Goal: Task Accomplishment & Management: Manage account settings

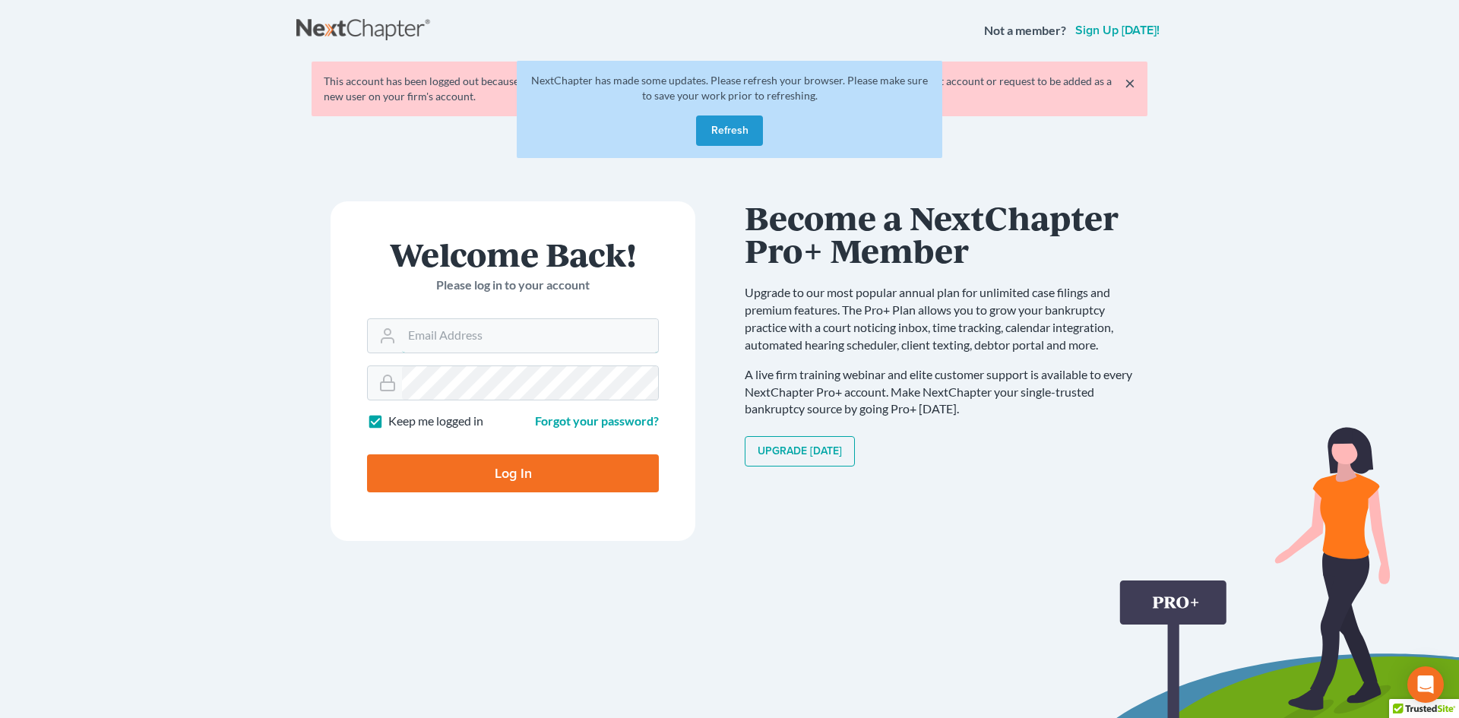
type input "[EMAIL_ADDRESS][DOMAIN_NAME]"
click at [752, 137] on button "Refresh" at bounding box center [729, 130] width 67 height 30
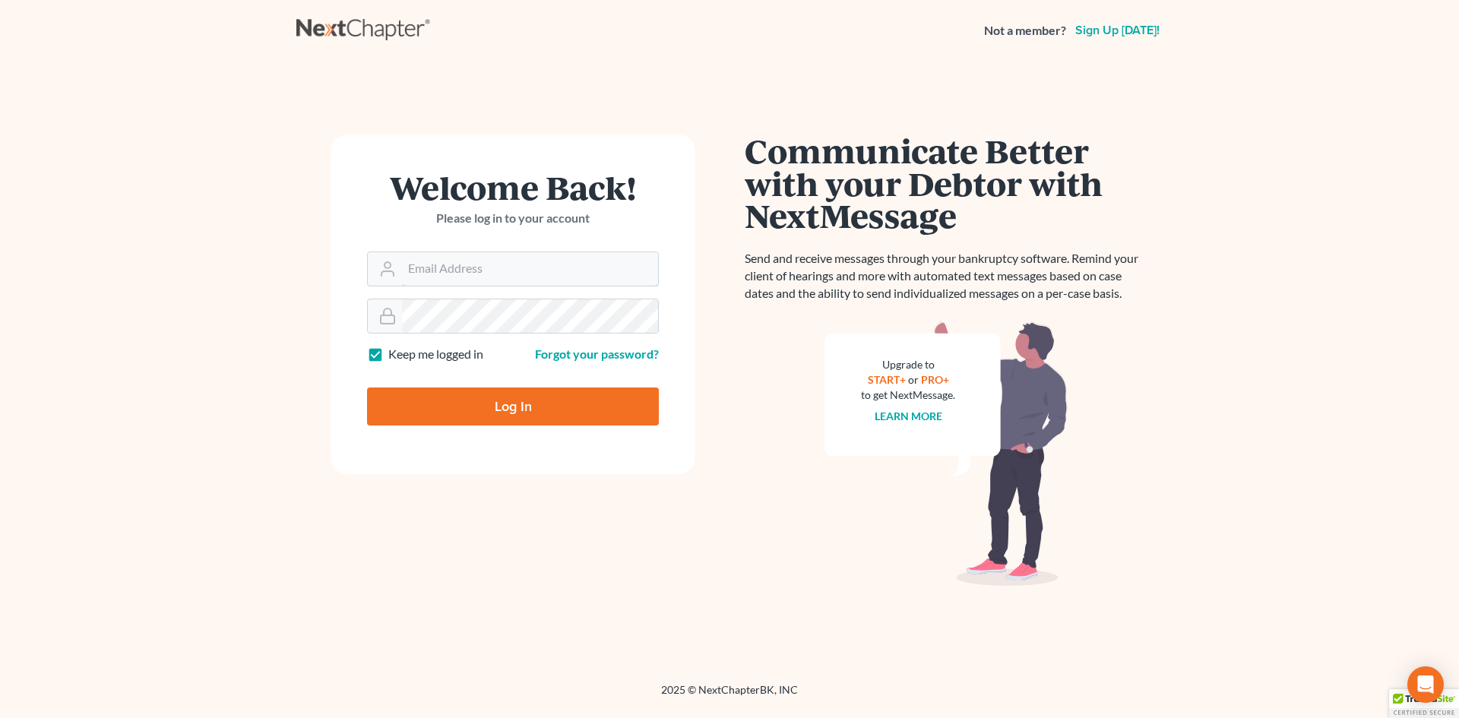
type input "[EMAIL_ADDRESS][DOMAIN_NAME]"
click at [484, 406] on input "Log In" at bounding box center [513, 406] width 292 height 38
type input "Thinking..."
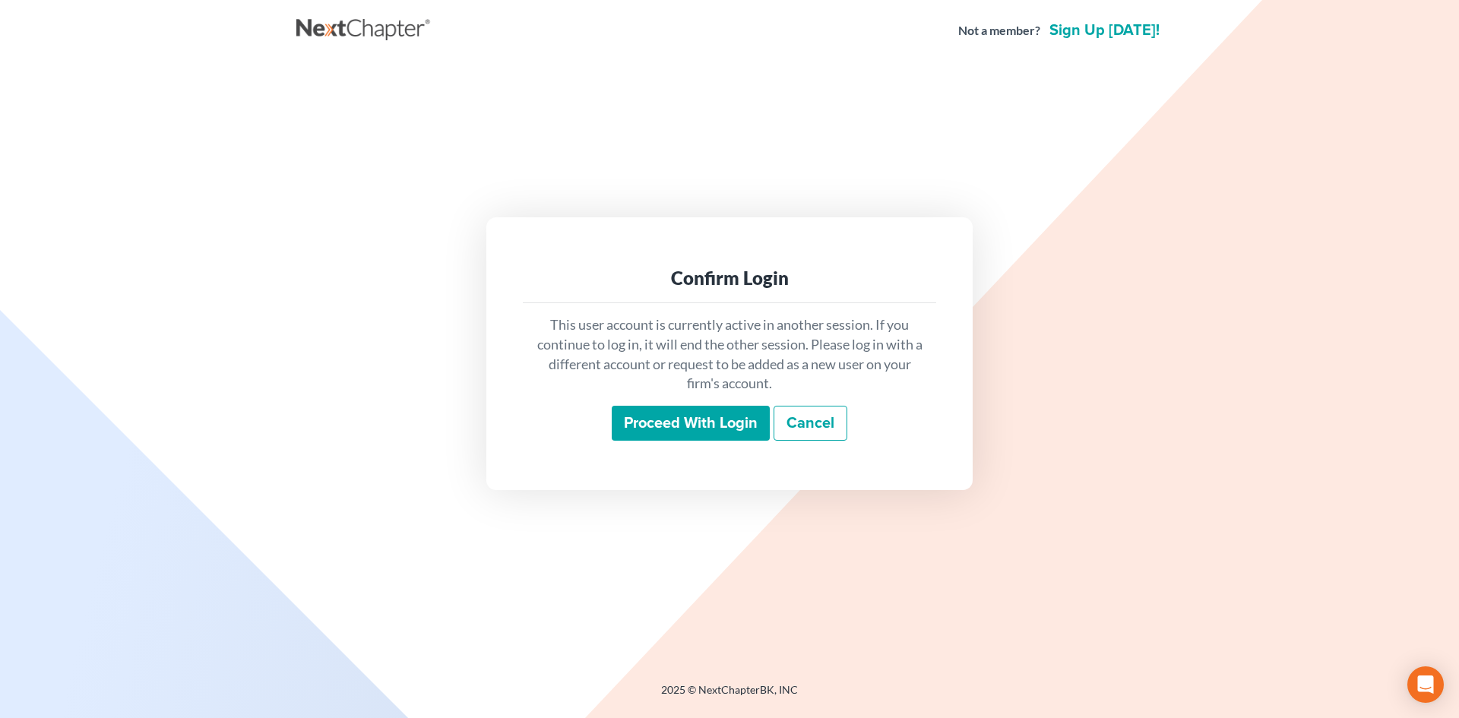
click at [733, 409] on input "Proceed with login" at bounding box center [691, 423] width 158 height 35
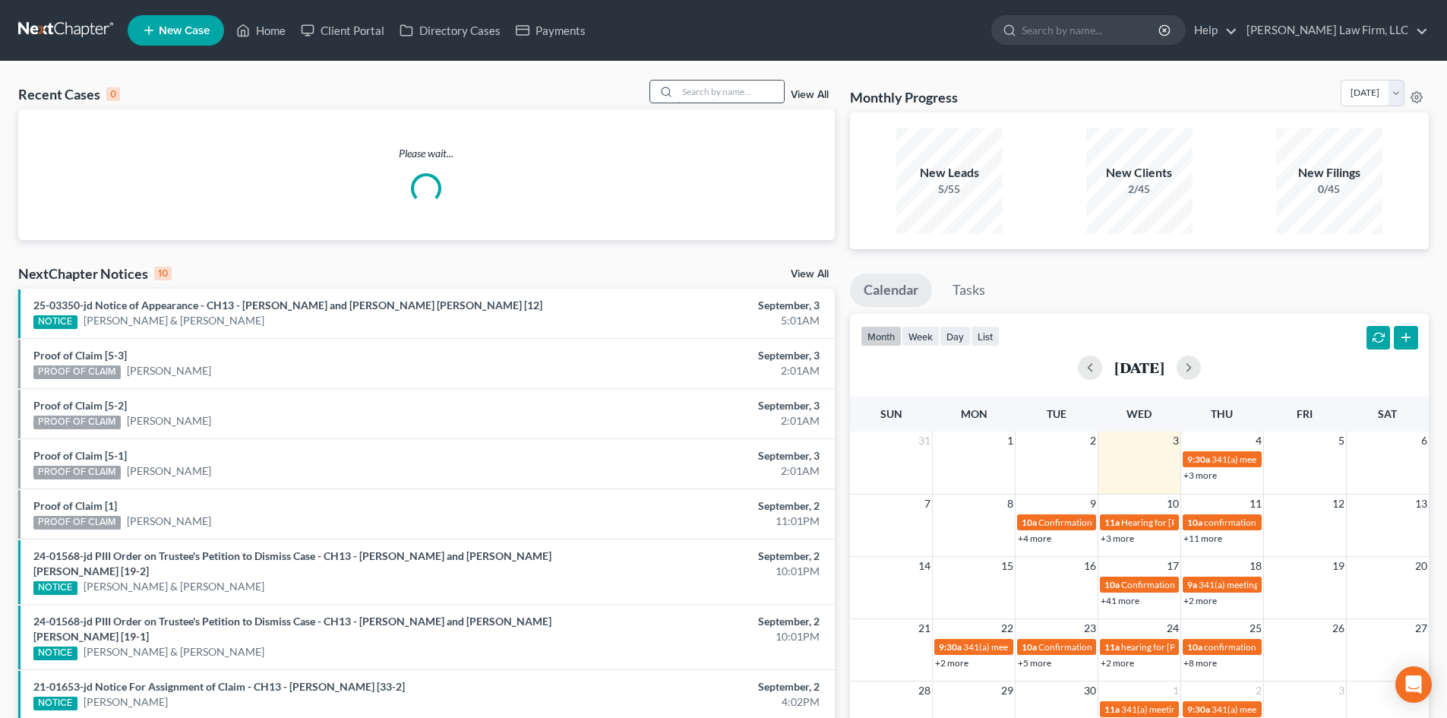
click at [745, 93] on input "search" at bounding box center [731, 92] width 106 height 22
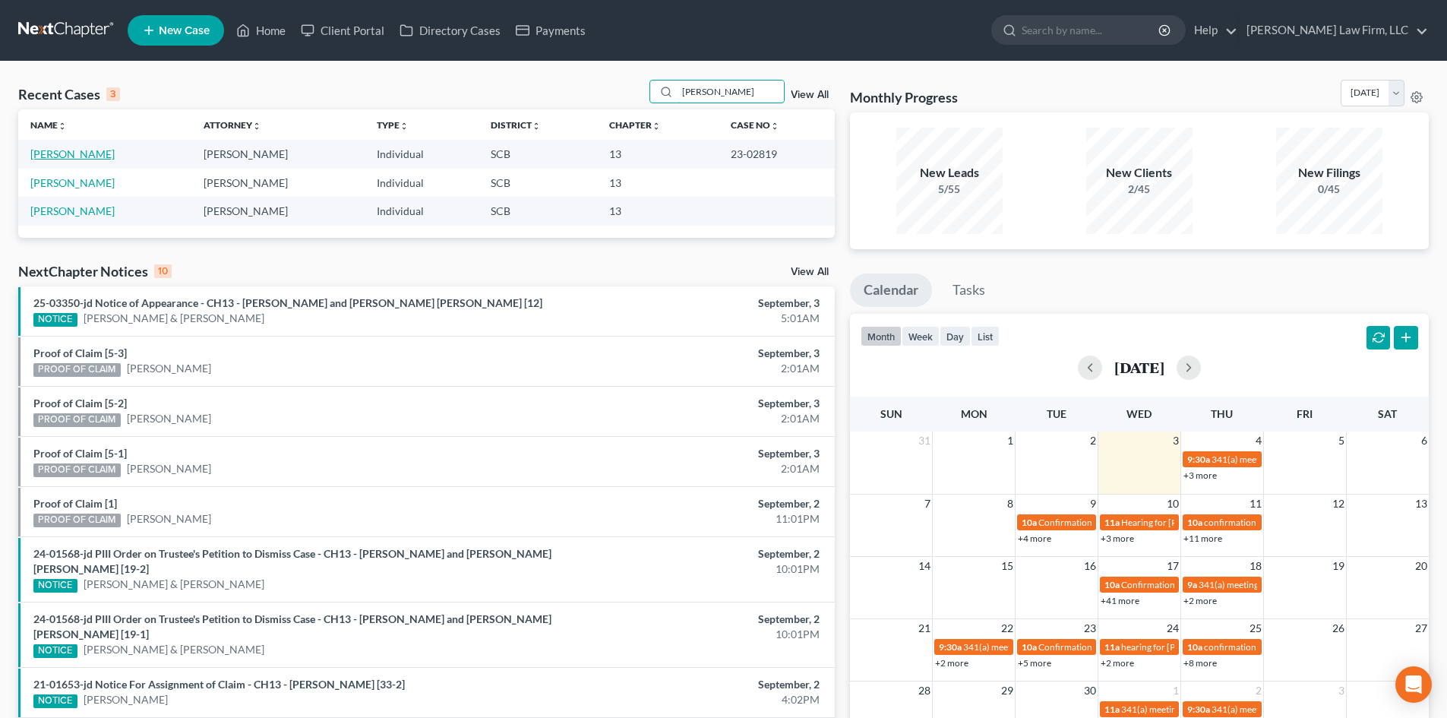
type input "[PERSON_NAME]"
click at [57, 148] on link "[PERSON_NAME]" at bounding box center [72, 153] width 84 height 13
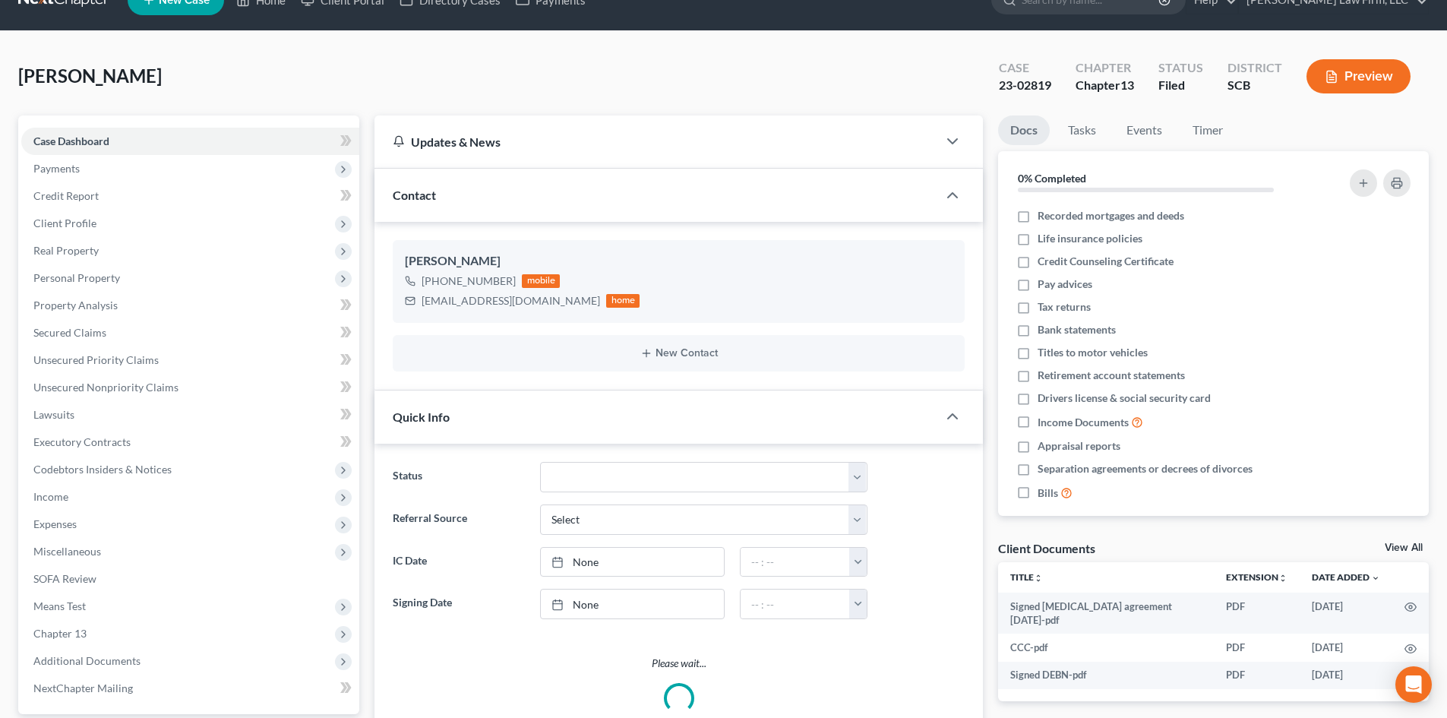
select select "0"
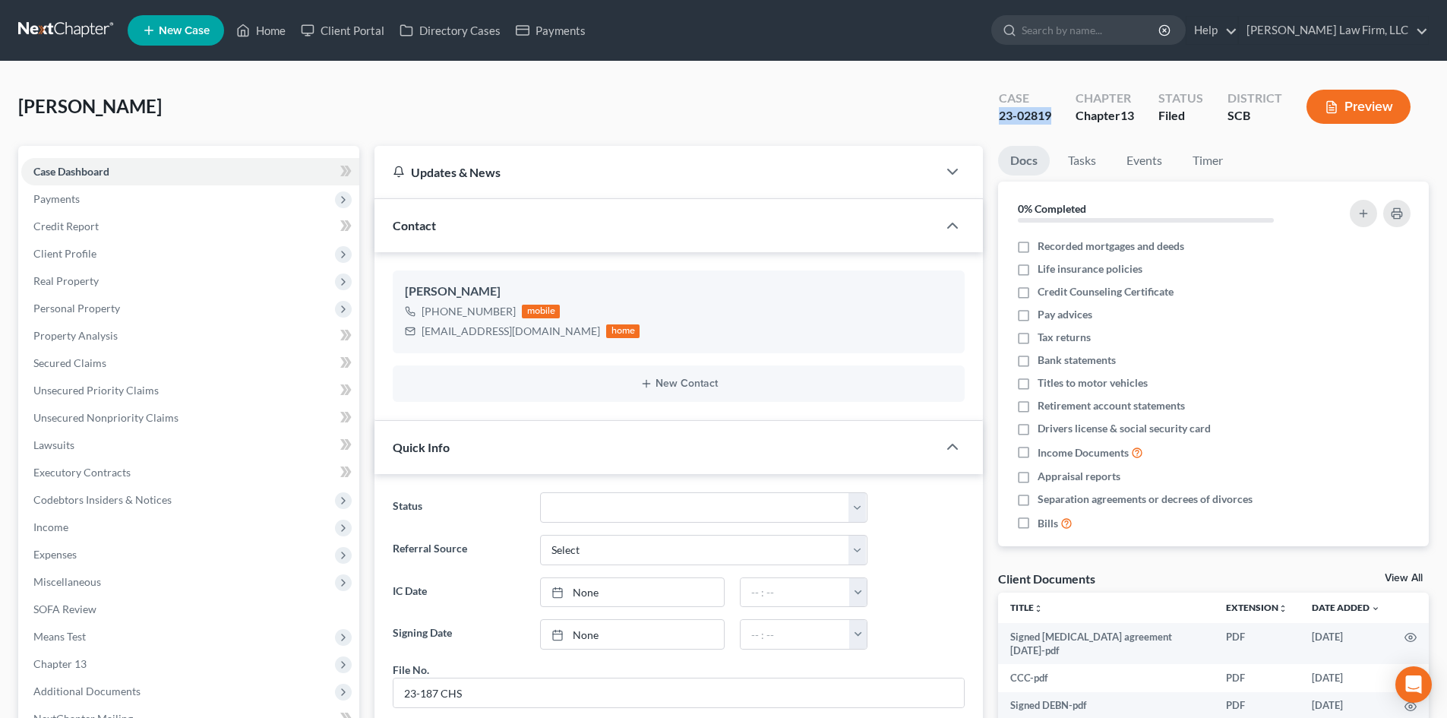
drag, startPoint x: 1054, startPoint y: 115, endPoint x: 977, endPoint y: 120, distance: 77.6
click at [977, 120] on div "[PERSON_NAME] Upgraded Case 23-02819 Chapter Chapter 13 Status Filed District S…" at bounding box center [723, 113] width 1411 height 66
copy div "23-02819"
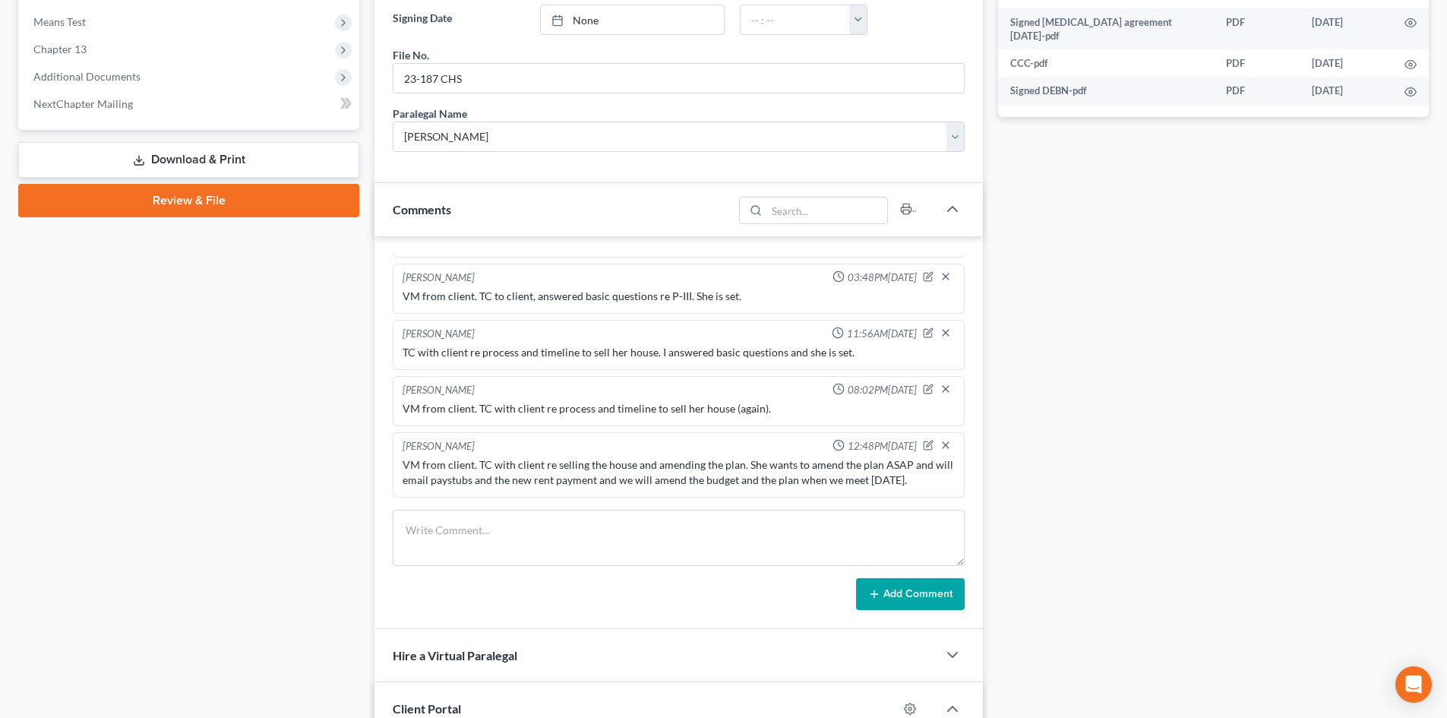
scroll to position [684, 0]
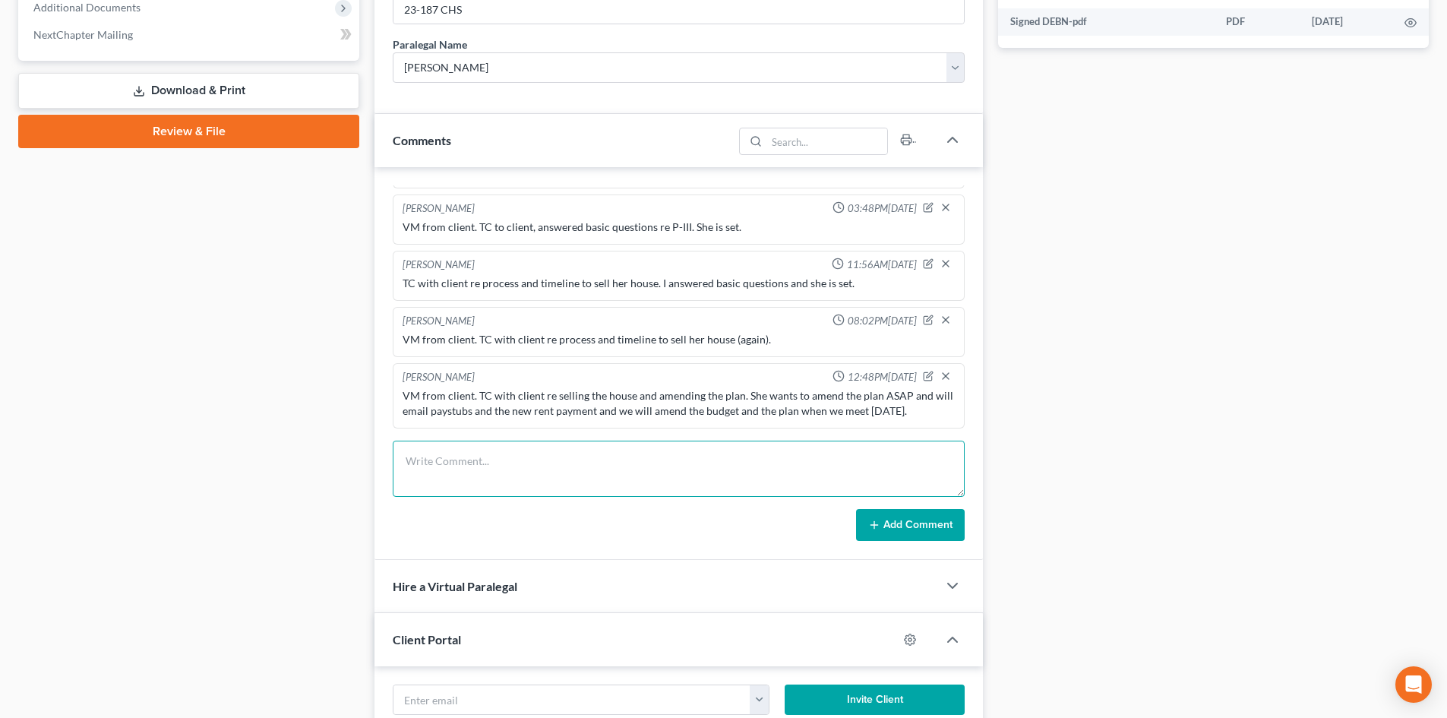
click at [529, 464] on textarea at bounding box center [679, 469] width 572 height 56
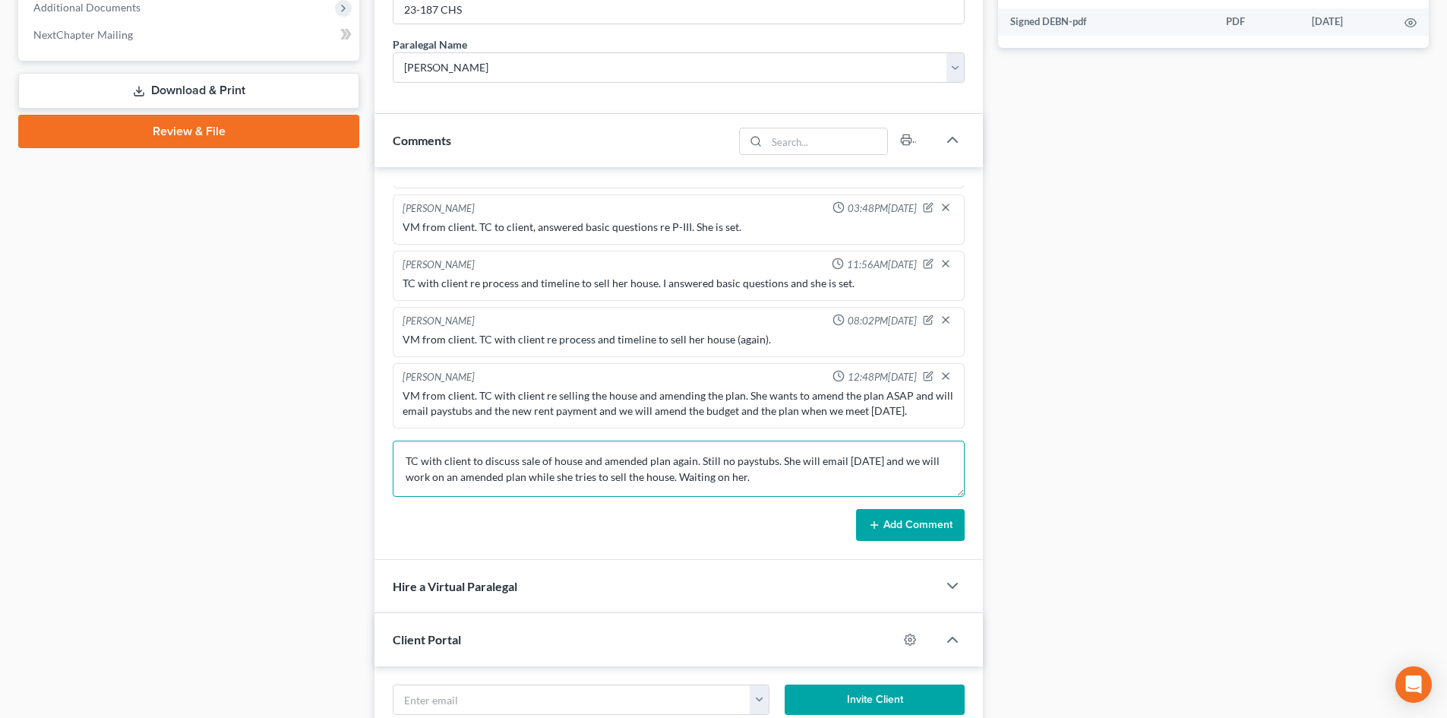
type textarea "TC with client to discuss sale of house and amended plan again. Still no paystu…"
click at [932, 529] on button "Add Comment" at bounding box center [910, 525] width 109 height 32
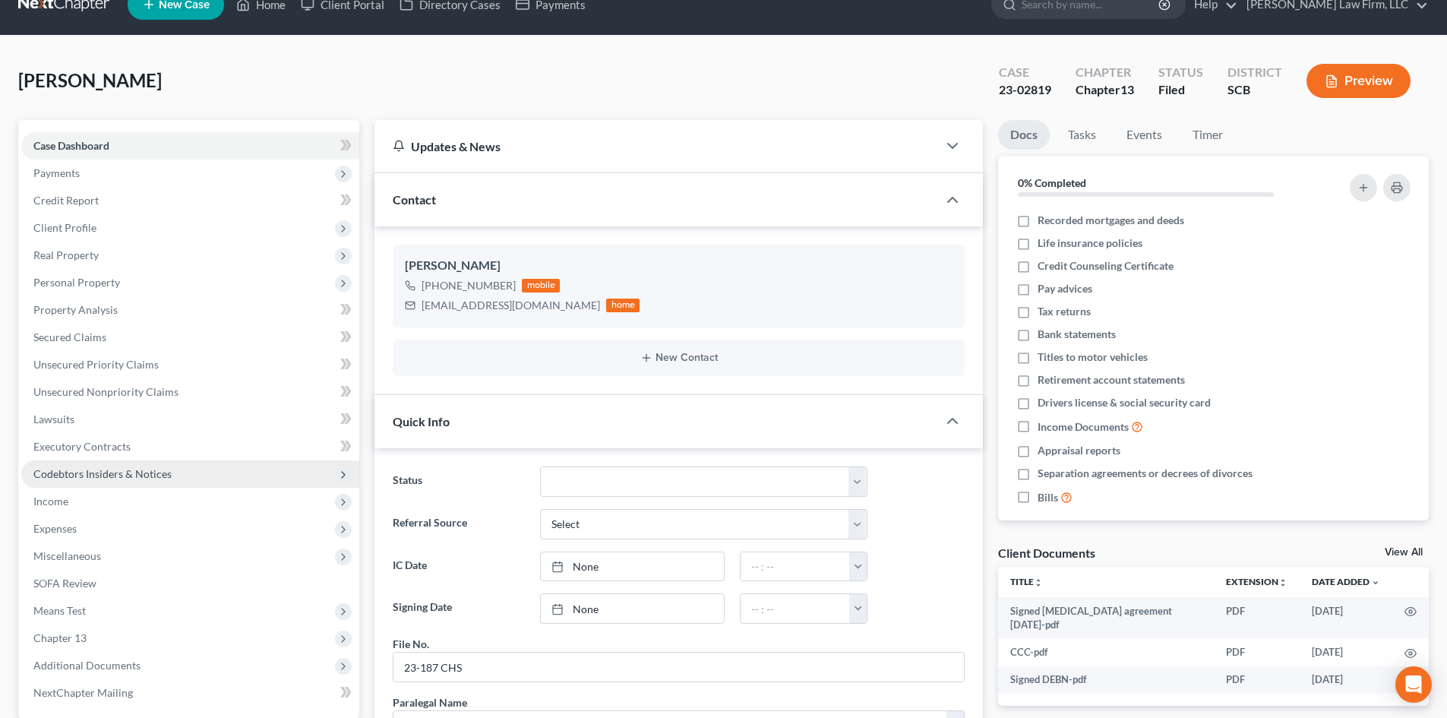
scroll to position [0, 0]
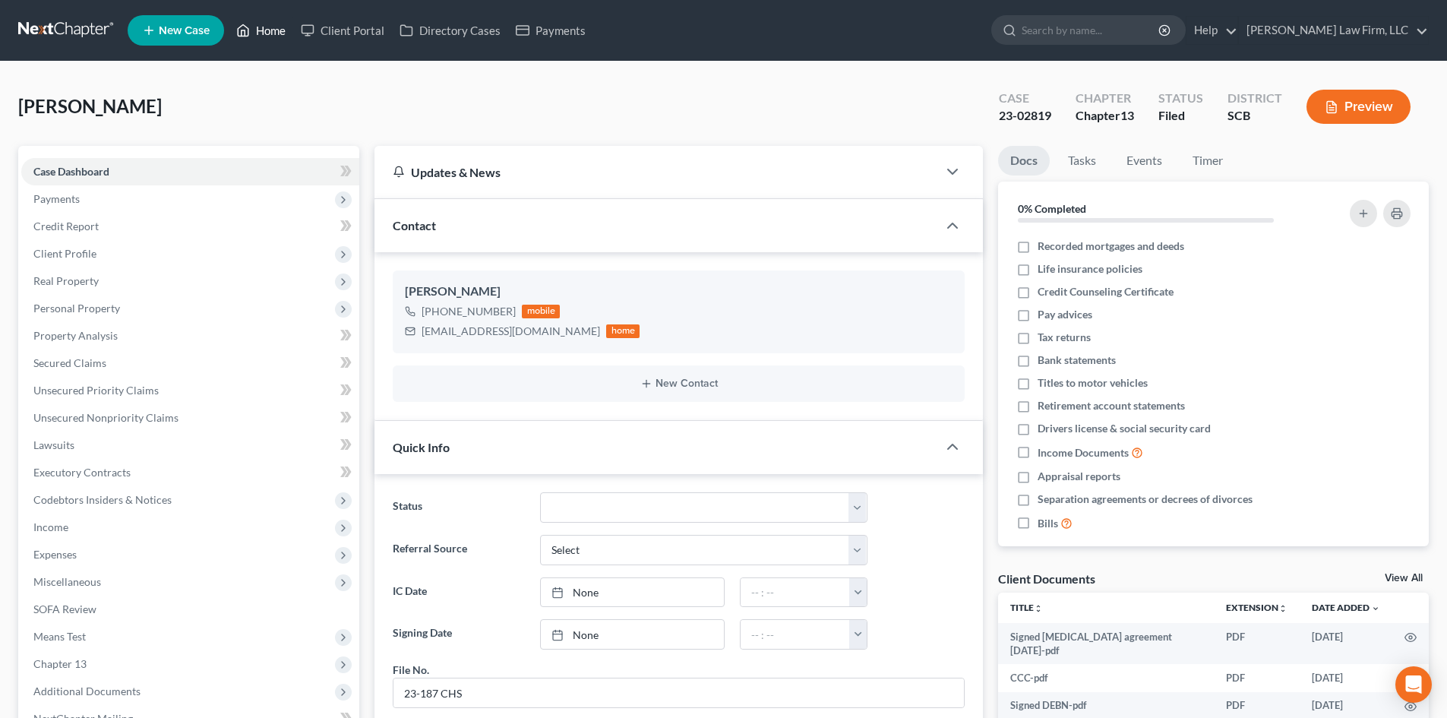
click at [255, 27] on link "Home" at bounding box center [261, 30] width 65 height 27
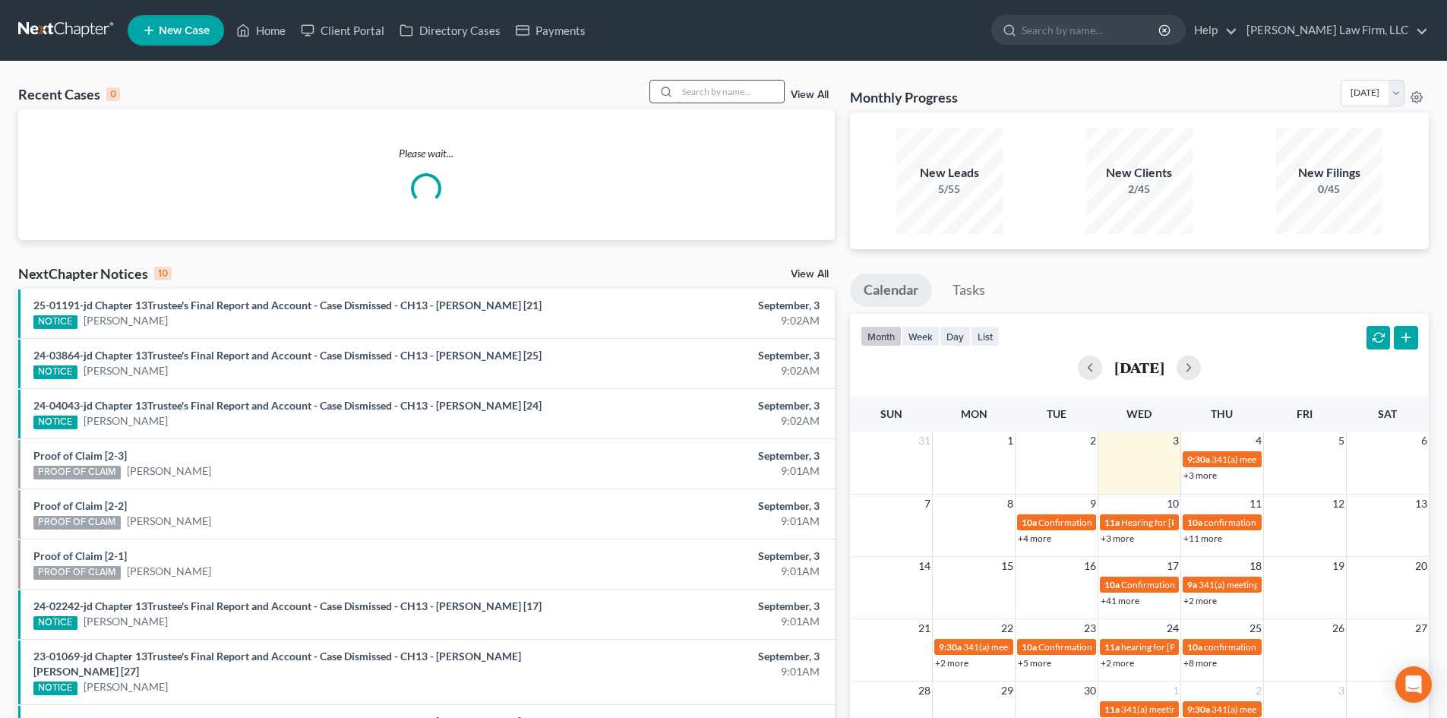
click at [710, 96] on input "search" at bounding box center [731, 92] width 106 height 22
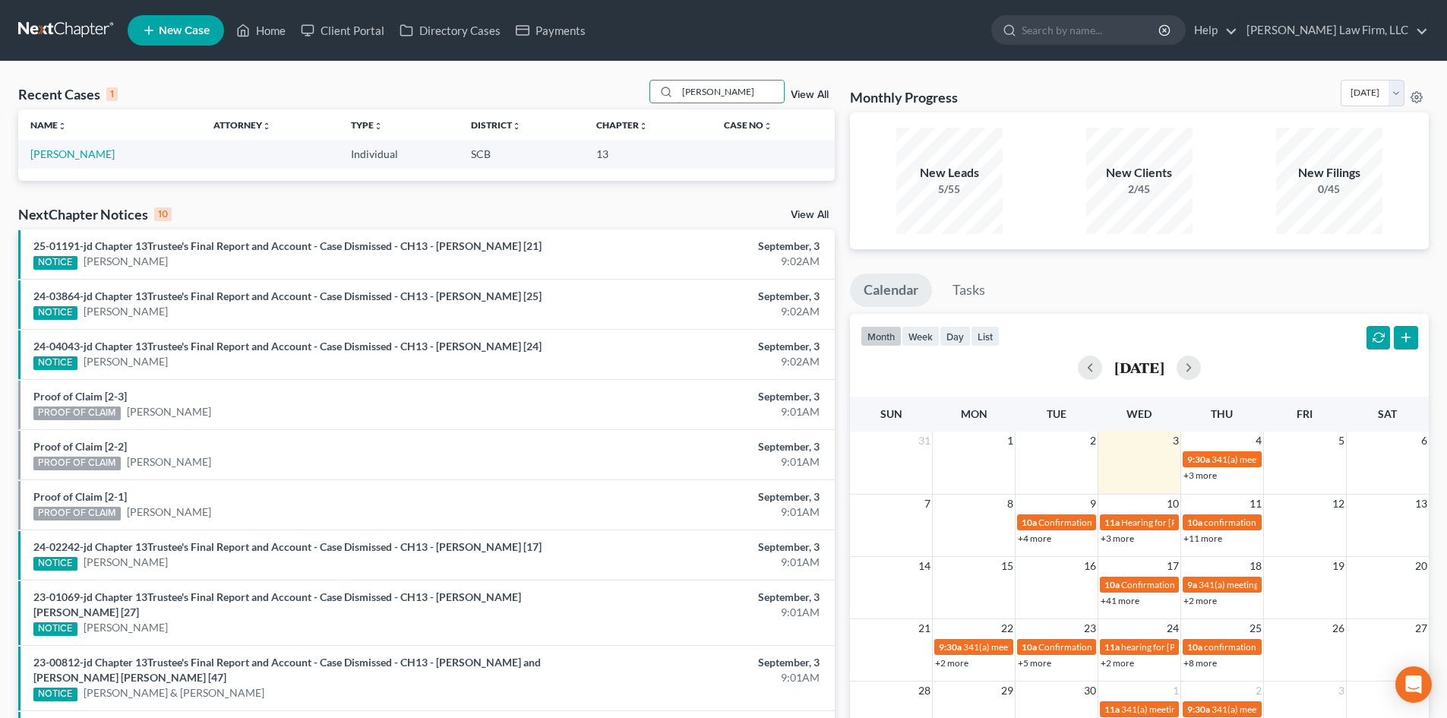
drag, startPoint x: 741, startPoint y: 98, endPoint x: 624, endPoint y: 88, distance: 117.4
click at [624, 88] on div "Recent Cases 1 [PERSON_NAME] View All" at bounding box center [426, 95] width 817 height 30
type input "[PERSON_NAME]"
click at [54, 146] on td "[PERSON_NAME]" at bounding box center [102, 154] width 169 height 28
click at [100, 152] on link "[PERSON_NAME]" at bounding box center [72, 153] width 84 height 13
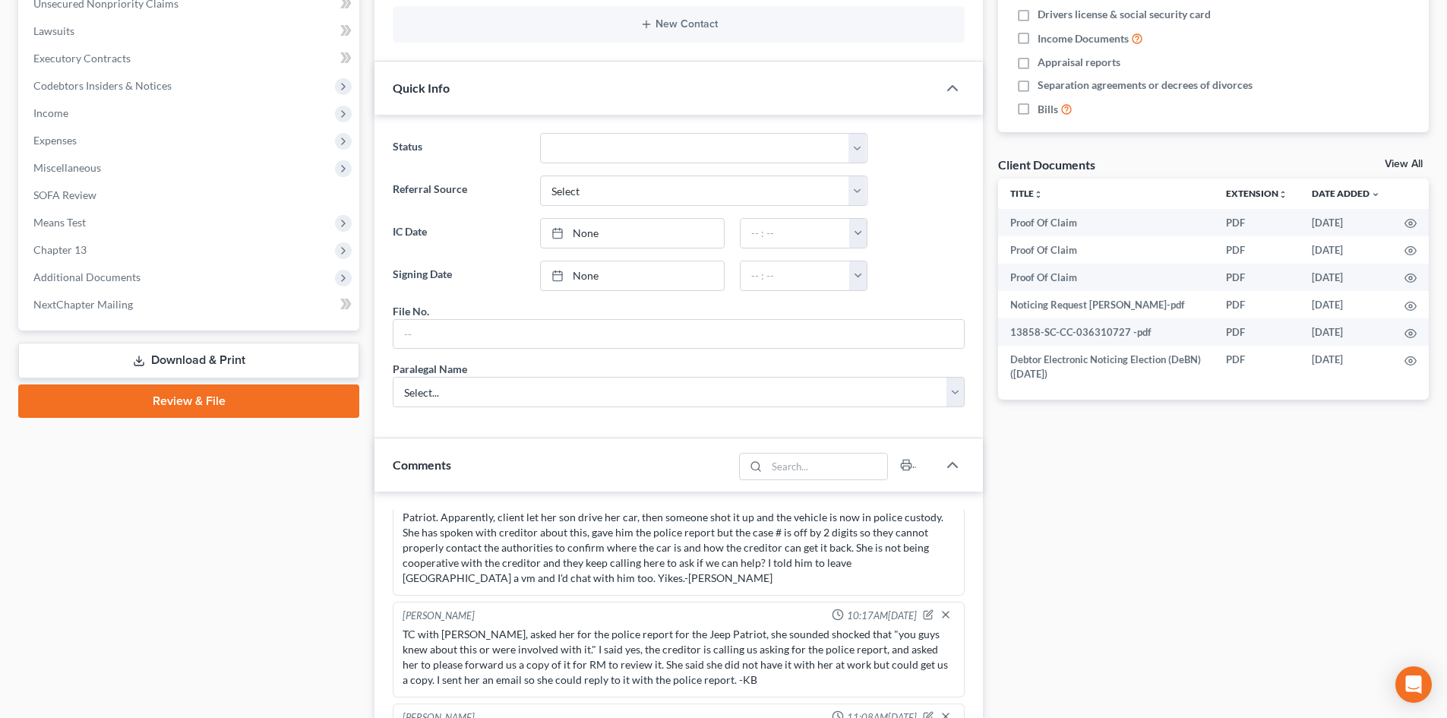
scroll to position [115, 0]
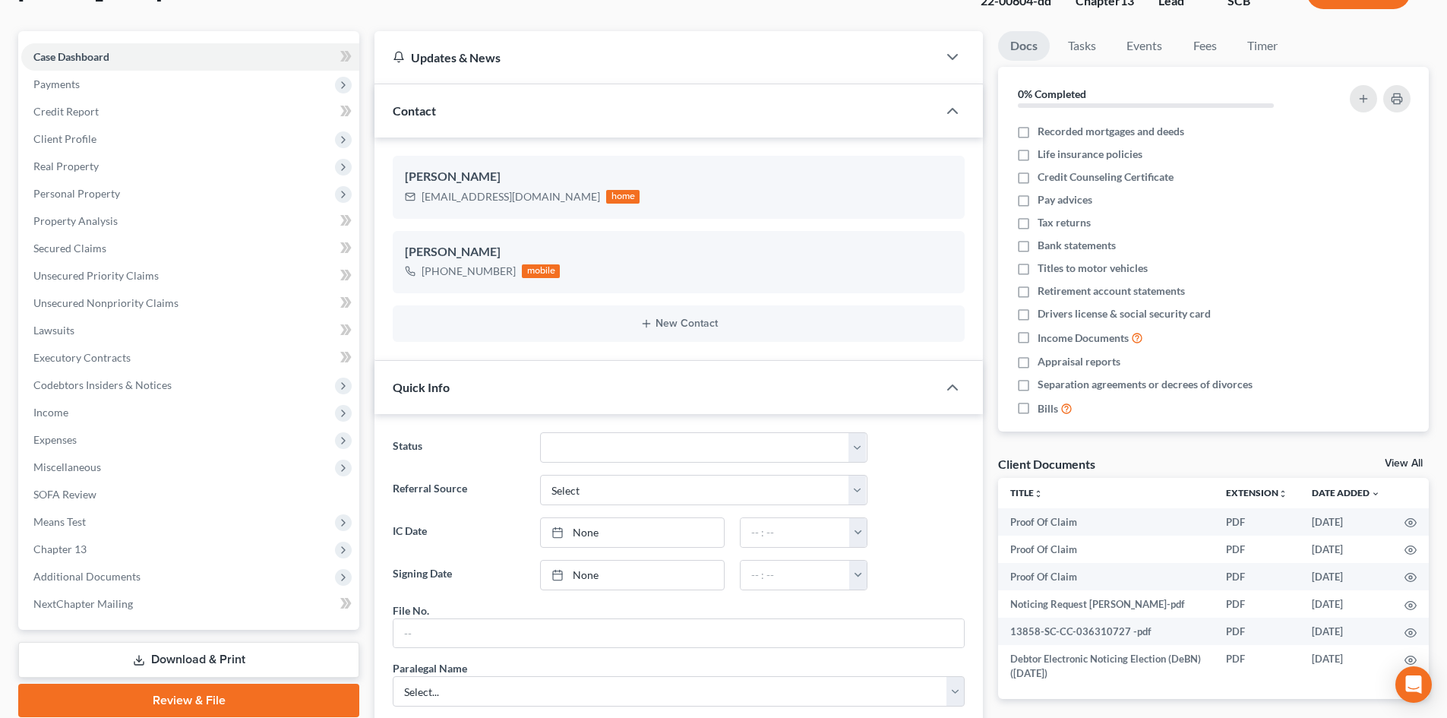
click at [1417, 461] on link "View All" at bounding box center [1404, 463] width 38 height 11
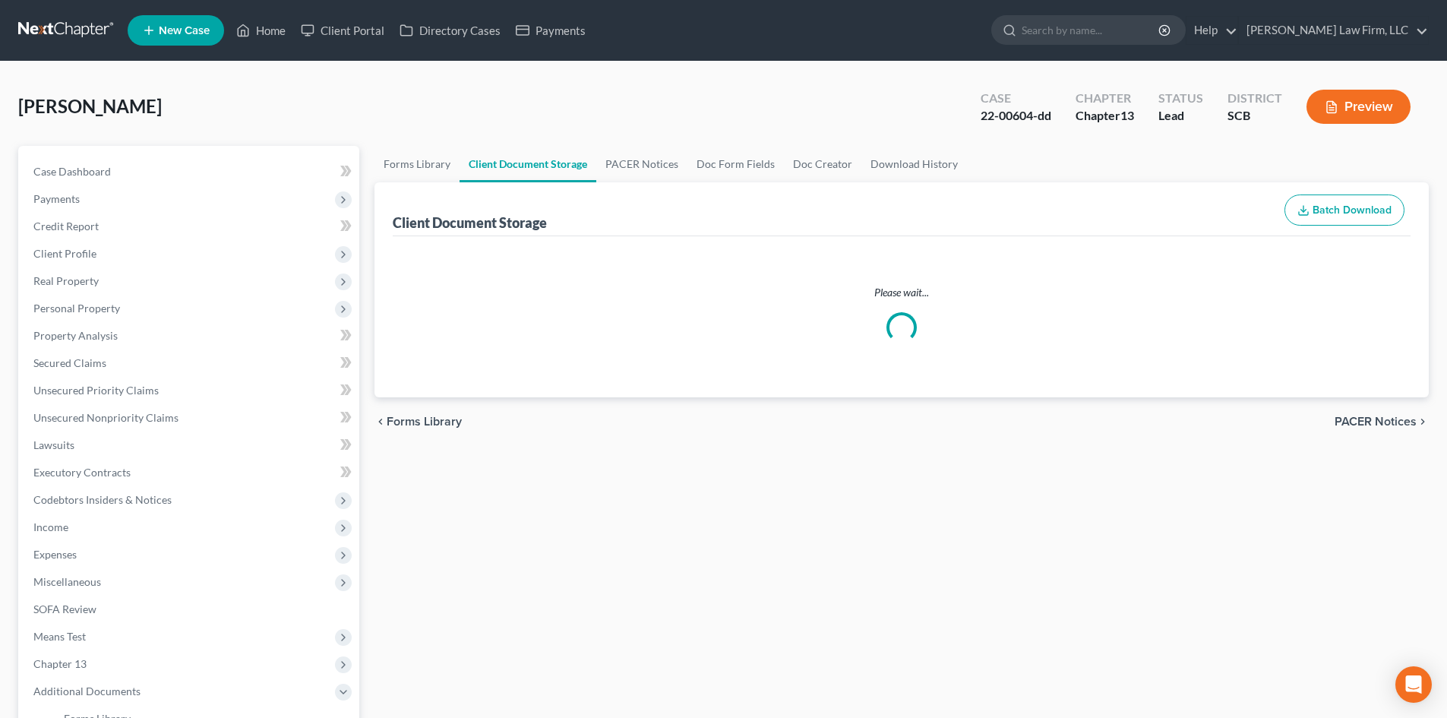
select select "6"
select select "16"
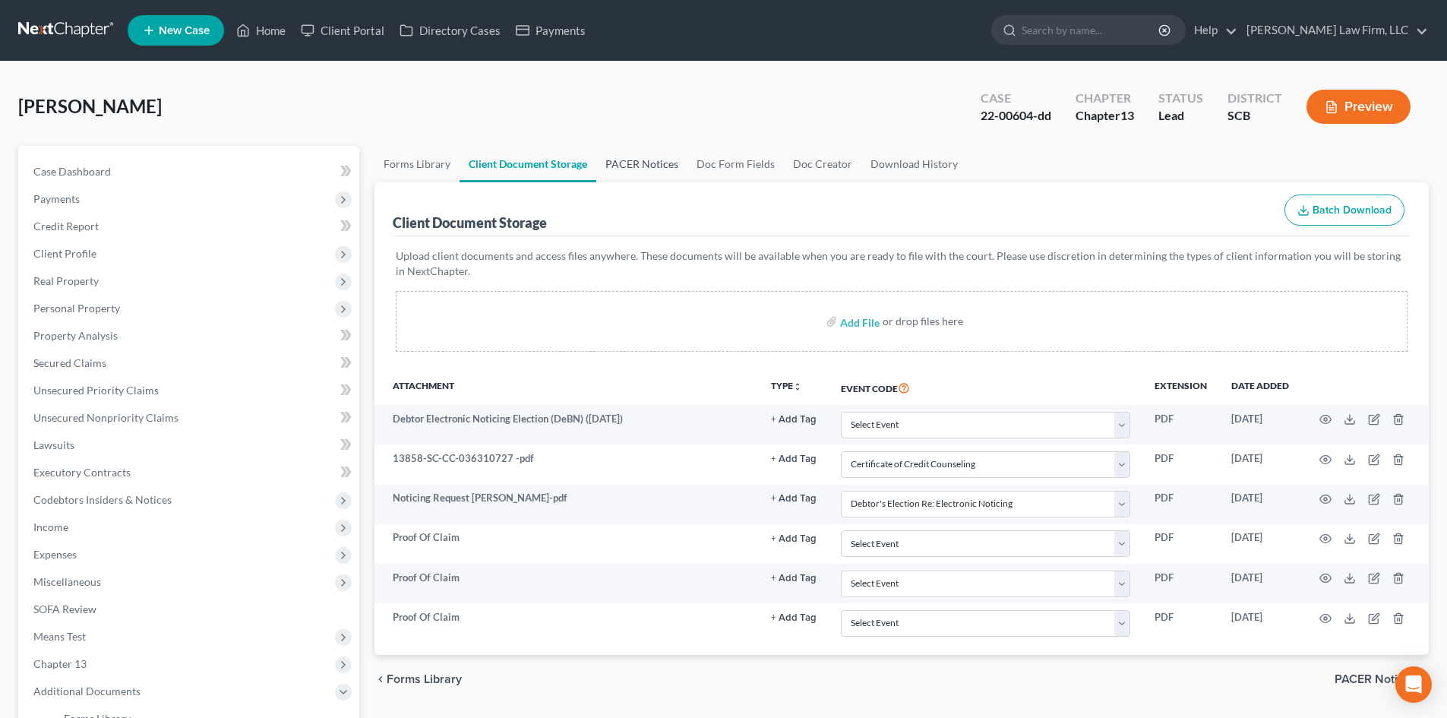
click at [645, 160] on link "PACER Notices" at bounding box center [641, 164] width 91 height 36
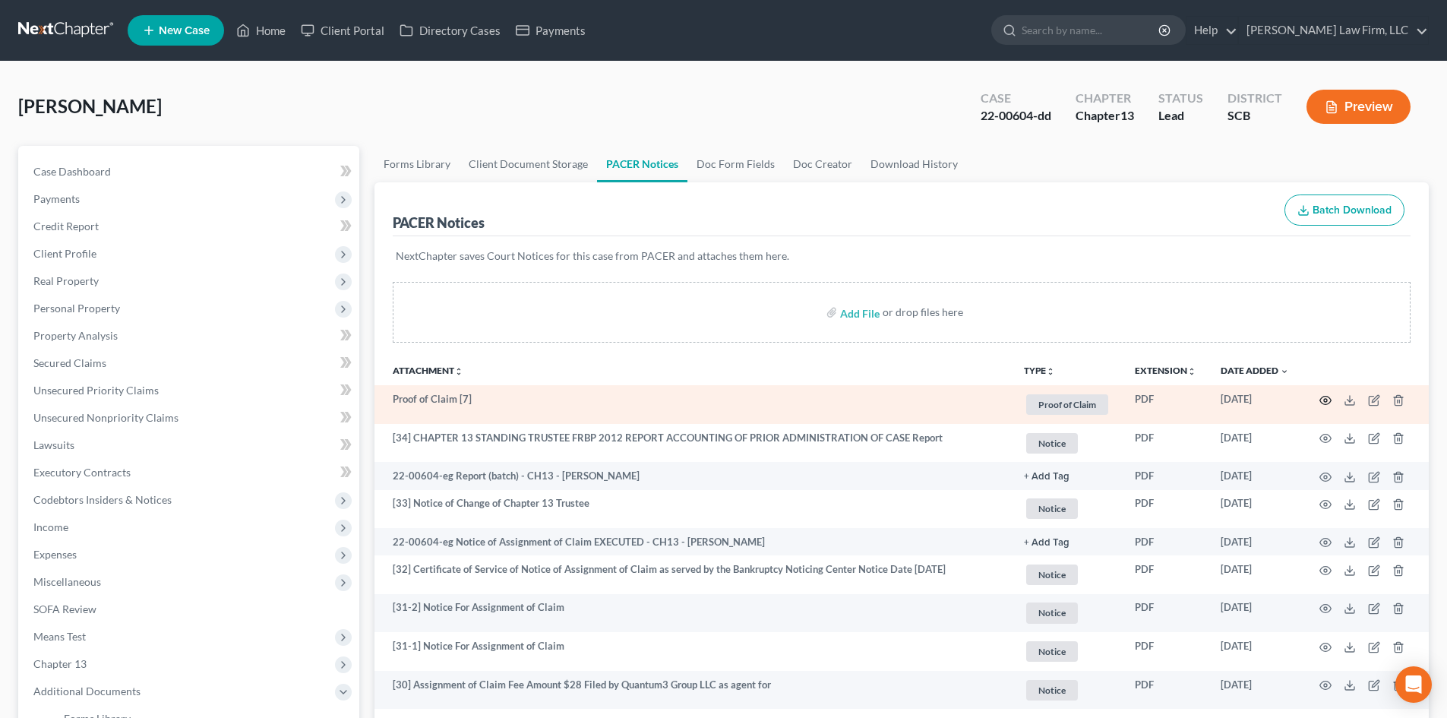
click at [1327, 398] on icon "button" at bounding box center [1326, 400] width 12 height 12
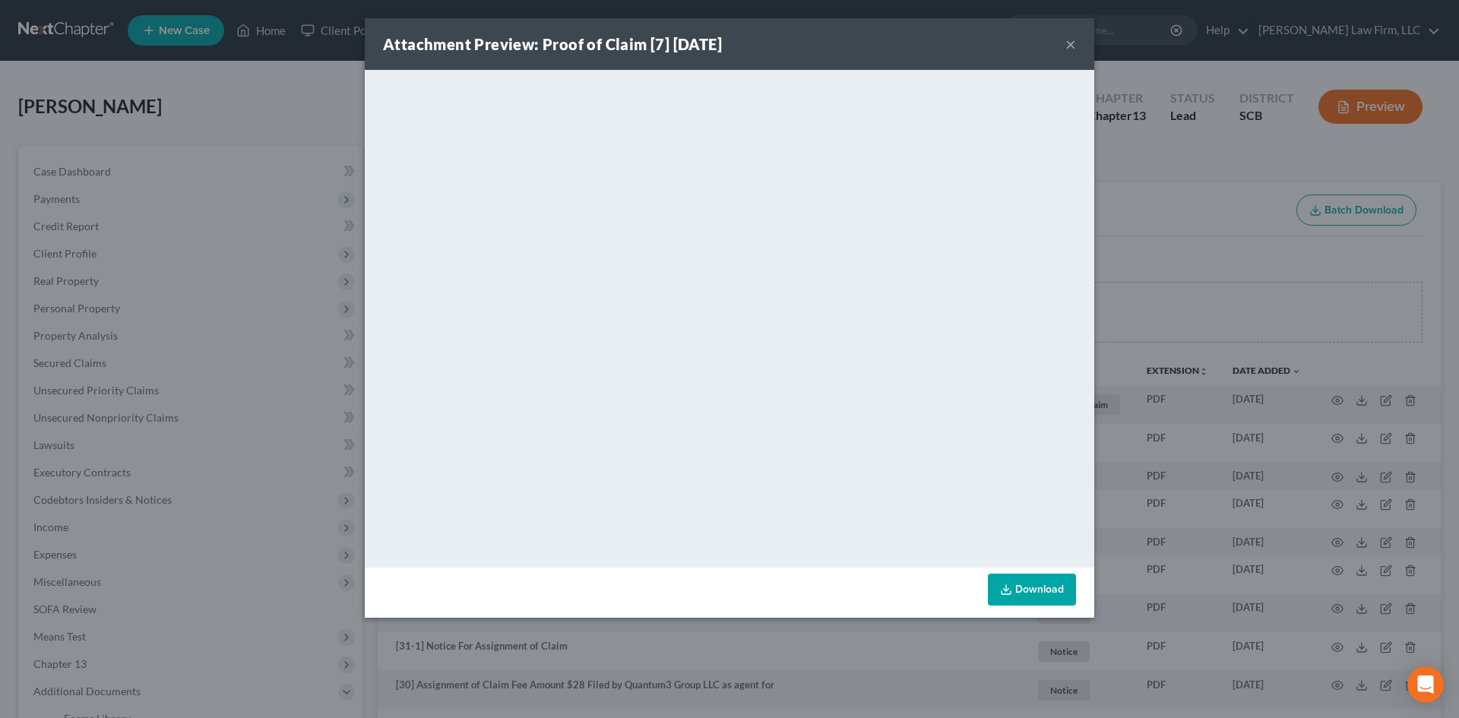
click at [1067, 42] on button "×" at bounding box center [1070, 44] width 11 height 18
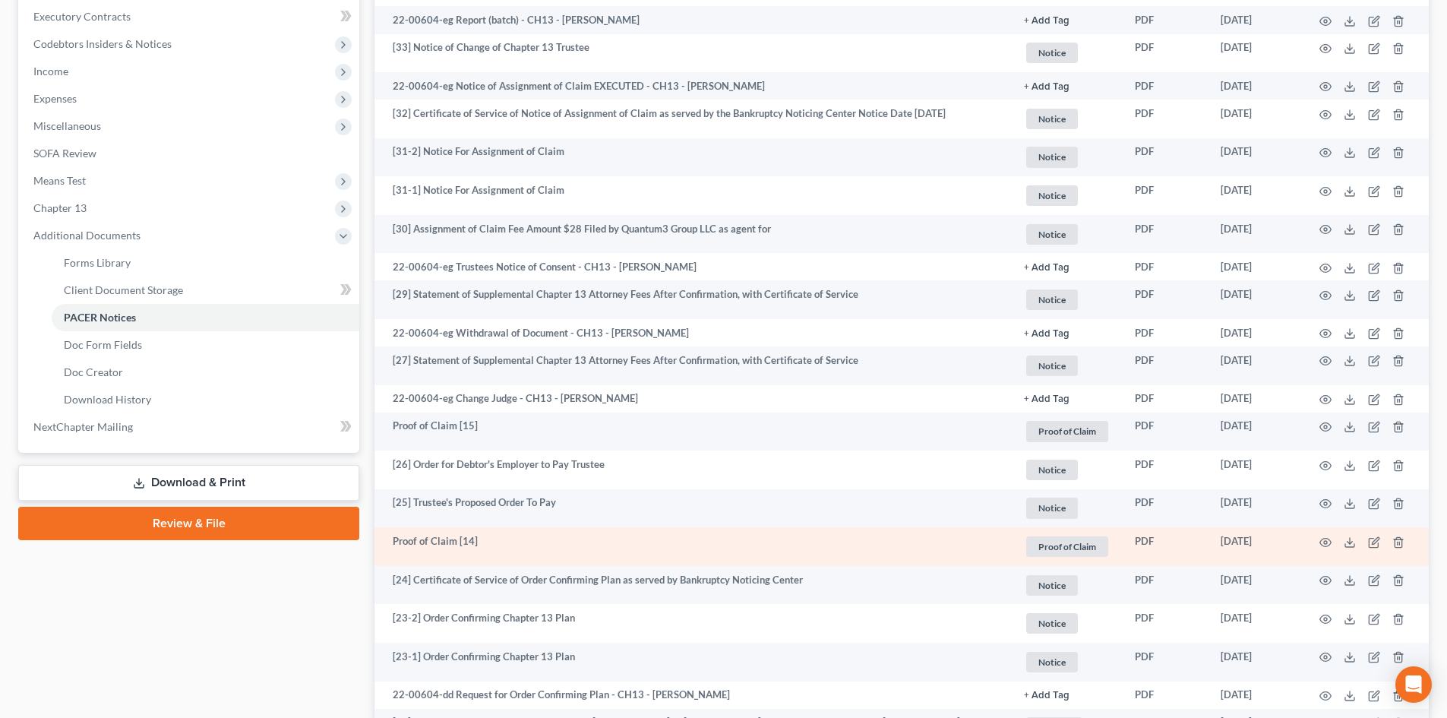
scroll to position [684, 0]
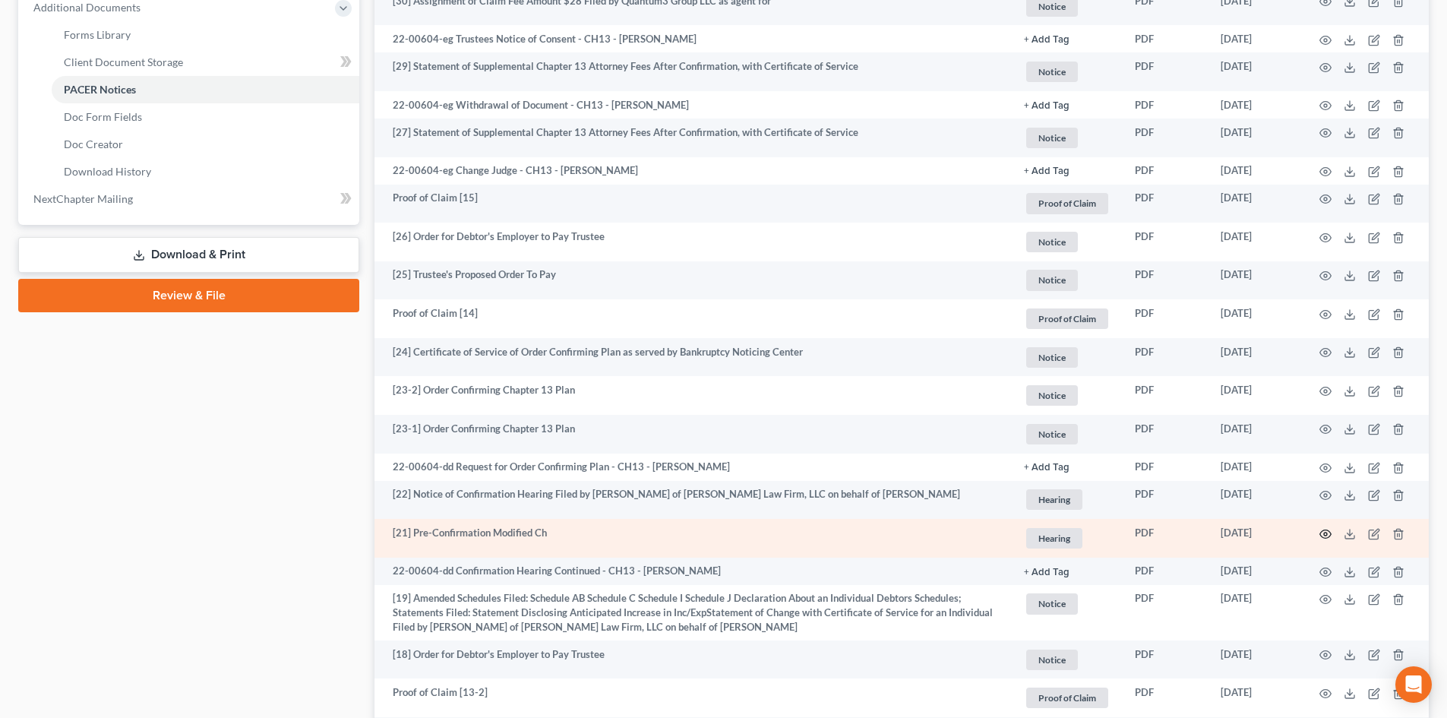
click at [1326, 533] on circle "button" at bounding box center [1325, 534] width 3 height 3
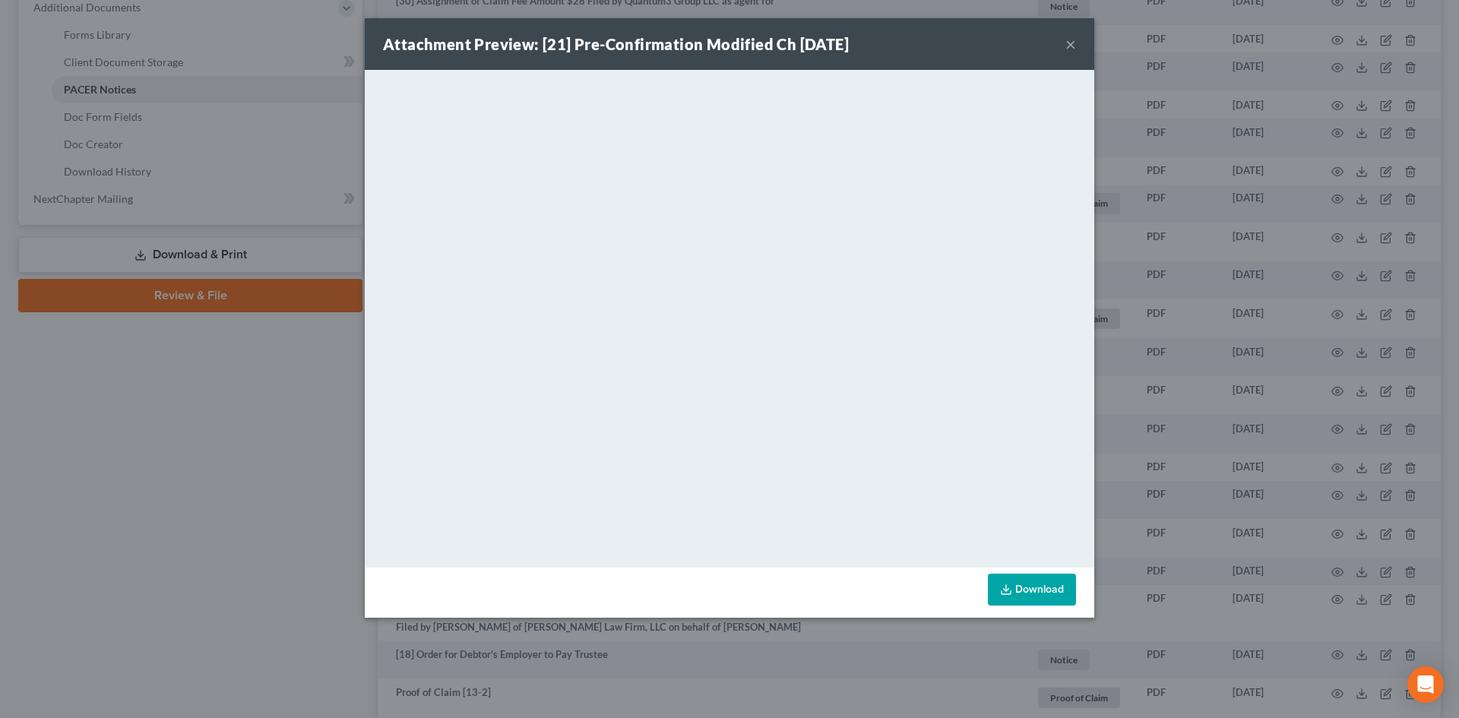
drag, startPoint x: 1070, startPoint y: 46, endPoint x: 1061, endPoint y: 48, distance: 9.4
click at [1070, 45] on button "×" at bounding box center [1070, 44] width 11 height 18
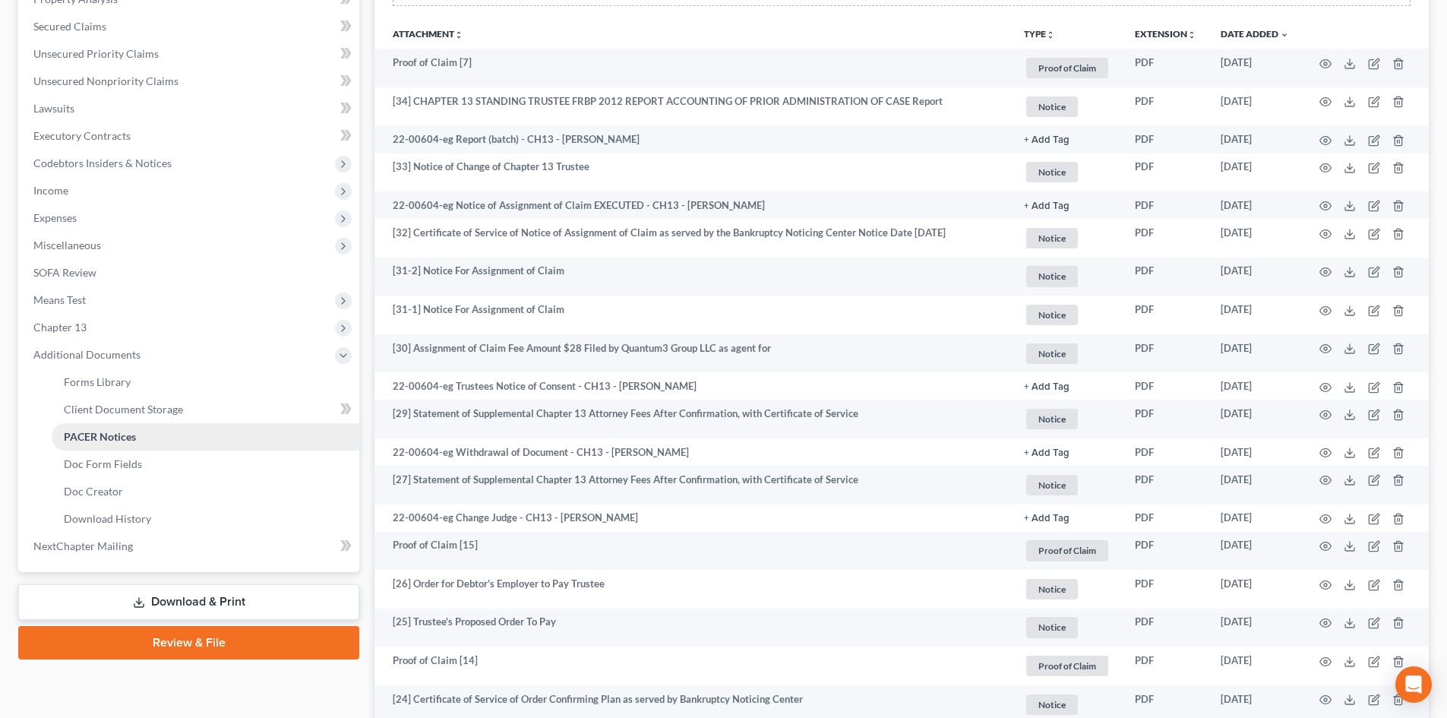
scroll to position [0, 0]
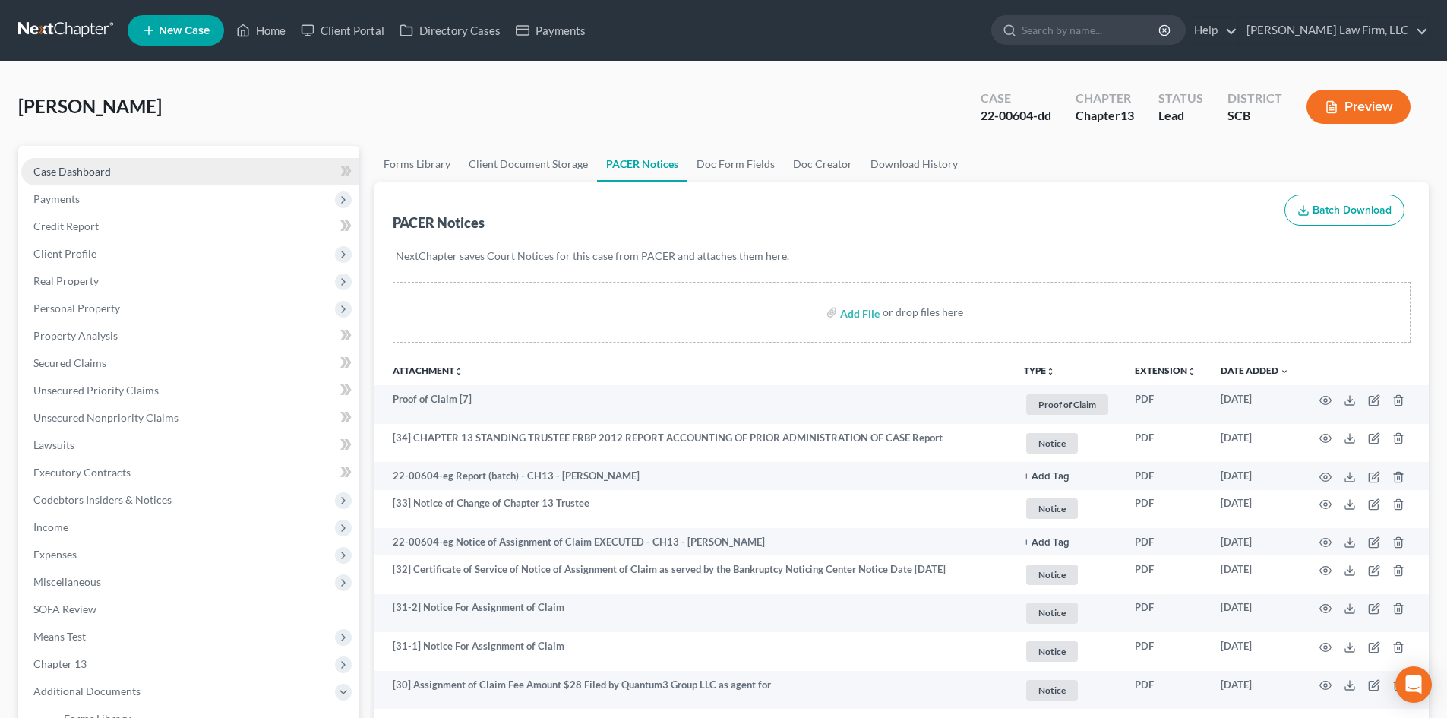
click at [116, 170] on link "Case Dashboard" at bounding box center [190, 171] width 338 height 27
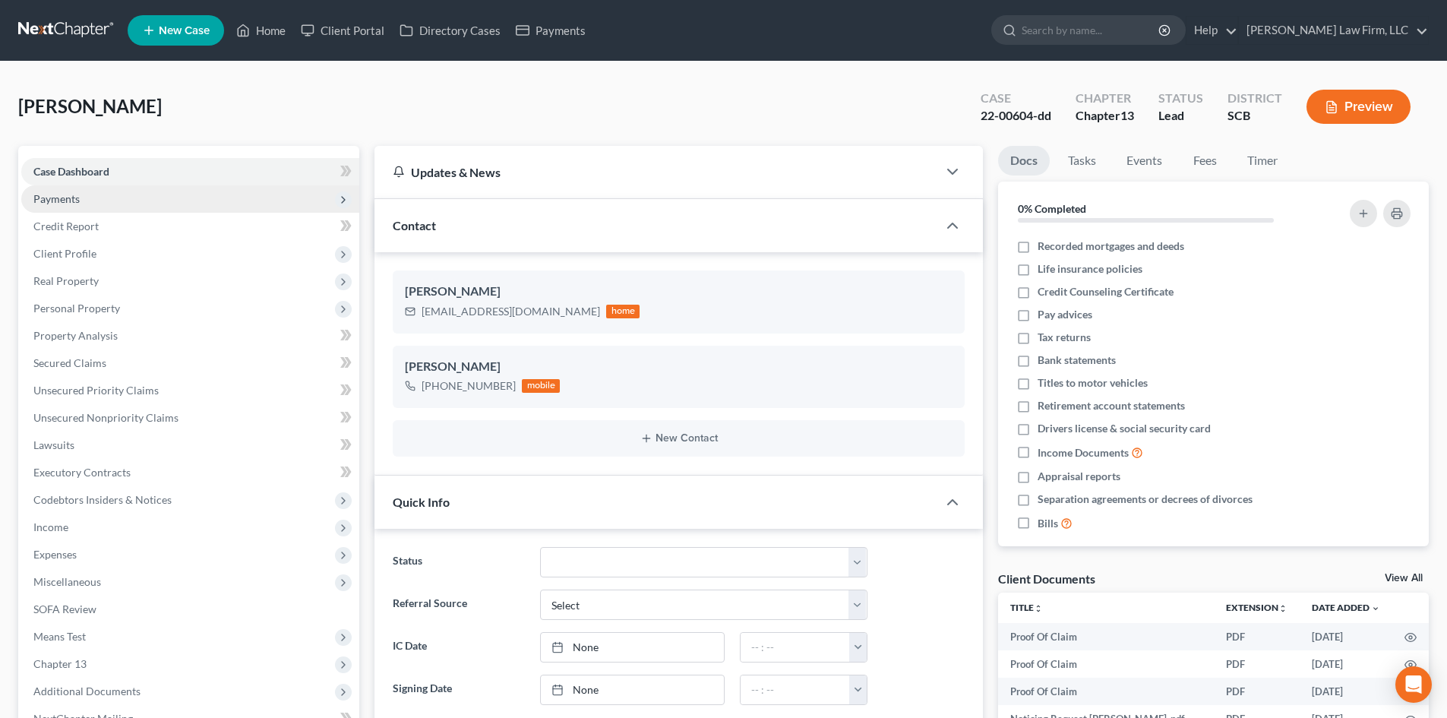
scroll to position [1451, 0]
drag, startPoint x: 423, startPoint y: 308, endPoint x: 553, endPoint y: 312, distance: 130.0
click at [553, 312] on div "[EMAIL_ADDRESS][DOMAIN_NAME]" at bounding box center [511, 311] width 179 height 15
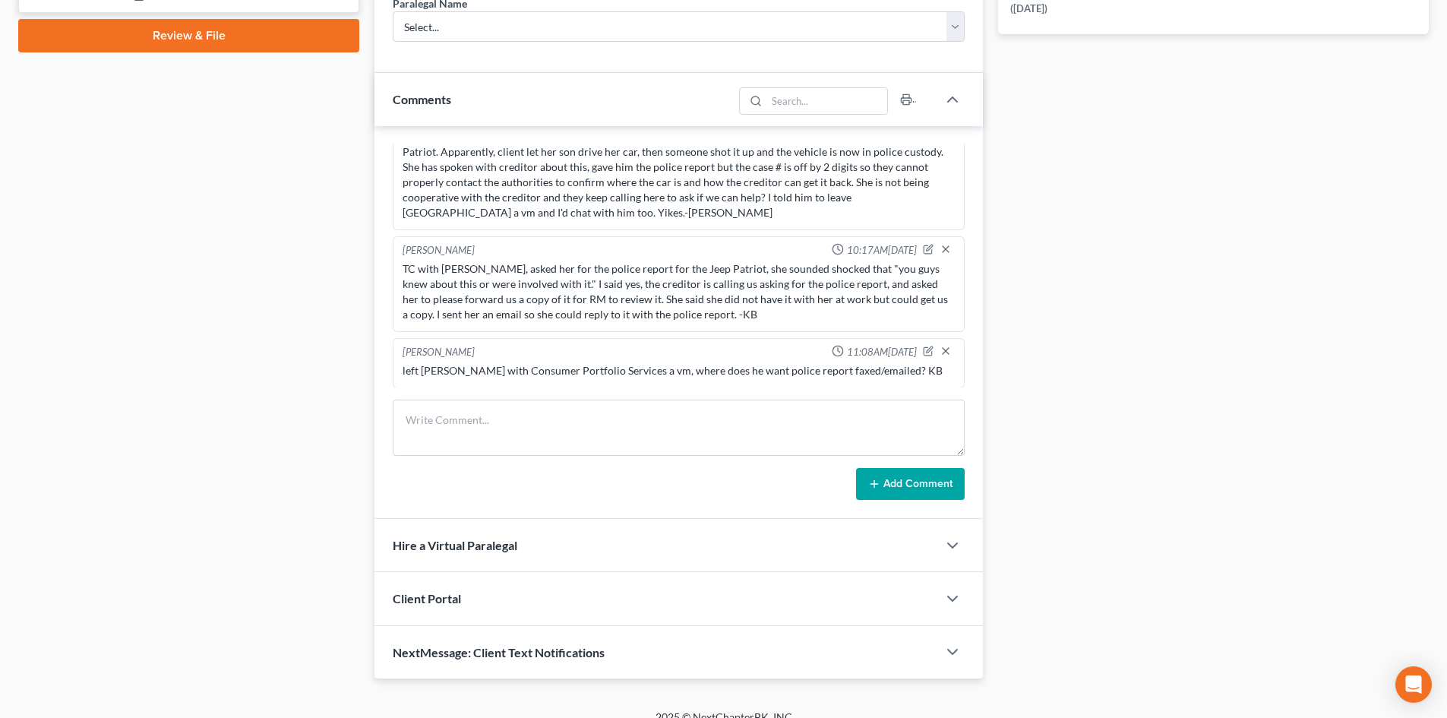
scroll to position [798, 0]
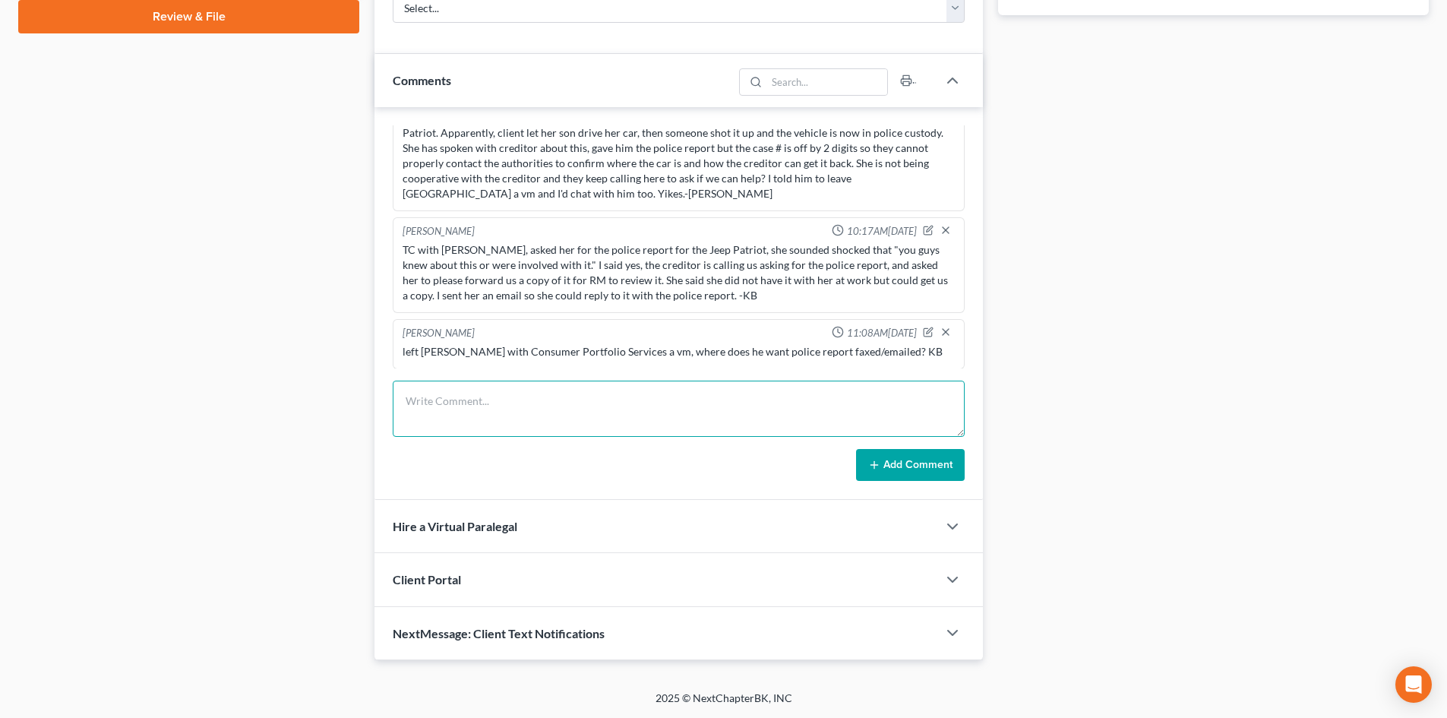
click at [481, 414] on textarea at bounding box center [679, 409] width 572 height 56
type textarea "Forwarded [PERSON_NAME]'s email re mobile home loan servicer to client for revi…"
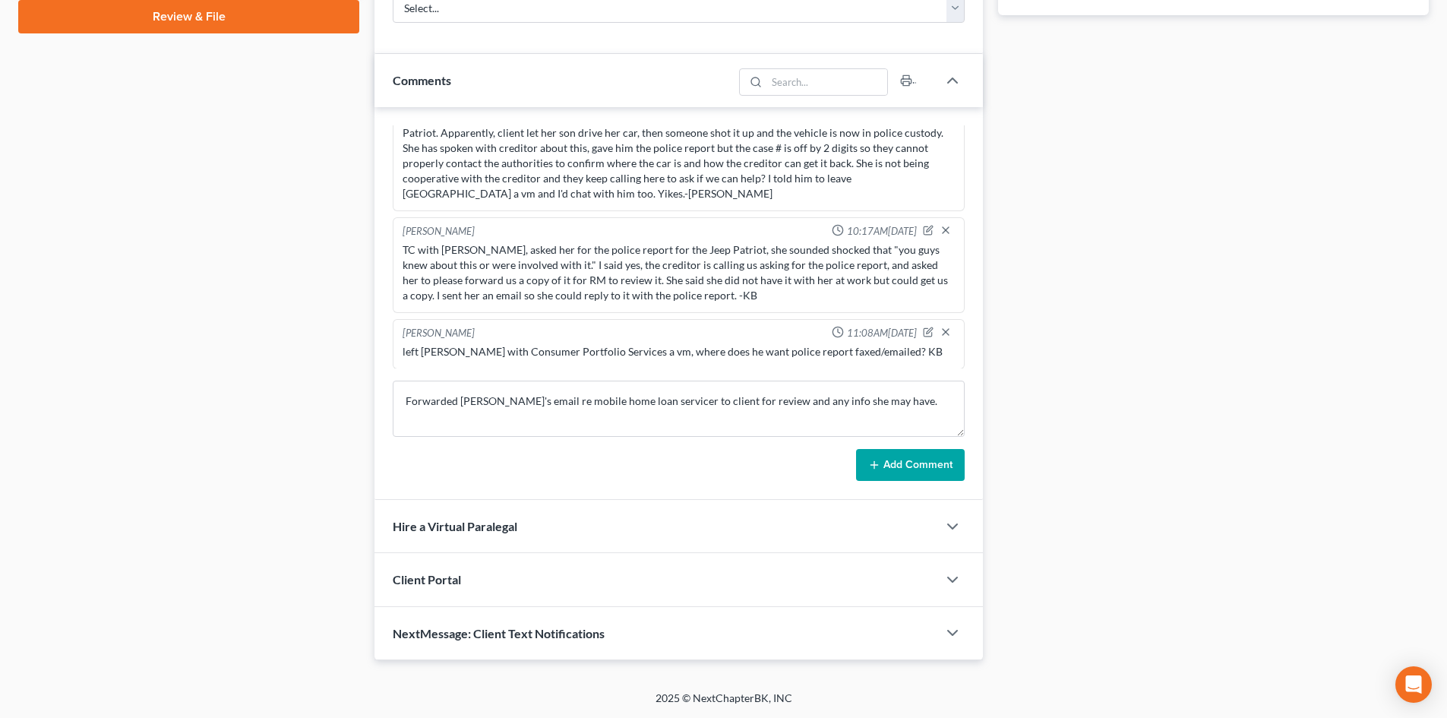
click at [890, 454] on button "Add Comment" at bounding box center [910, 465] width 109 height 32
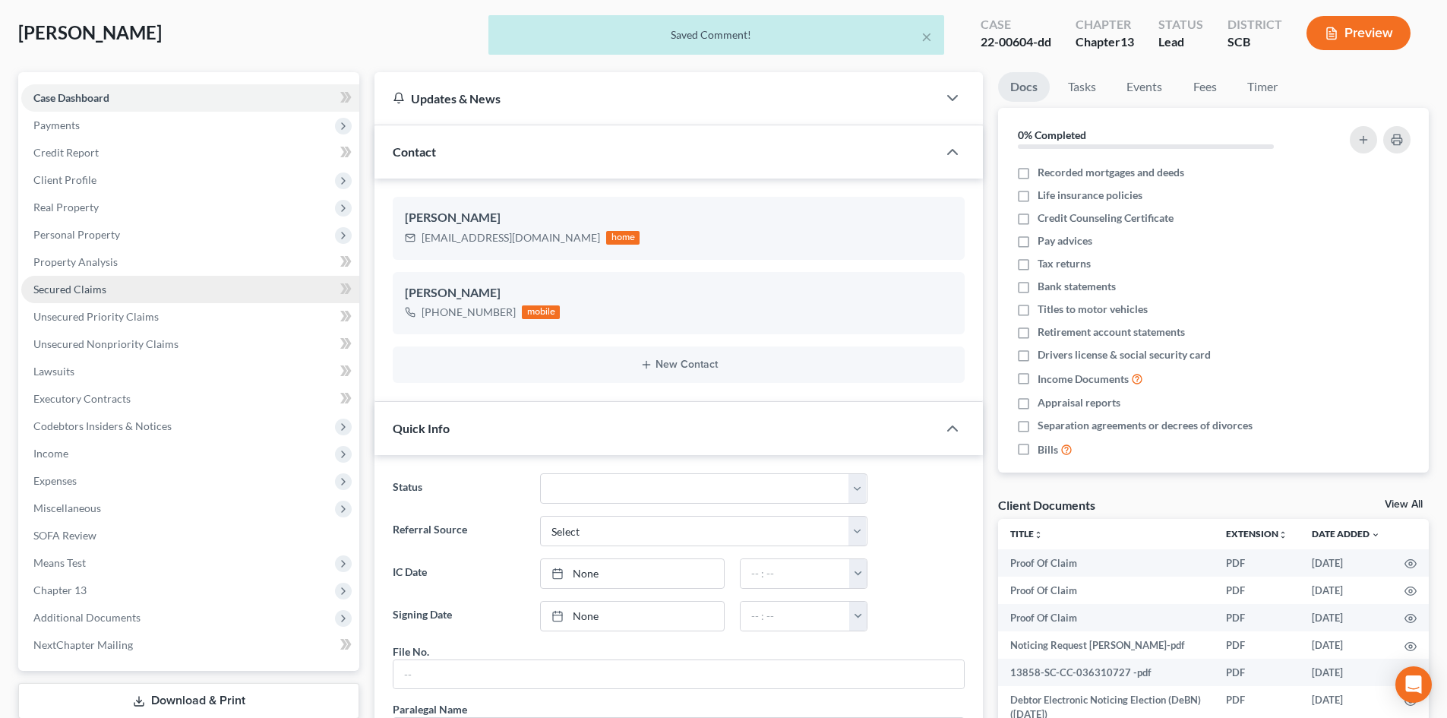
scroll to position [0, 0]
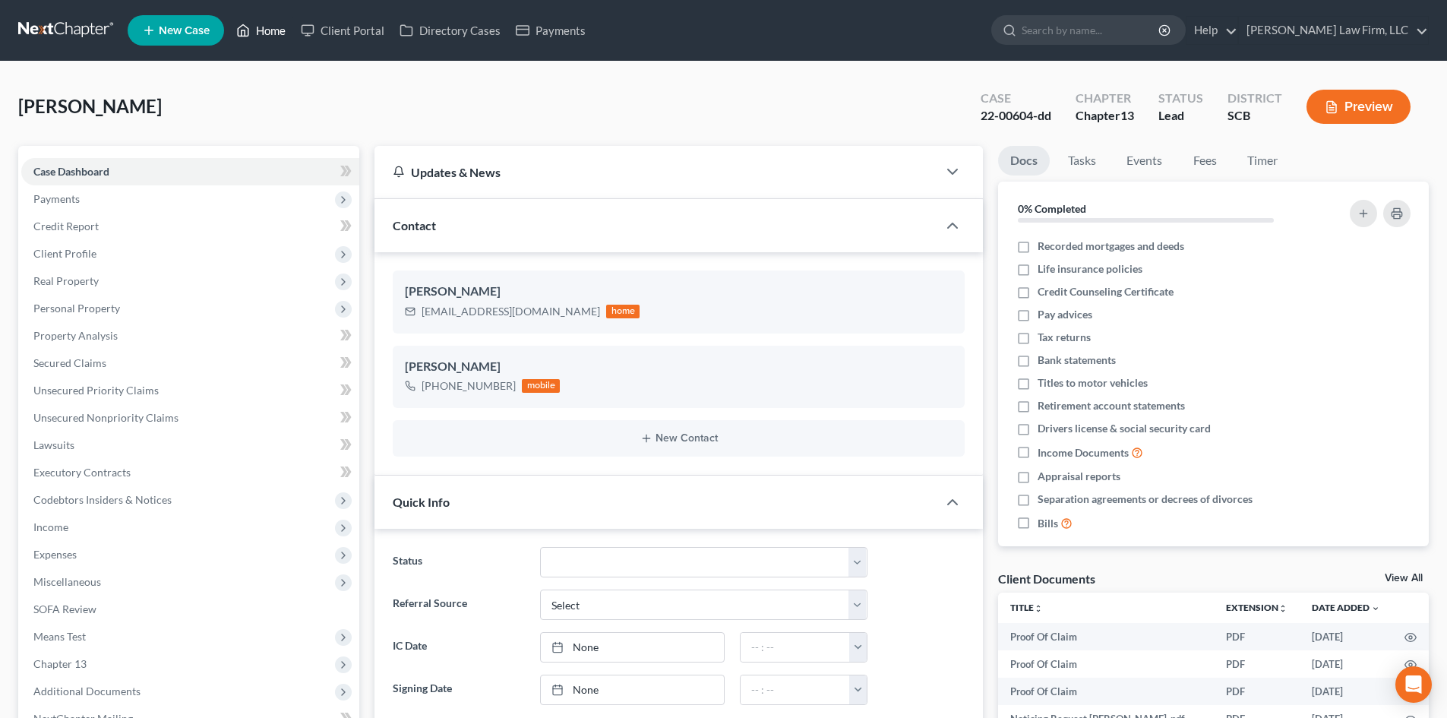
click at [274, 28] on link "Home" at bounding box center [261, 30] width 65 height 27
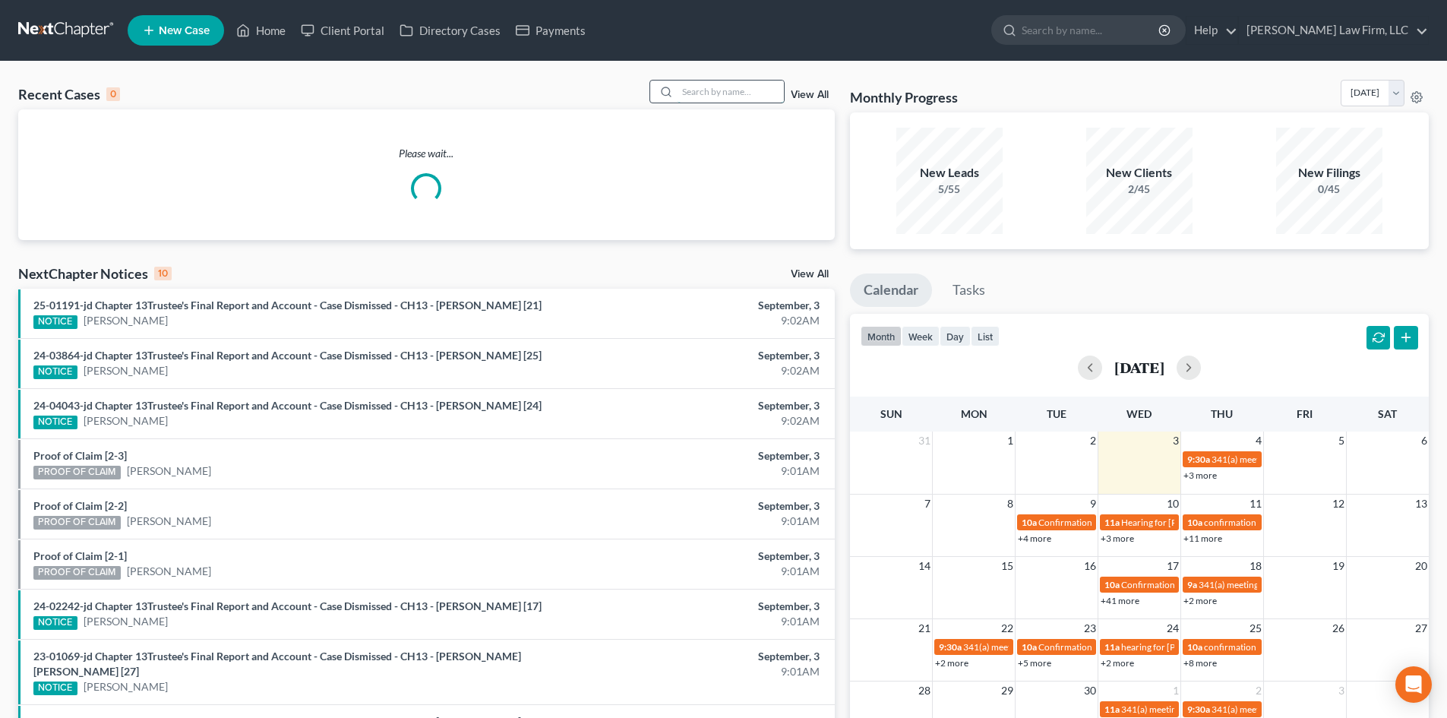
click at [753, 95] on input "search" at bounding box center [731, 92] width 106 height 22
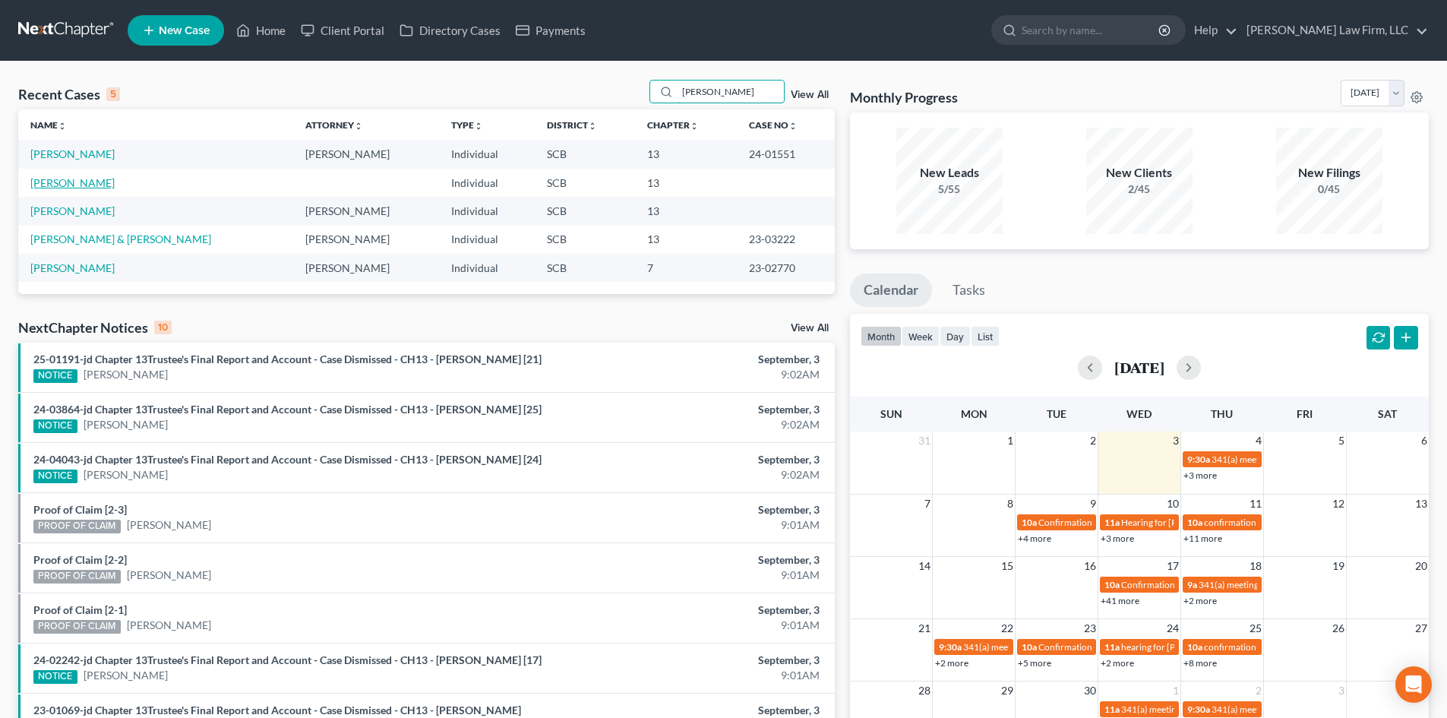
type input "[PERSON_NAME]"
click at [55, 178] on link "[PERSON_NAME]" at bounding box center [72, 182] width 84 height 13
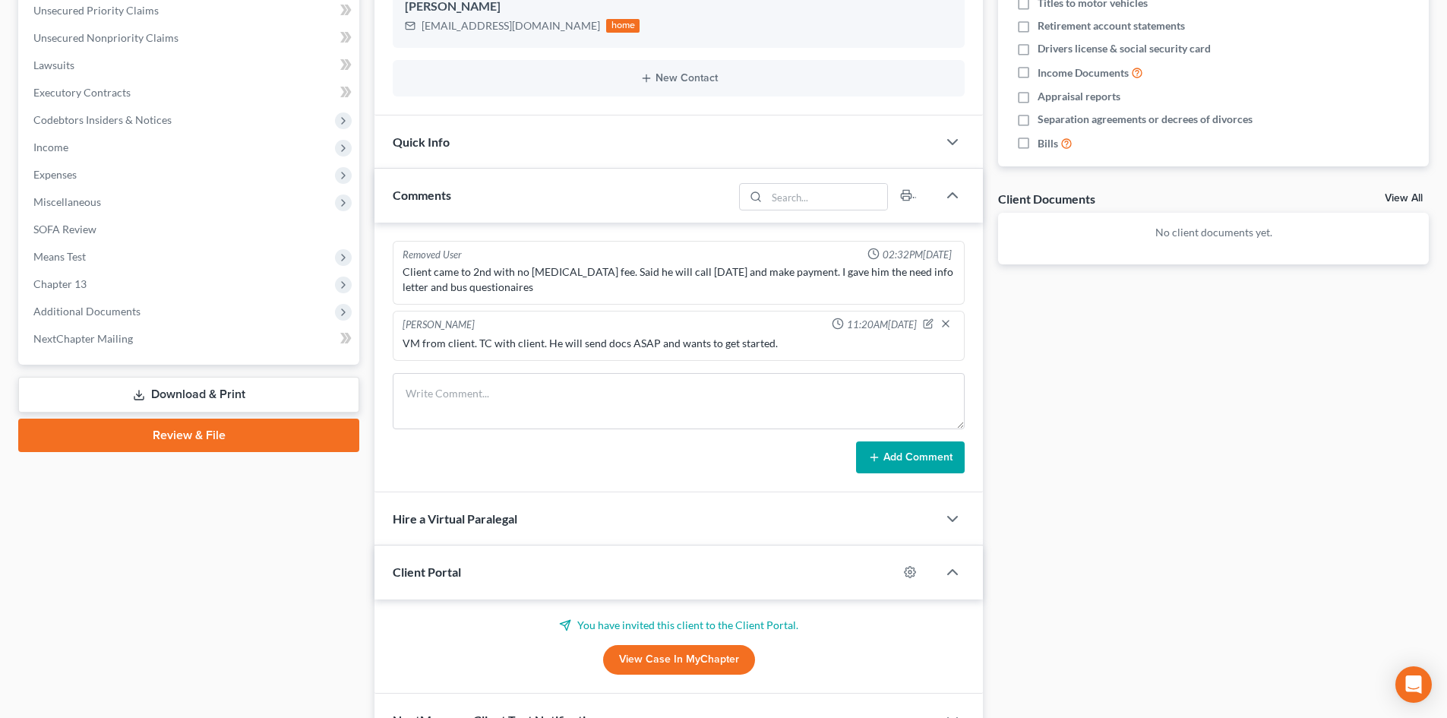
scroll to position [466, 0]
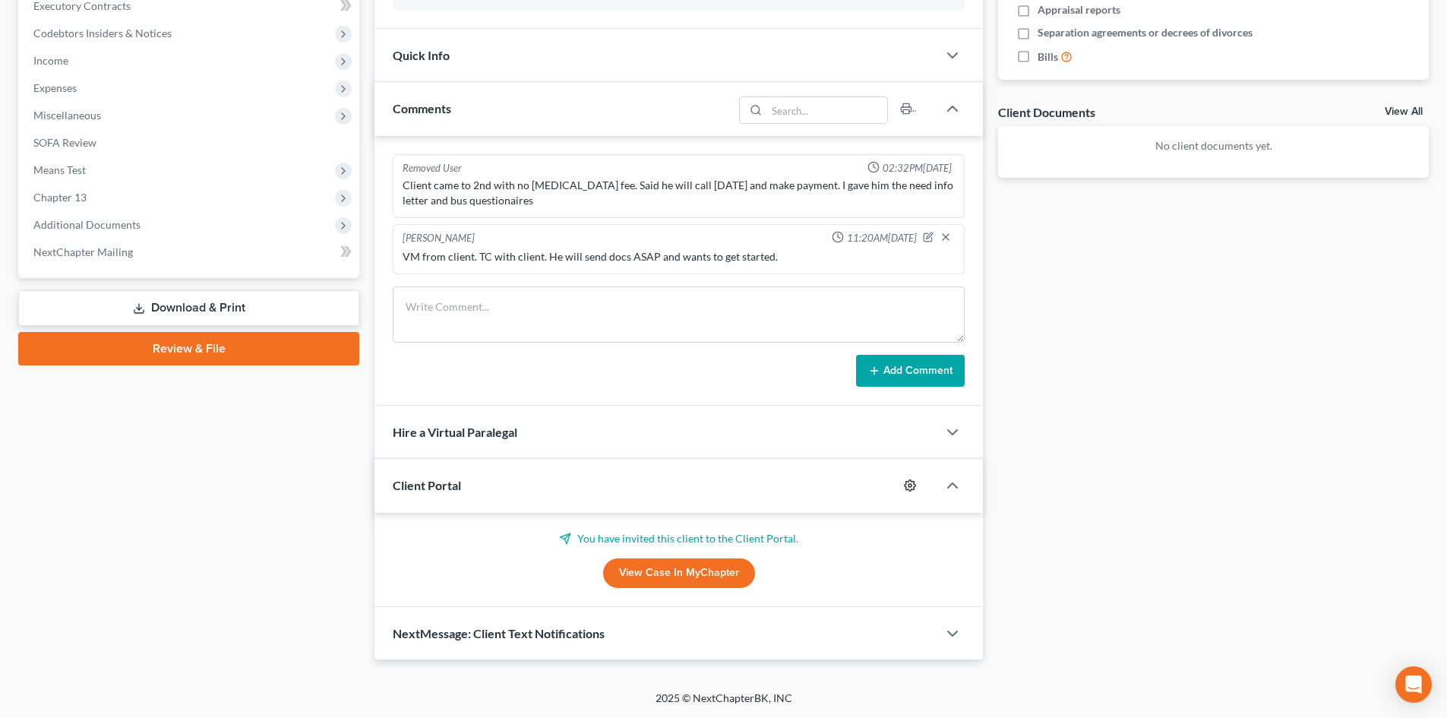
click at [910, 485] on icon "button" at bounding box center [910, 485] width 12 height 12
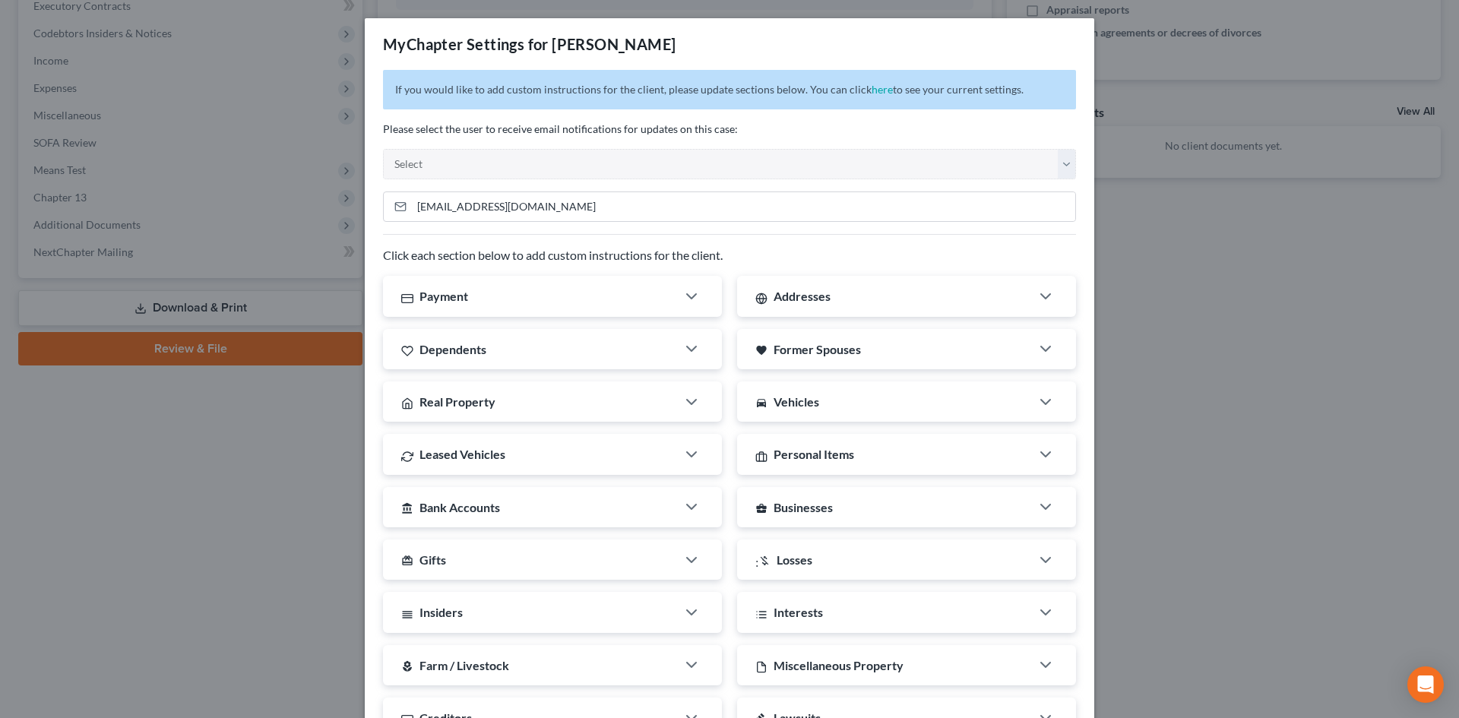
click at [1258, 384] on div "MyChapter Settings for [PERSON_NAME] If you would like to add custom instructio…" at bounding box center [729, 359] width 1459 height 718
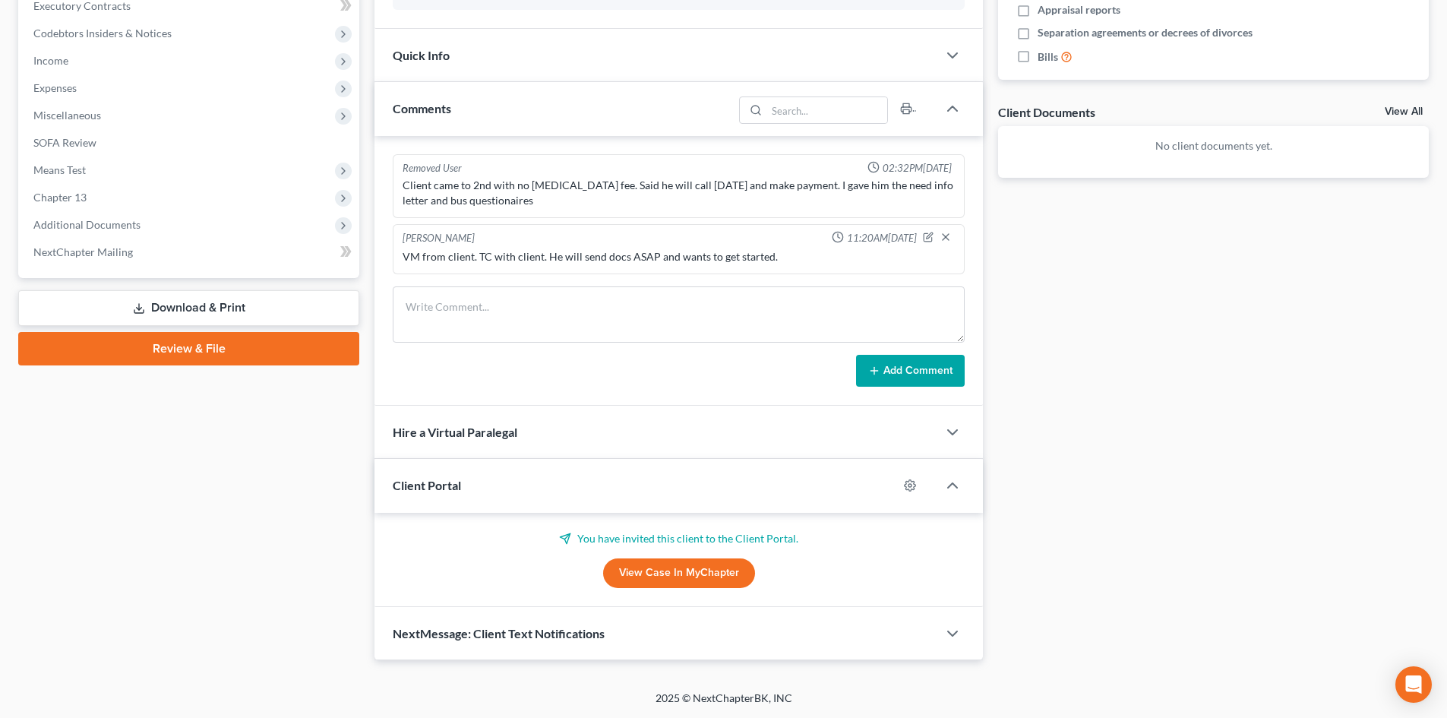
click at [725, 643] on div "NextMessage: Client Text Notifications" at bounding box center [656, 633] width 563 height 52
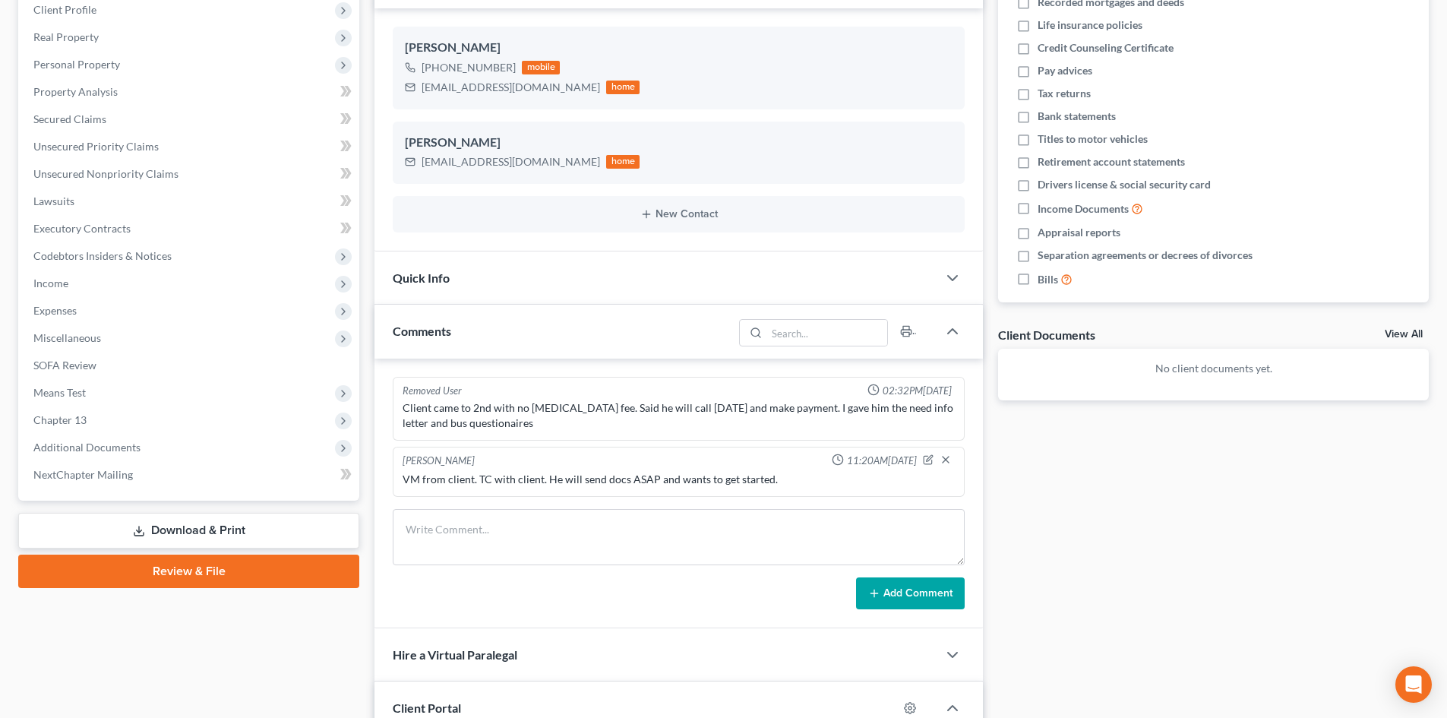
scroll to position [314, 0]
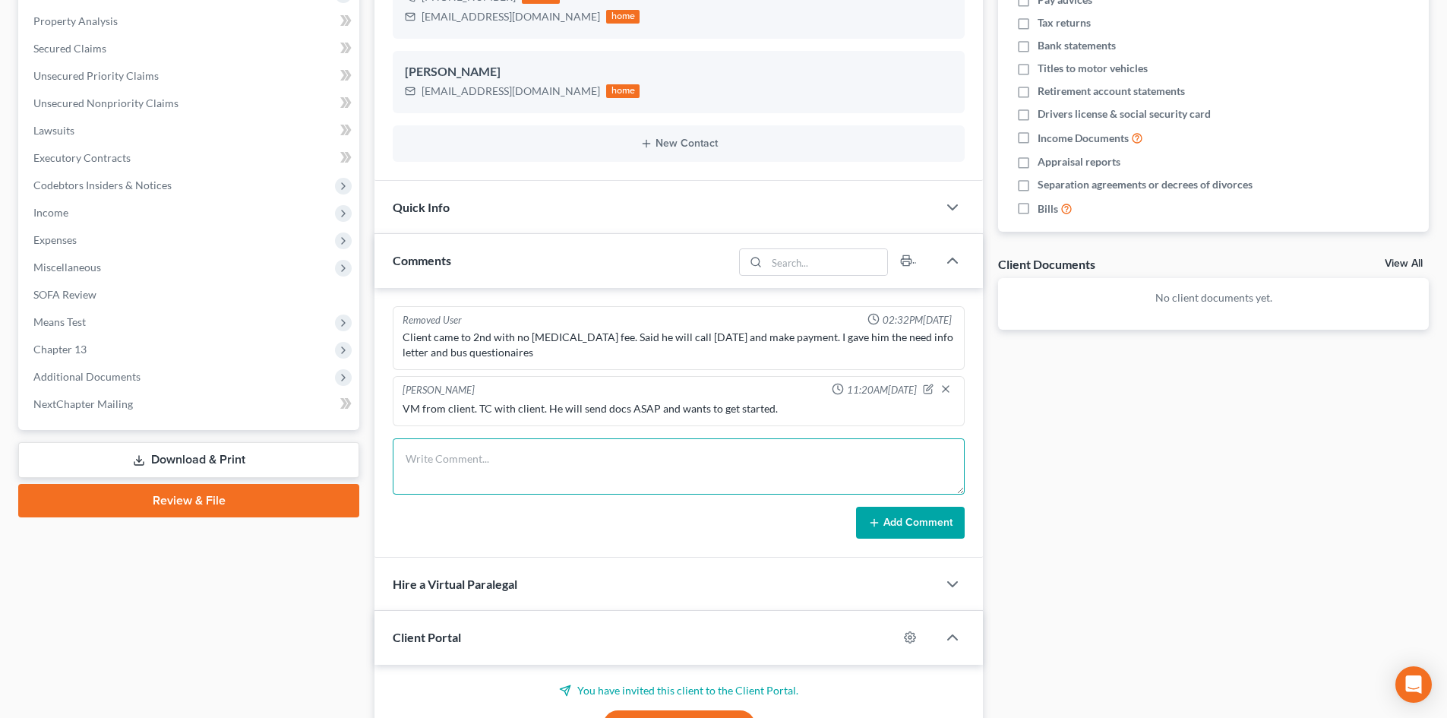
click at [514, 451] on textarea at bounding box center [679, 466] width 572 height 56
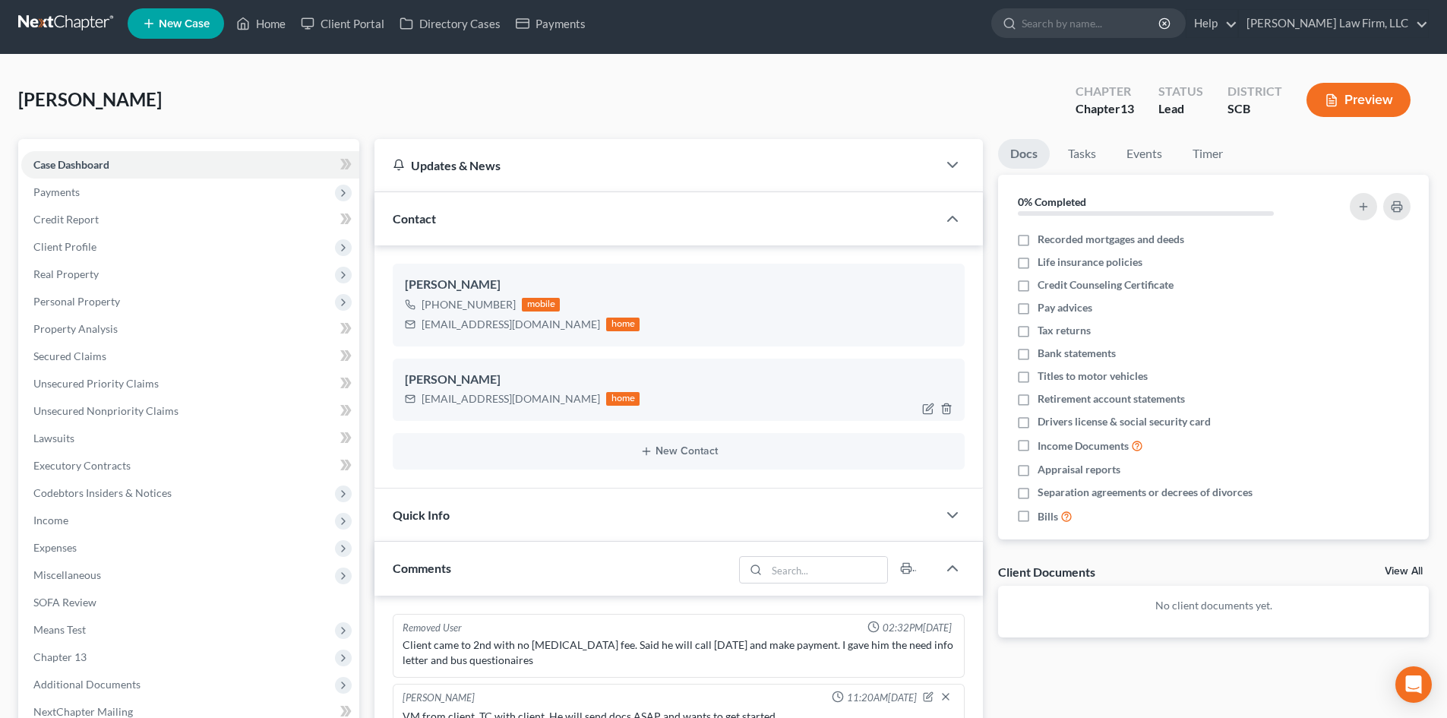
scroll to position [0, 0]
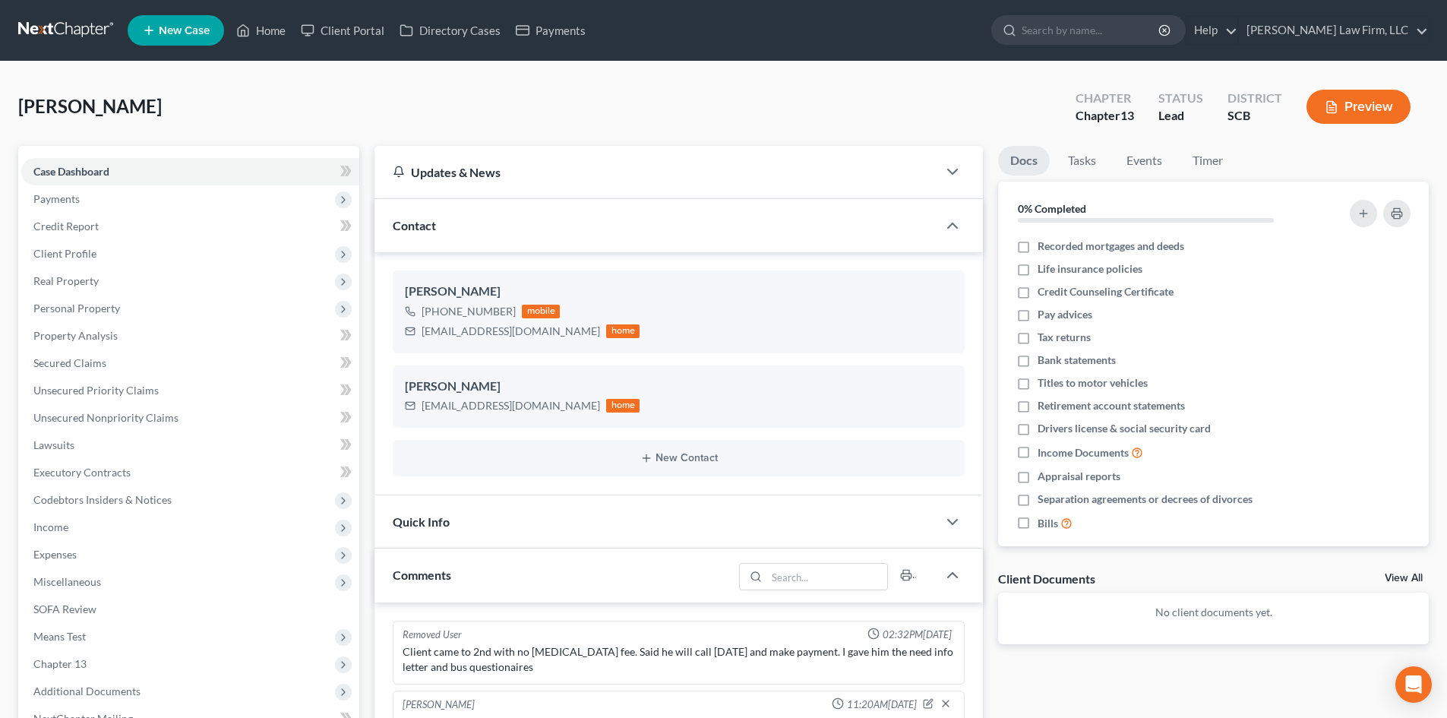
click at [1332, 102] on polyline "button" at bounding box center [1334, 104] width 4 height 4
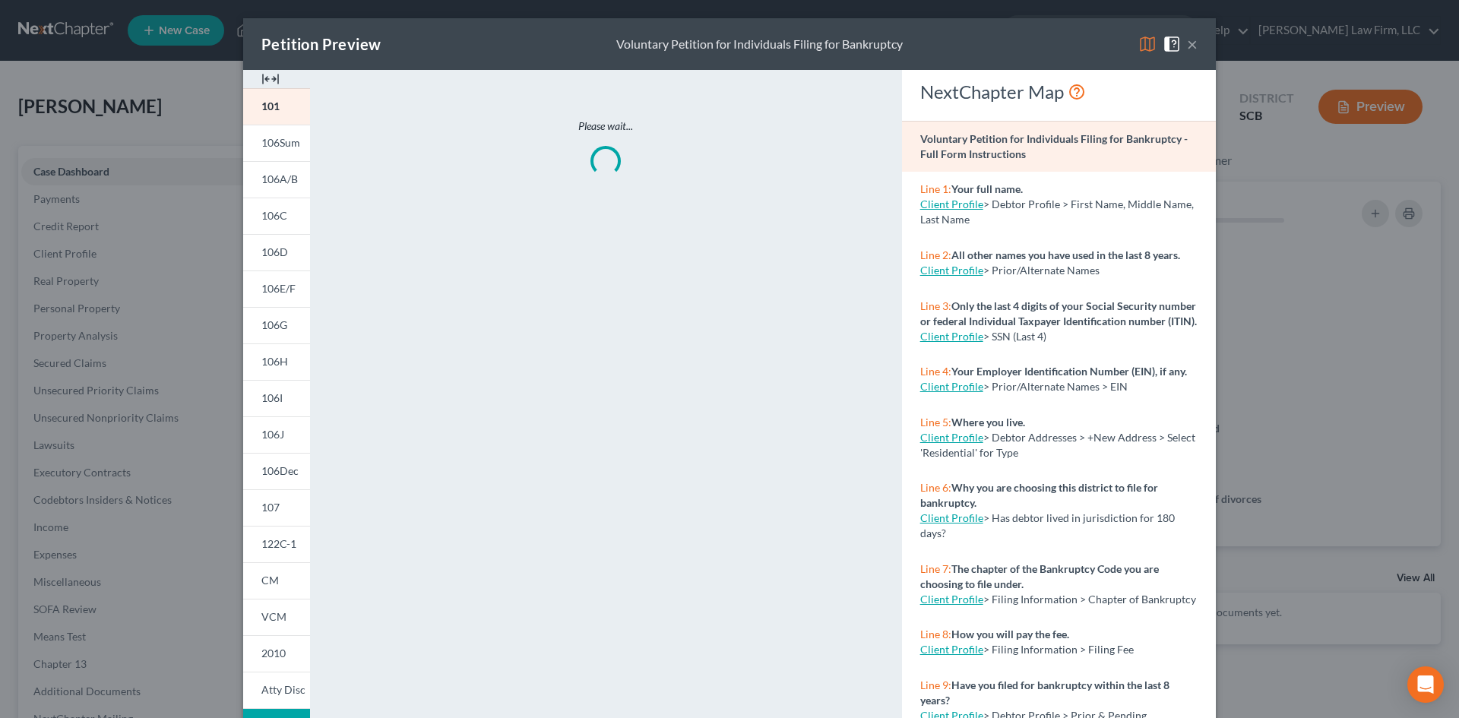
click at [272, 84] on img at bounding box center [270, 79] width 18 height 18
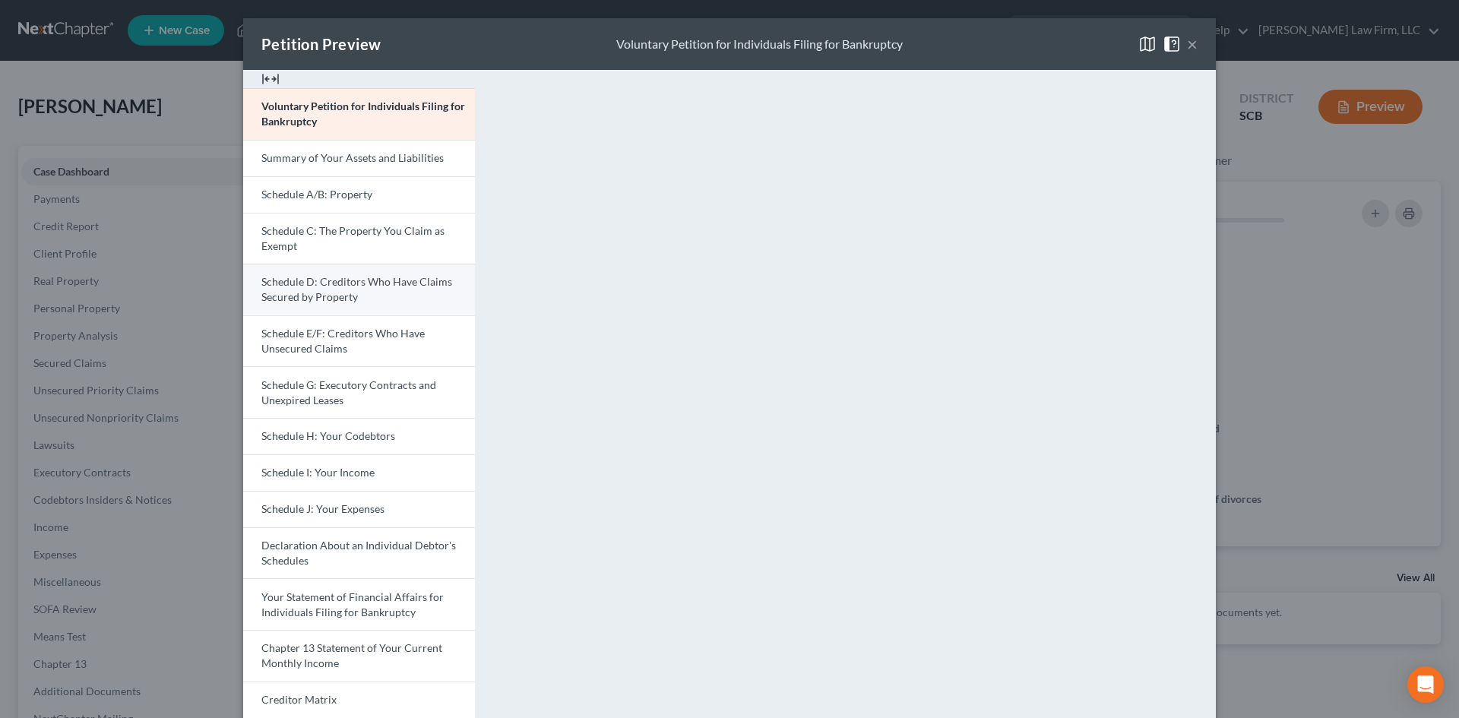
click at [340, 298] on span "Schedule D: Creditors Who Have Claims Secured by Property" at bounding box center [356, 289] width 191 height 28
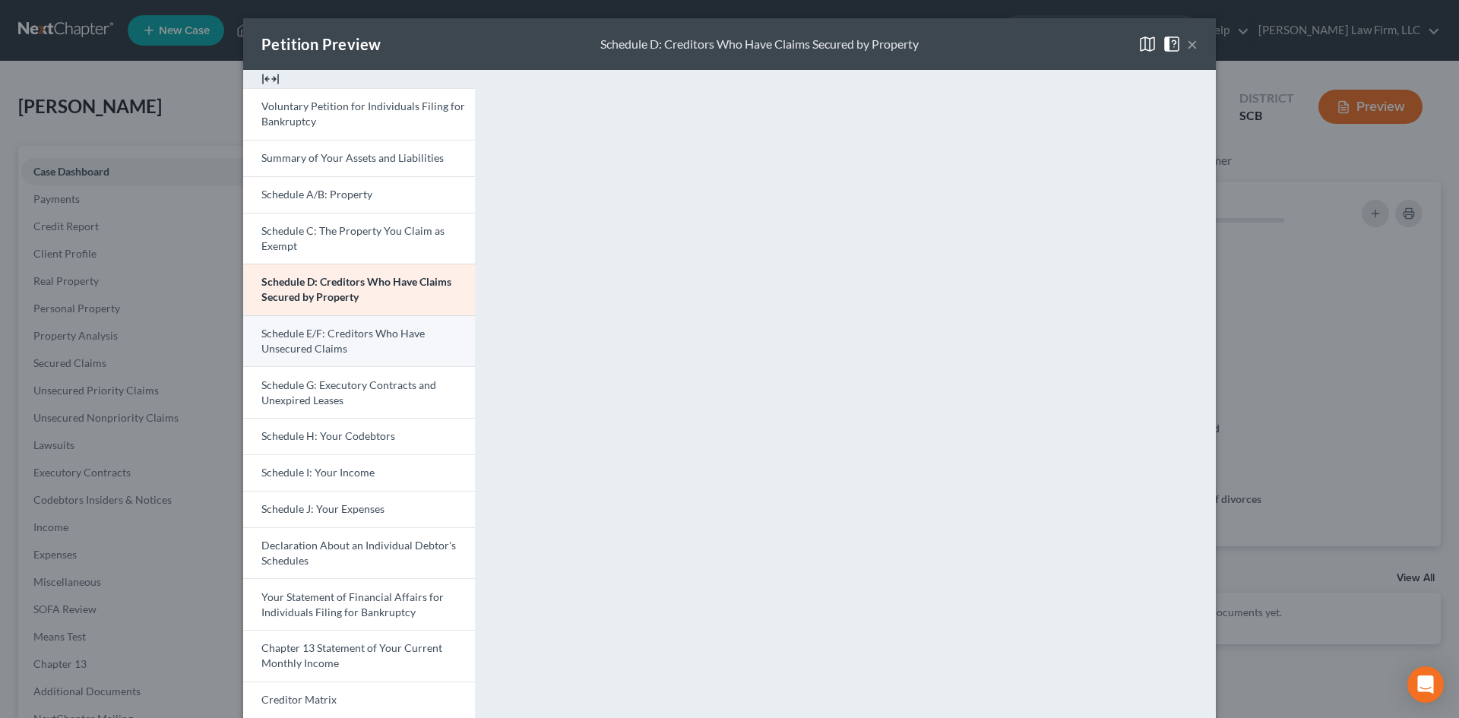
click at [359, 351] on link "Schedule E/F: Creditors Who Have Unsecured Claims" at bounding box center [359, 341] width 232 height 52
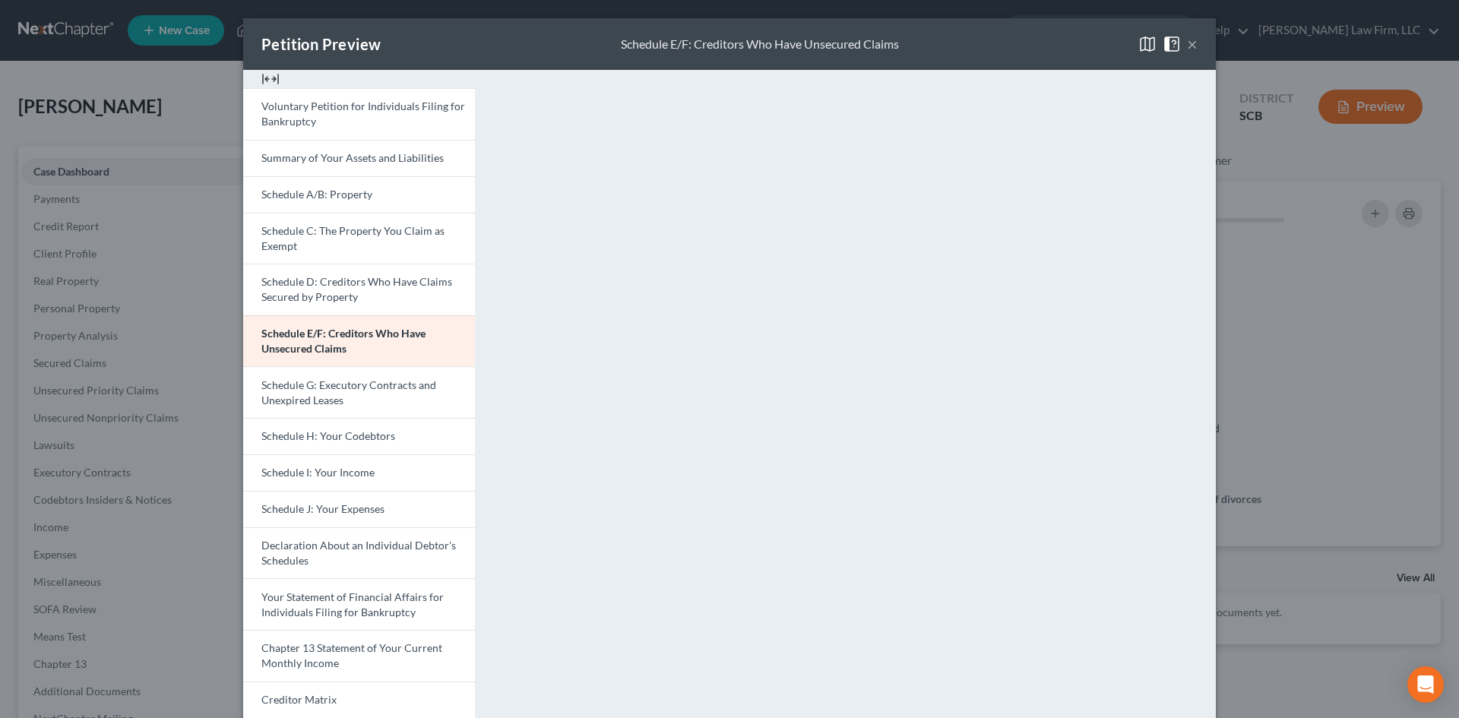
click at [1188, 46] on button "×" at bounding box center [1192, 44] width 11 height 18
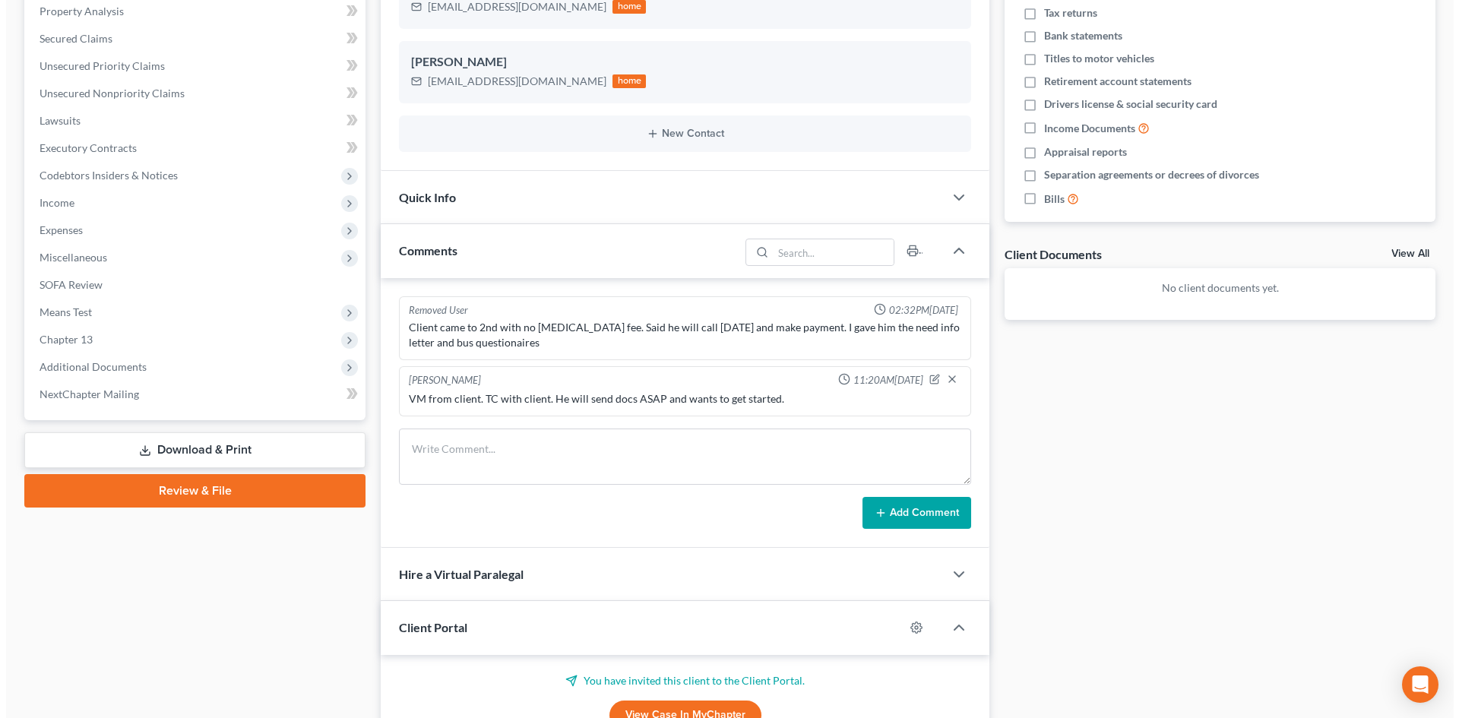
scroll to position [456, 0]
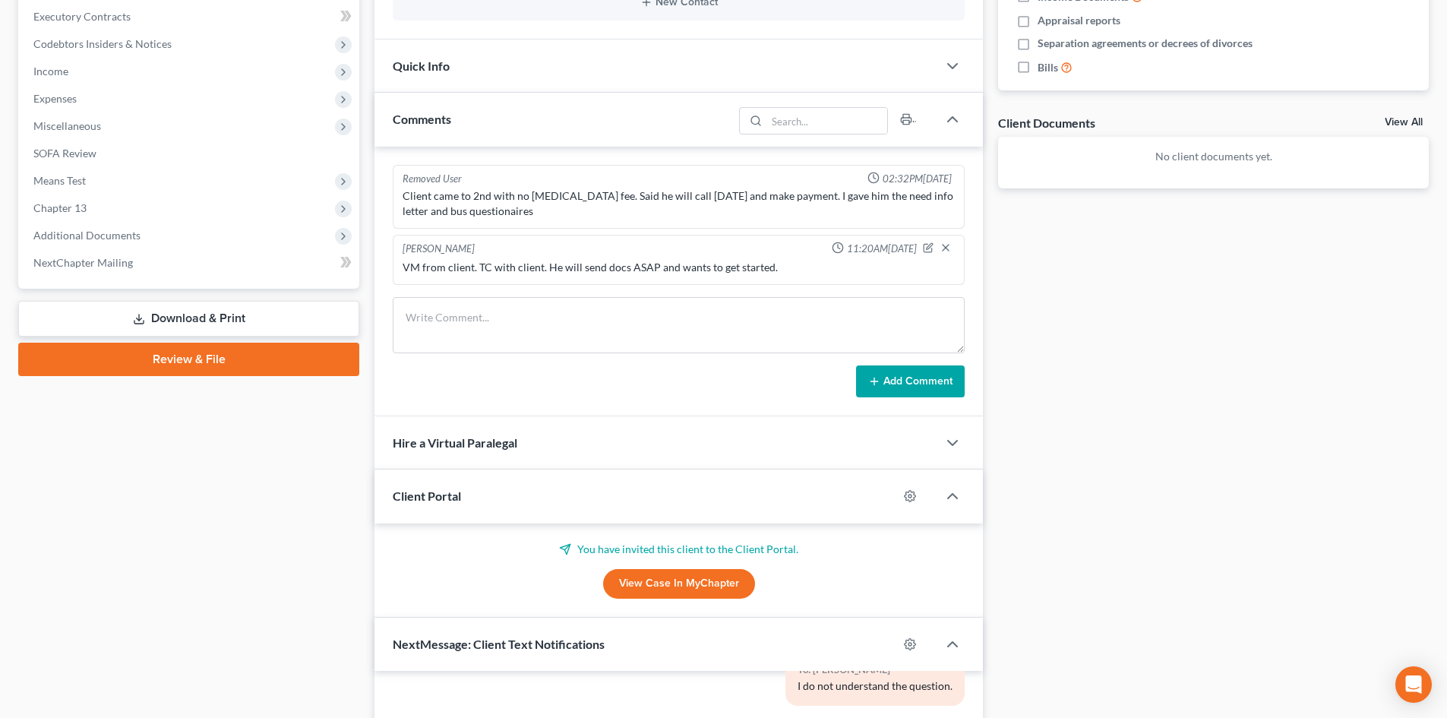
click at [866, 558] on div "You have invited this client to the Client Portal. View Case in [GEOGRAPHIC_DAT…" at bounding box center [679, 571] width 572 height 58
click at [780, 557] on div "You have invited this client to the Client Portal. View Case in [GEOGRAPHIC_DAT…" at bounding box center [679, 571] width 572 height 58
click at [911, 498] on circle "button" at bounding box center [910, 496] width 3 height 3
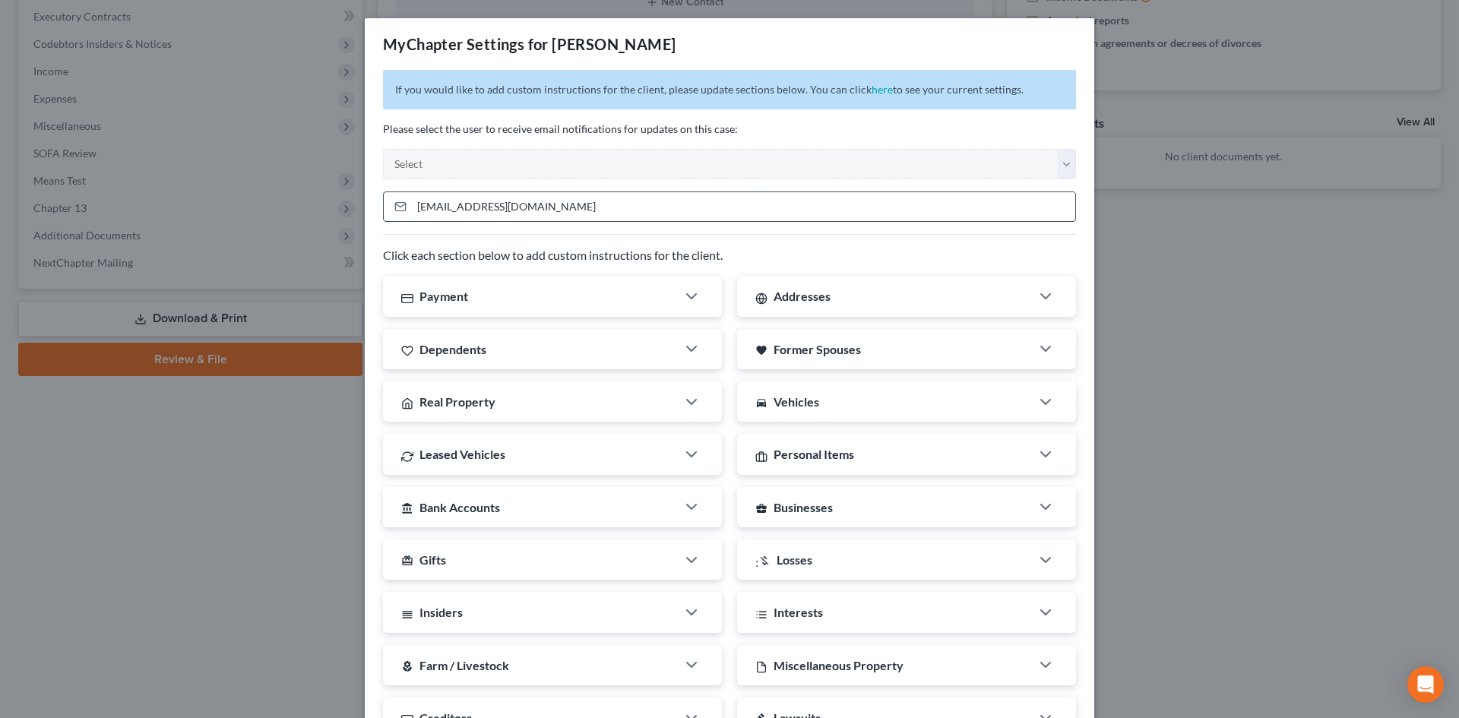
click at [574, 201] on input "[EMAIL_ADDRESS][DOMAIN_NAME]" at bounding box center [743, 206] width 663 height 29
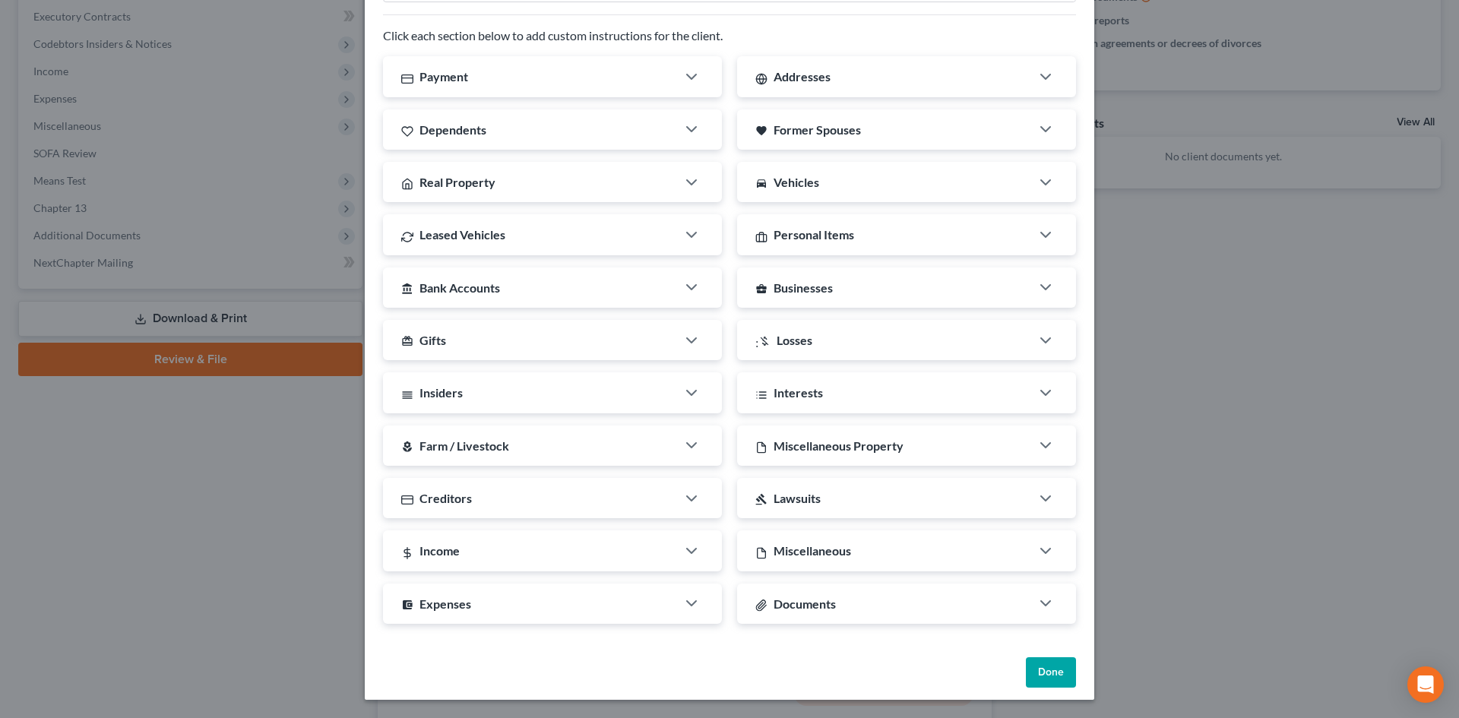
click at [956, 604] on div "Documents" at bounding box center [883, 603] width 293 height 40
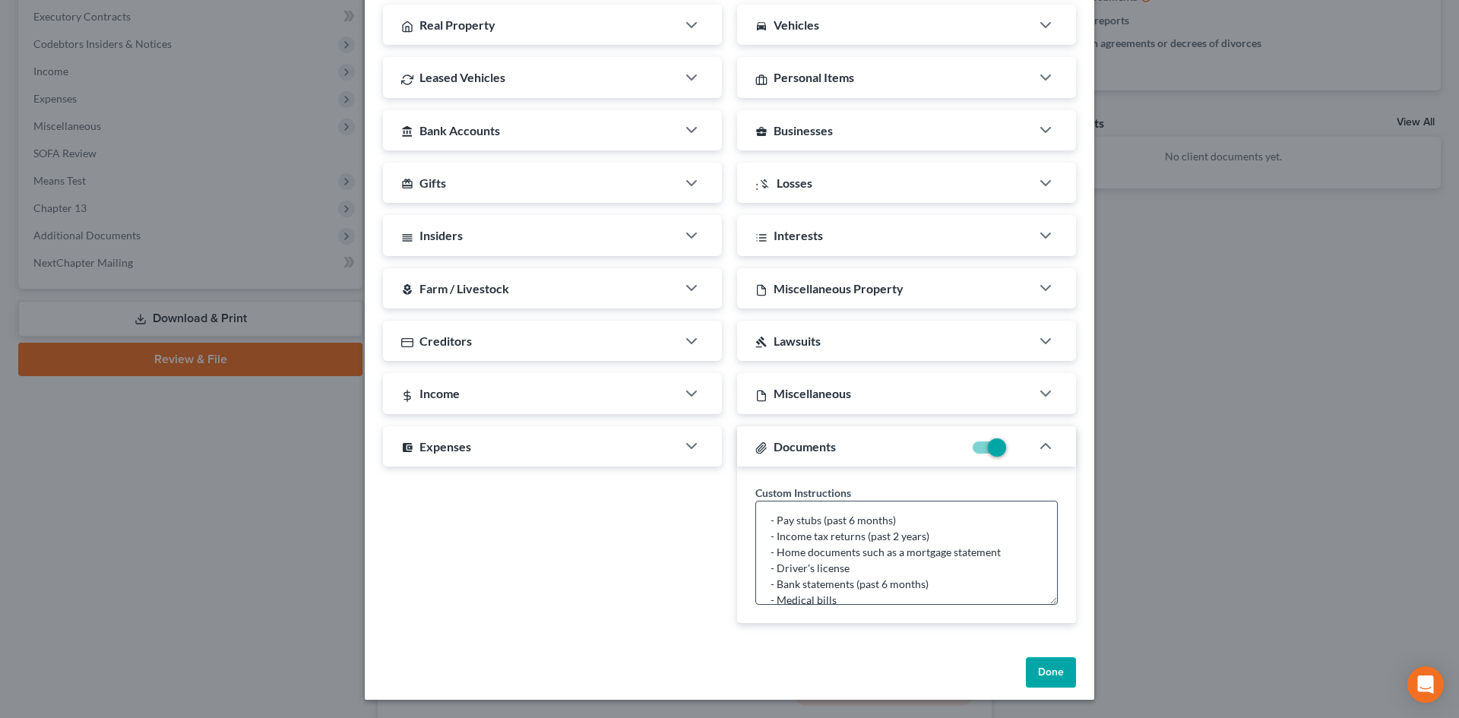
scroll to position [64, 0]
click at [1050, 672] on button "Done" at bounding box center [1051, 672] width 50 height 30
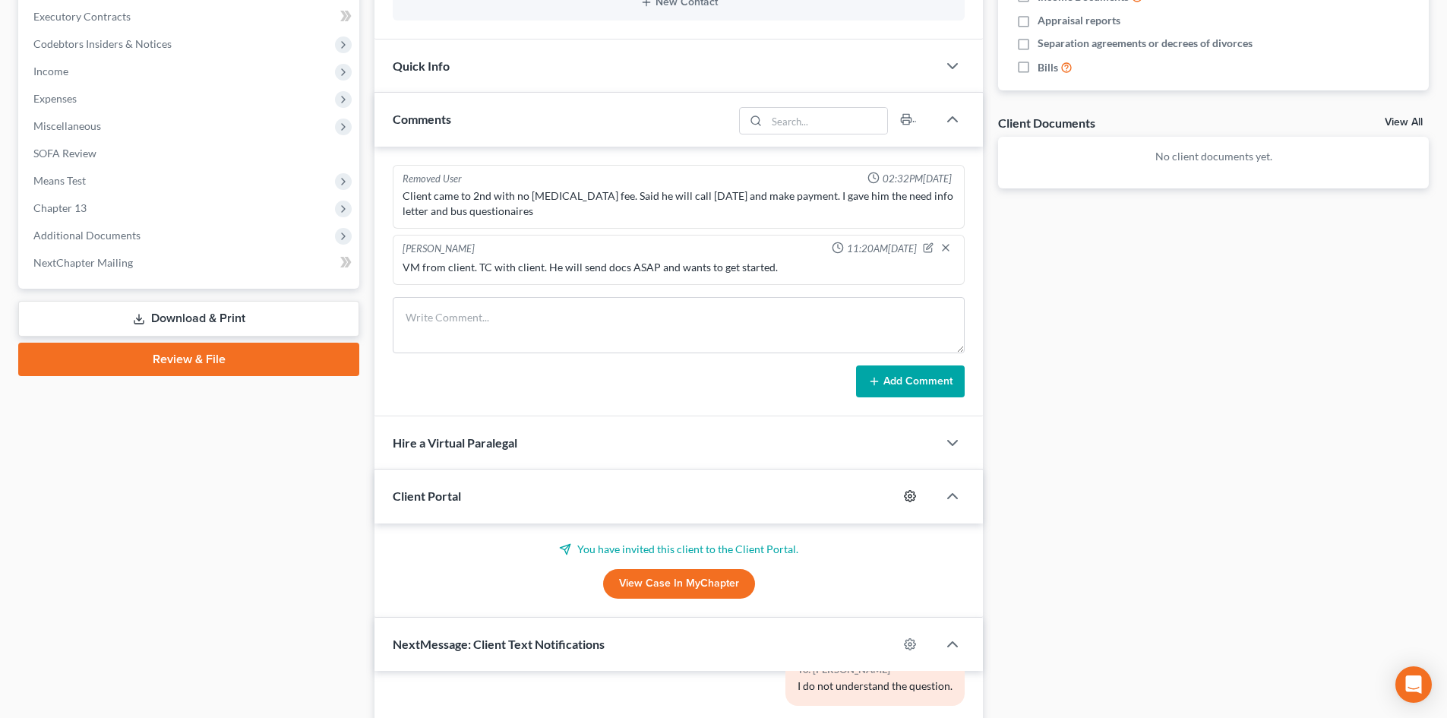
click at [907, 493] on icon "button" at bounding box center [910, 496] width 12 height 12
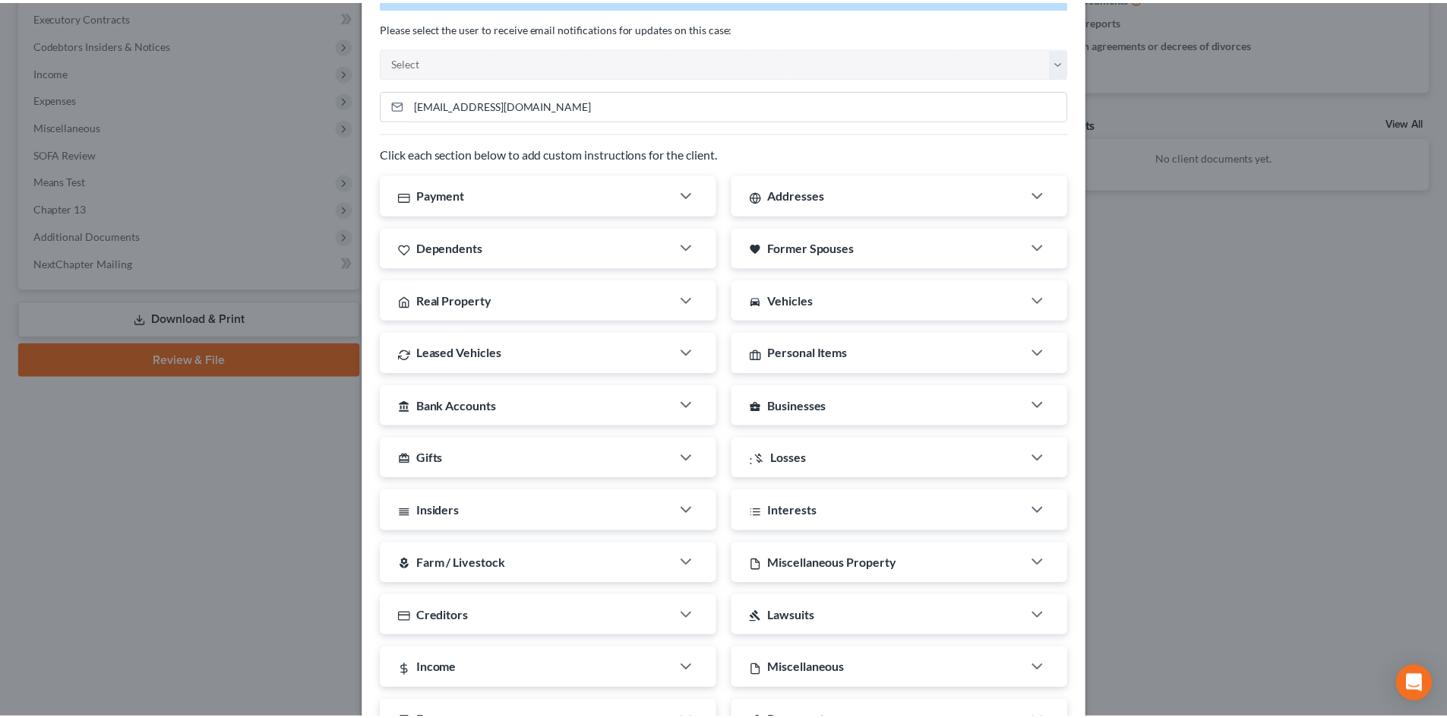
scroll to position [0, 0]
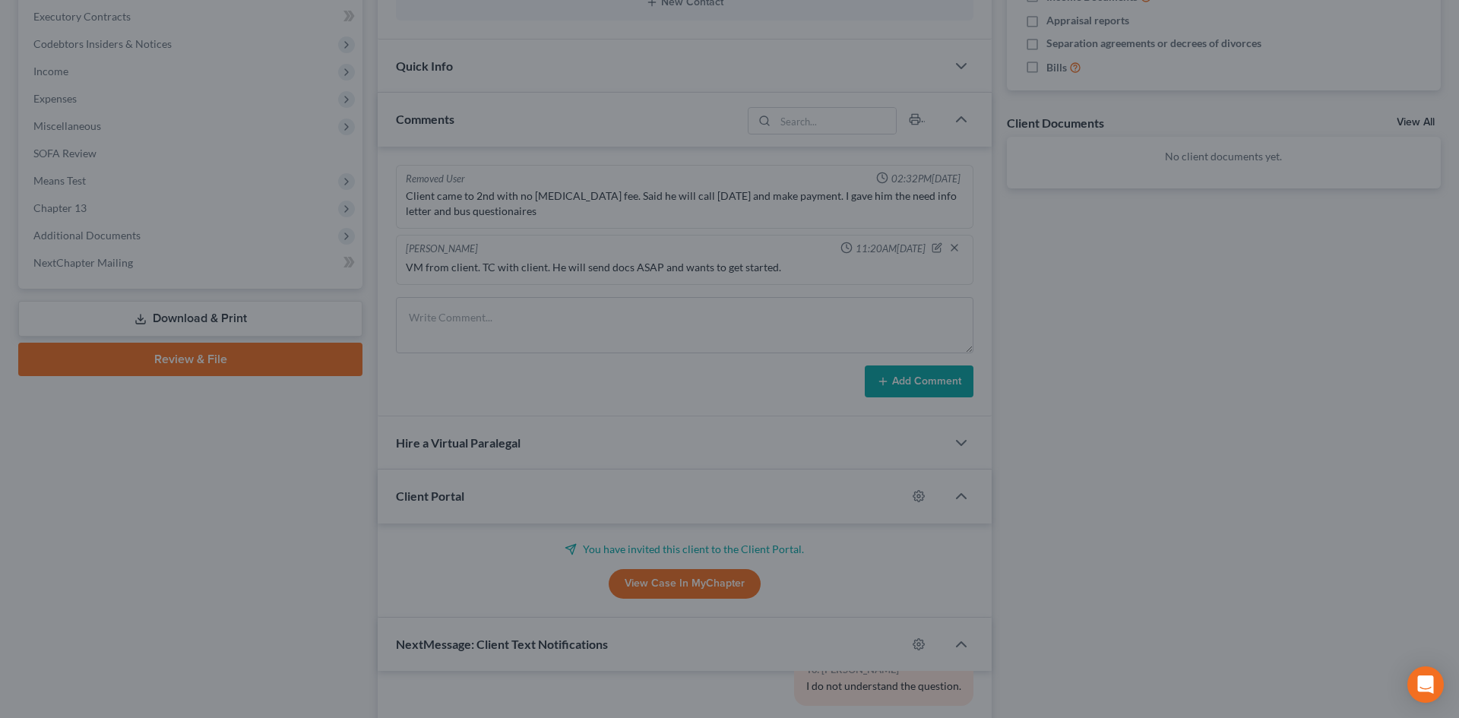
click at [1278, 311] on div "MyChapter Settings for [PERSON_NAME] If you would like to add custom instructio…" at bounding box center [729, 359] width 1459 height 718
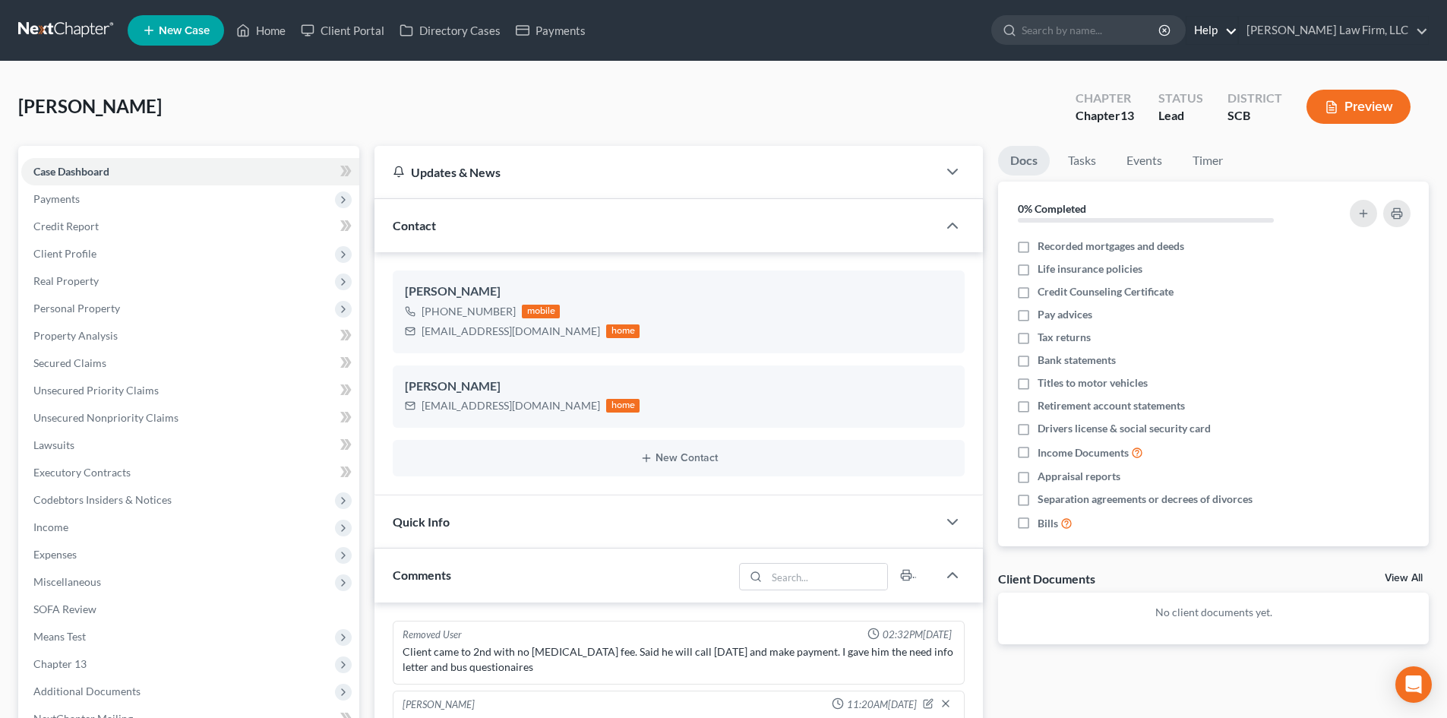
click at [1237, 32] on link "Help" at bounding box center [1212, 30] width 51 height 27
click at [1207, 67] on link "Help Center" at bounding box center [1177, 63] width 121 height 26
click at [362, 25] on link "Client Portal" at bounding box center [342, 30] width 99 height 27
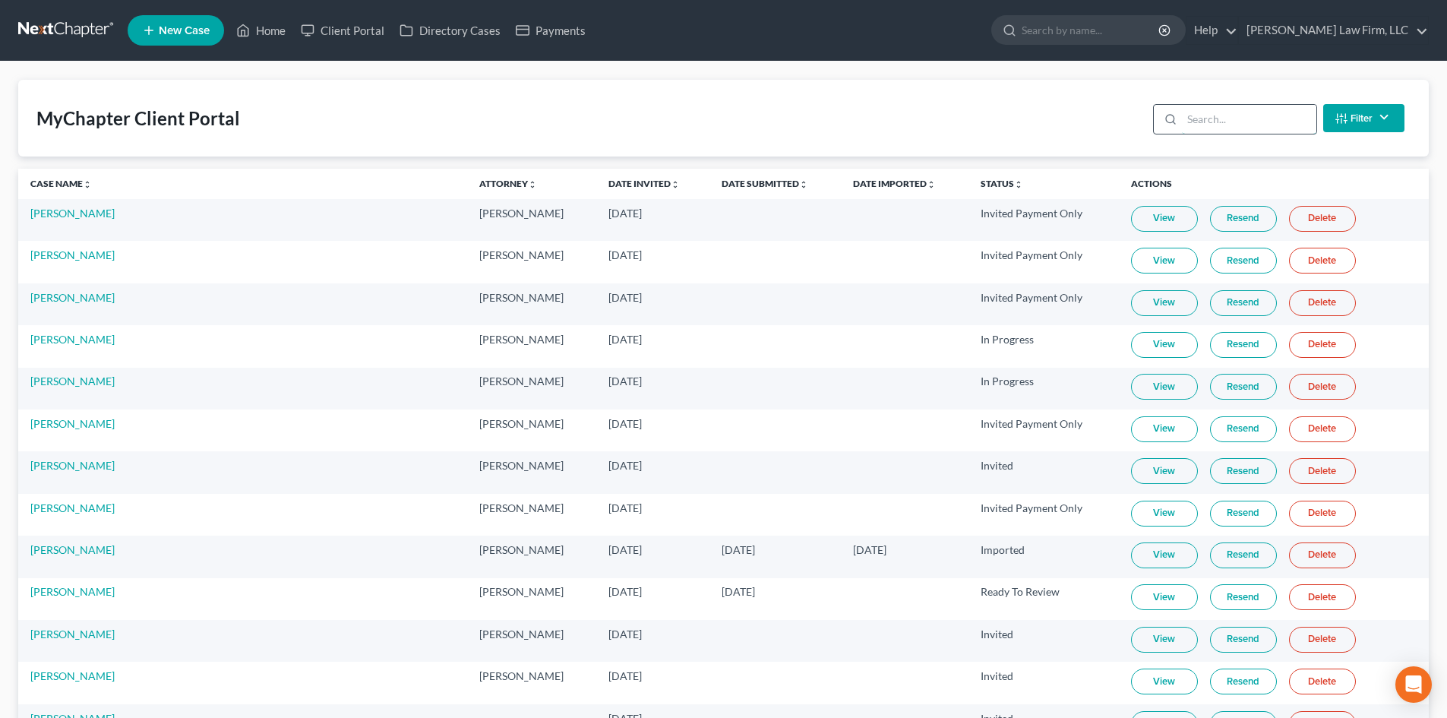
click at [1213, 119] on input "search" at bounding box center [1249, 119] width 134 height 29
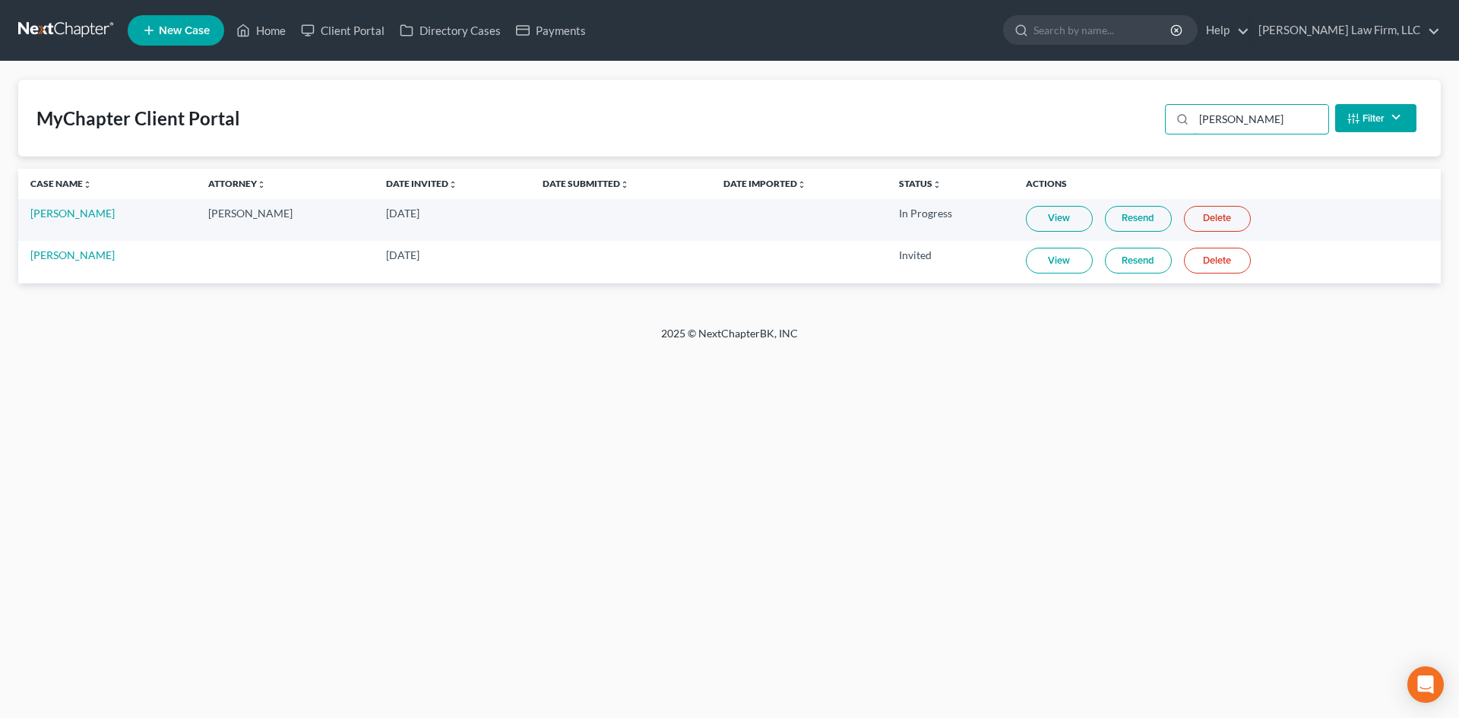
type input "[PERSON_NAME]"
click at [1153, 255] on link "Resend" at bounding box center [1138, 261] width 67 height 26
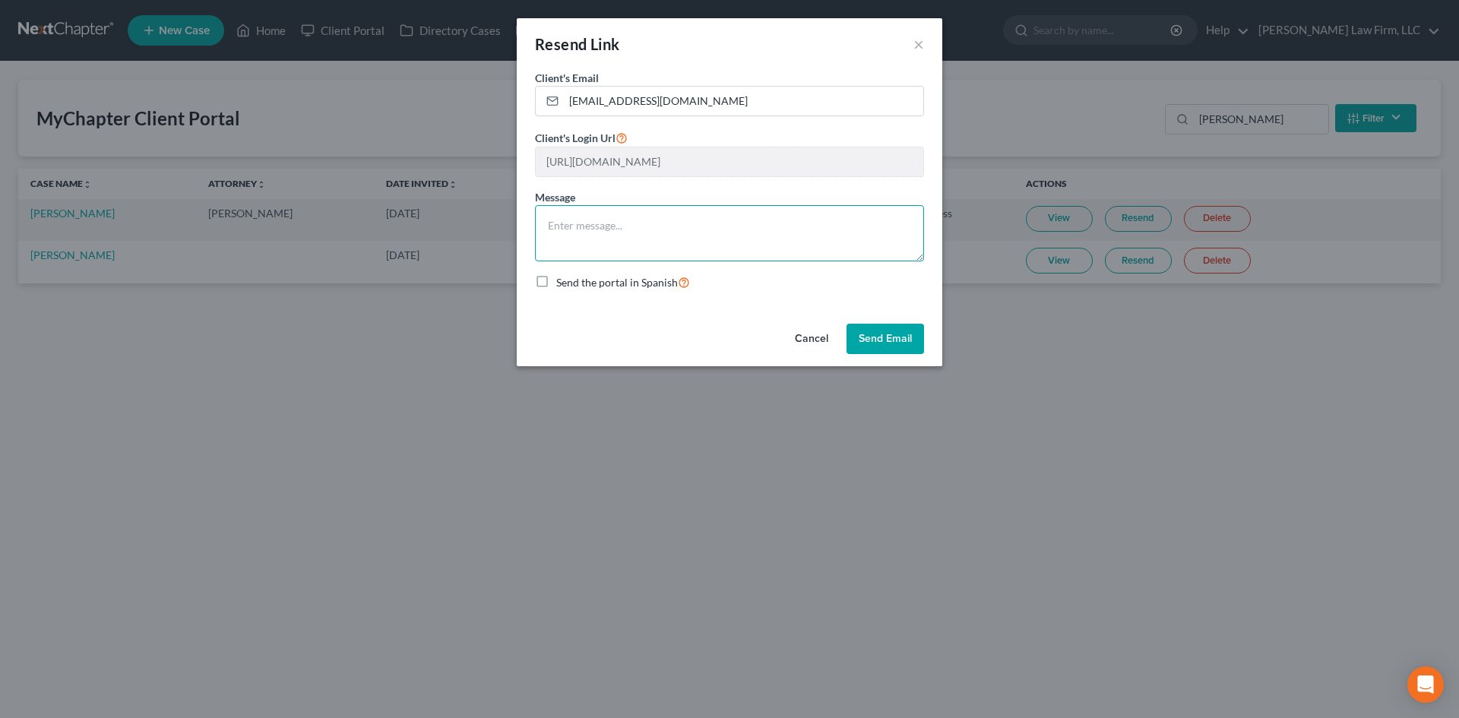
click at [761, 248] on textarea at bounding box center [729, 233] width 389 height 56
type textarea "Please confirm that you received this invitation to our client portal. Thank yo…"
click at [902, 335] on button "Send Email" at bounding box center [884, 339] width 77 height 30
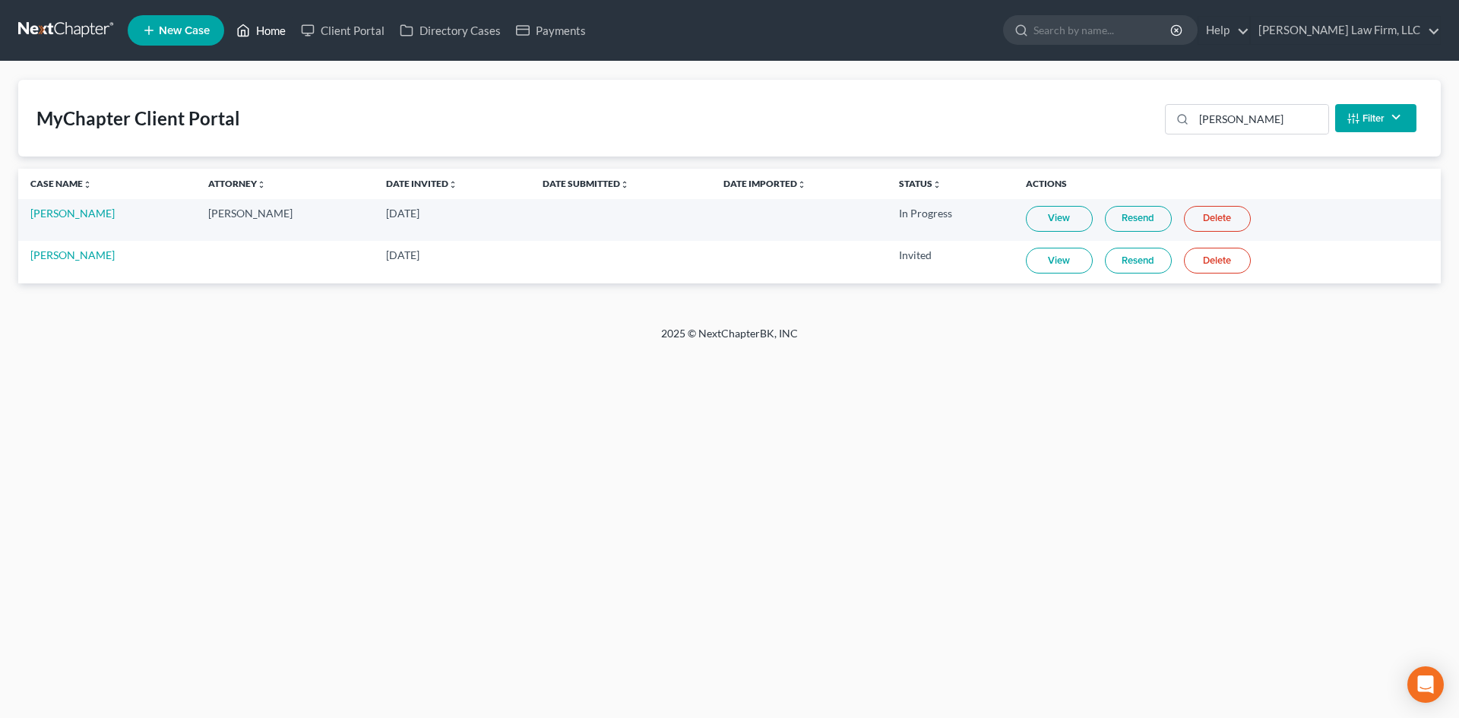
click at [259, 32] on link "Home" at bounding box center [261, 30] width 65 height 27
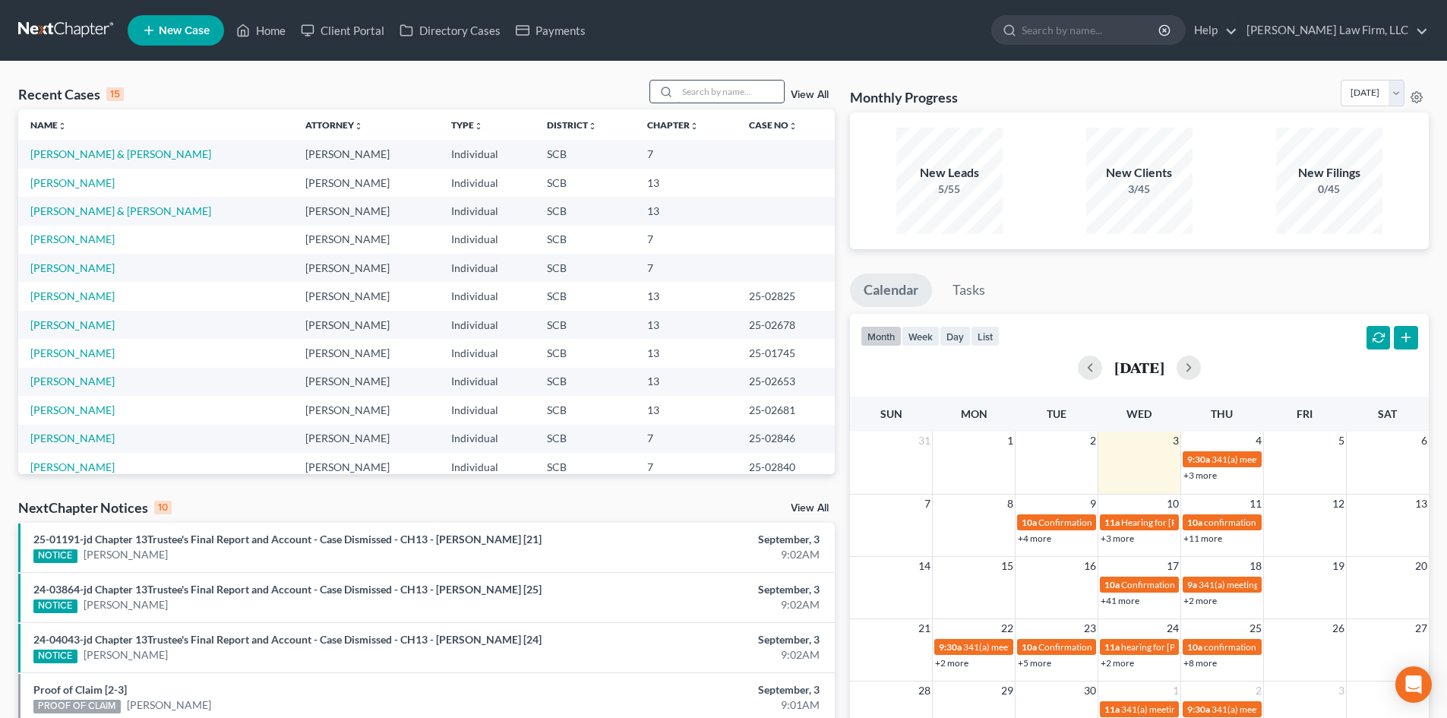
click at [713, 99] on input "search" at bounding box center [731, 92] width 106 height 22
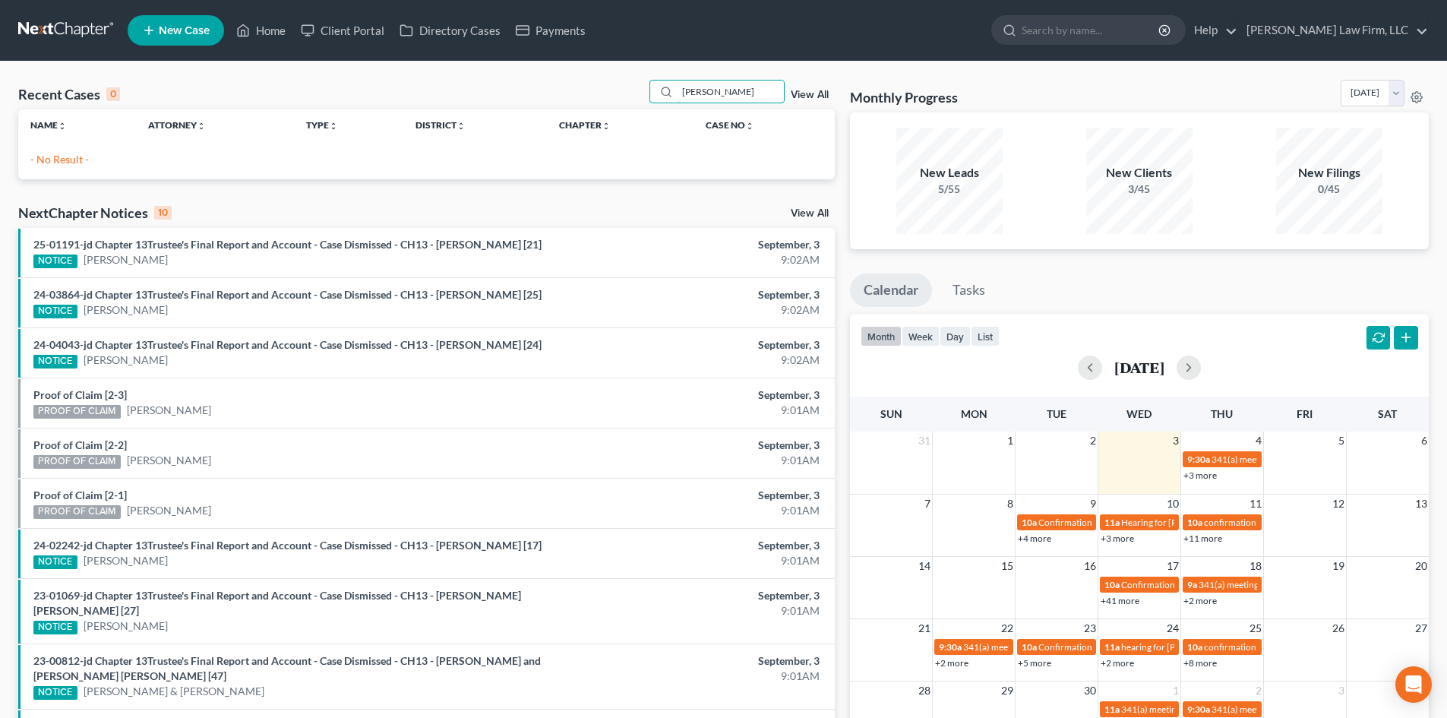
drag, startPoint x: 672, startPoint y: 94, endPoint x: 623, endPoint y: 94, distance: 49.4
click at [623, 95] on div "Recent Cases 0 [PERSON_NAME] View All" at bounding box center [426, 95] width 817 height 30
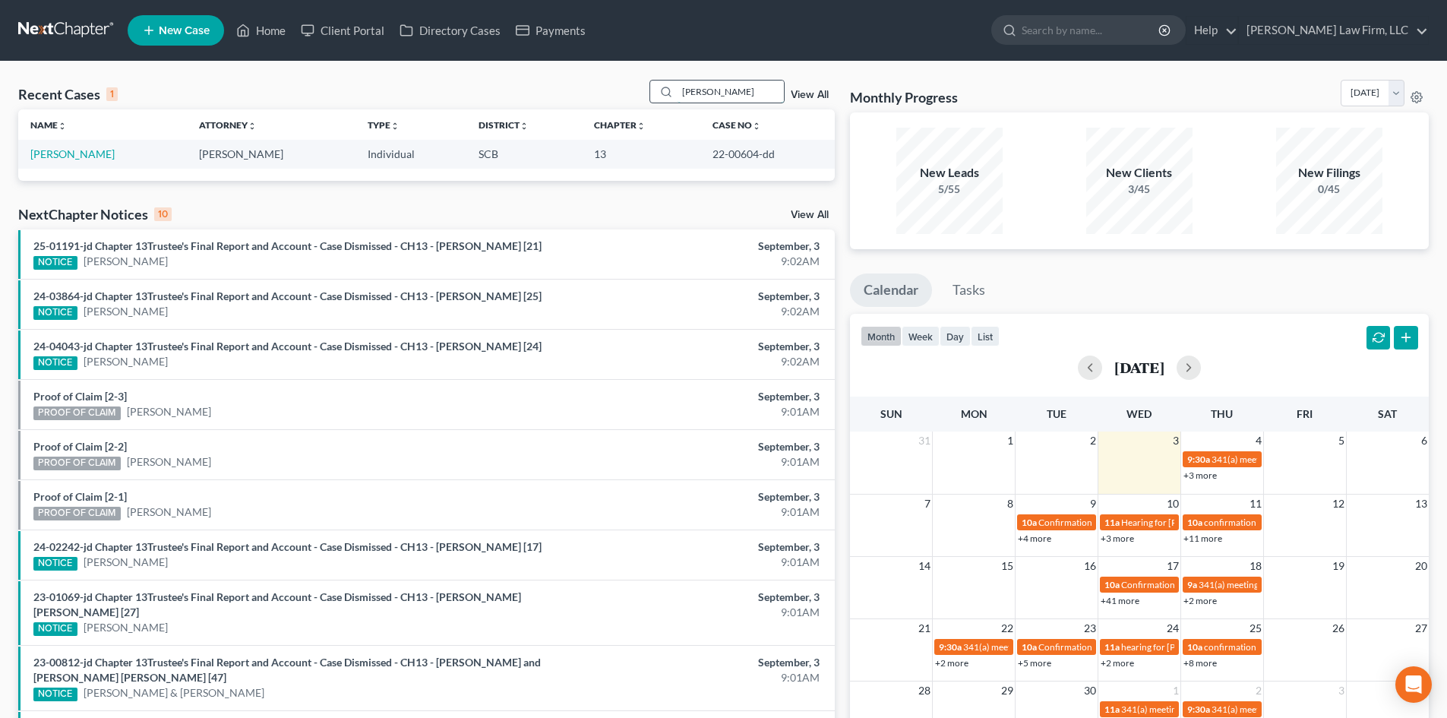
drag, startPoint x: 730, startPoint y: 96, endPoint x: 665, endPoint y: 95, distance: 64.6
click at [668, 95] on div "[PERSON_NAME]" at bounding box center [717, 92] width 135 height 24
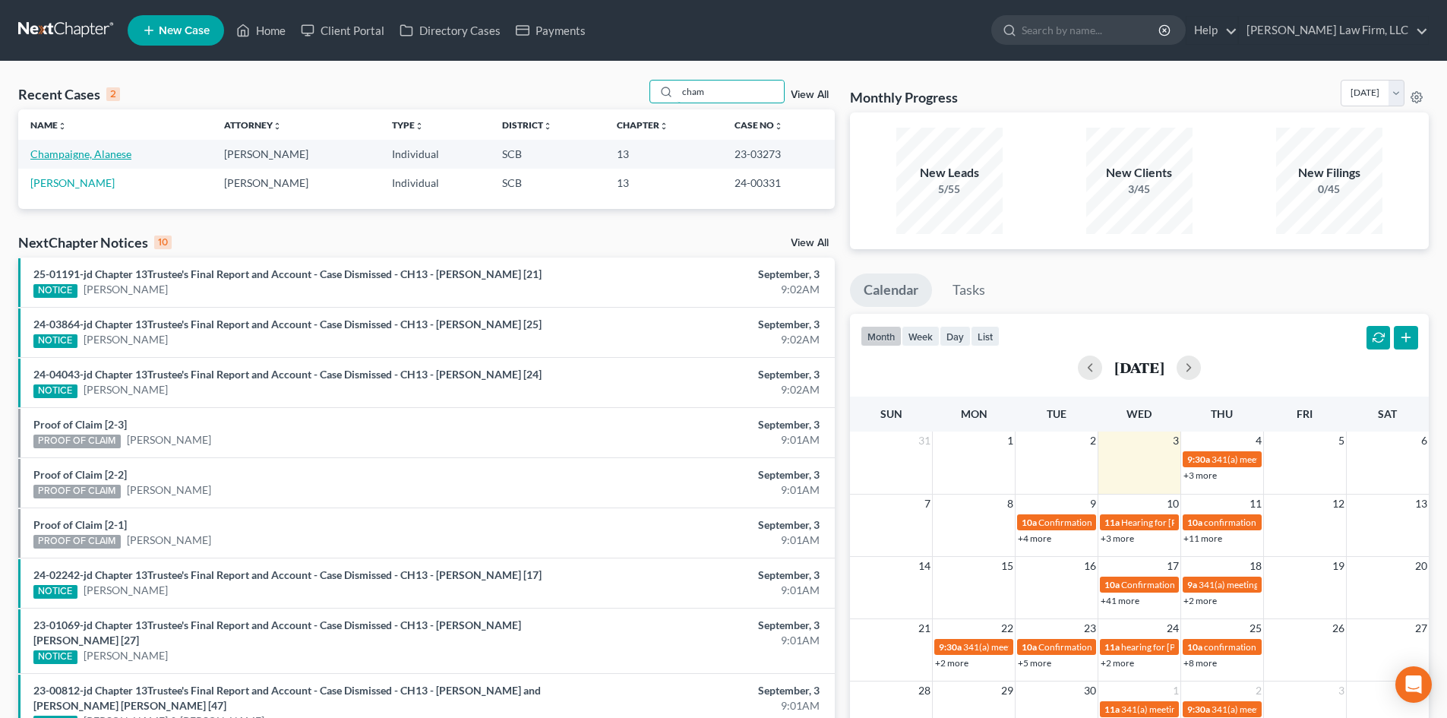
type input "cham"
click at [49, 153] on link "Champaigne, Alanese" at bounding box center [80, 153] width 101 height 13
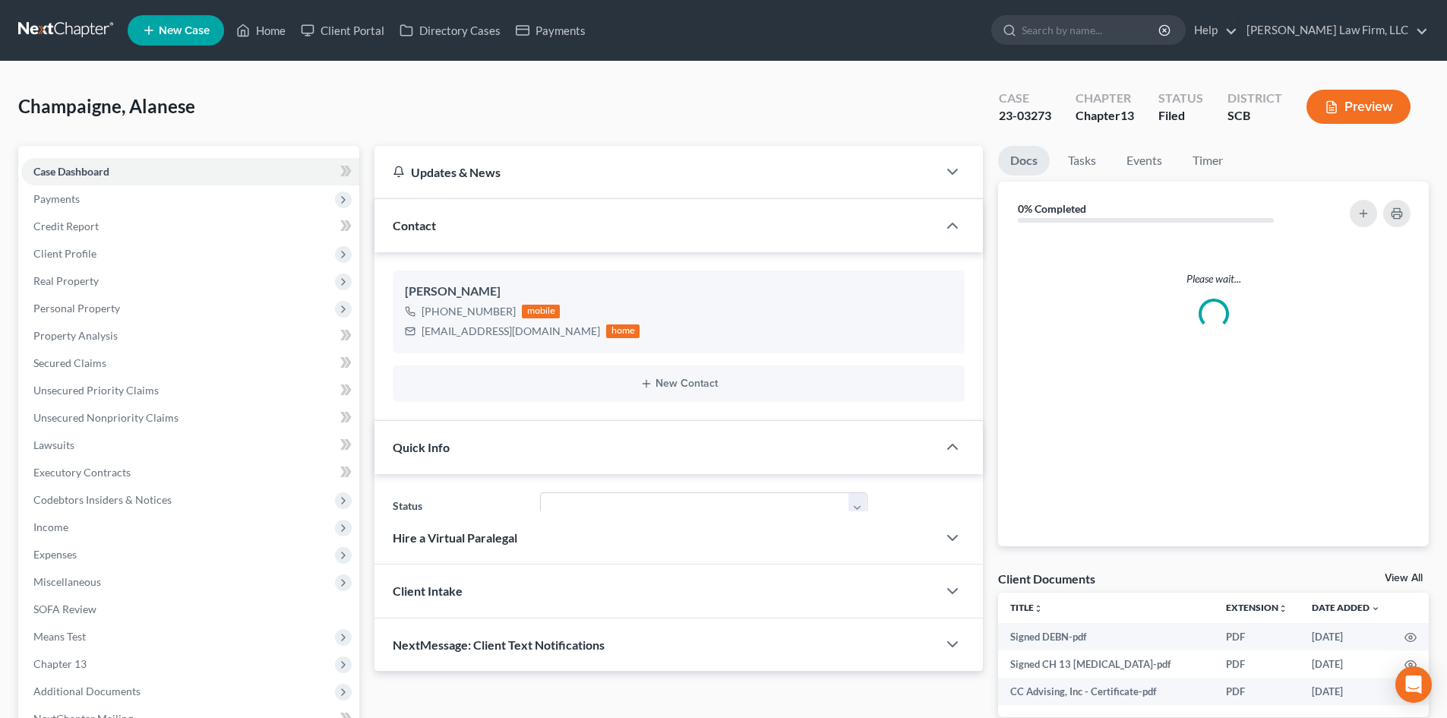
select select "1"
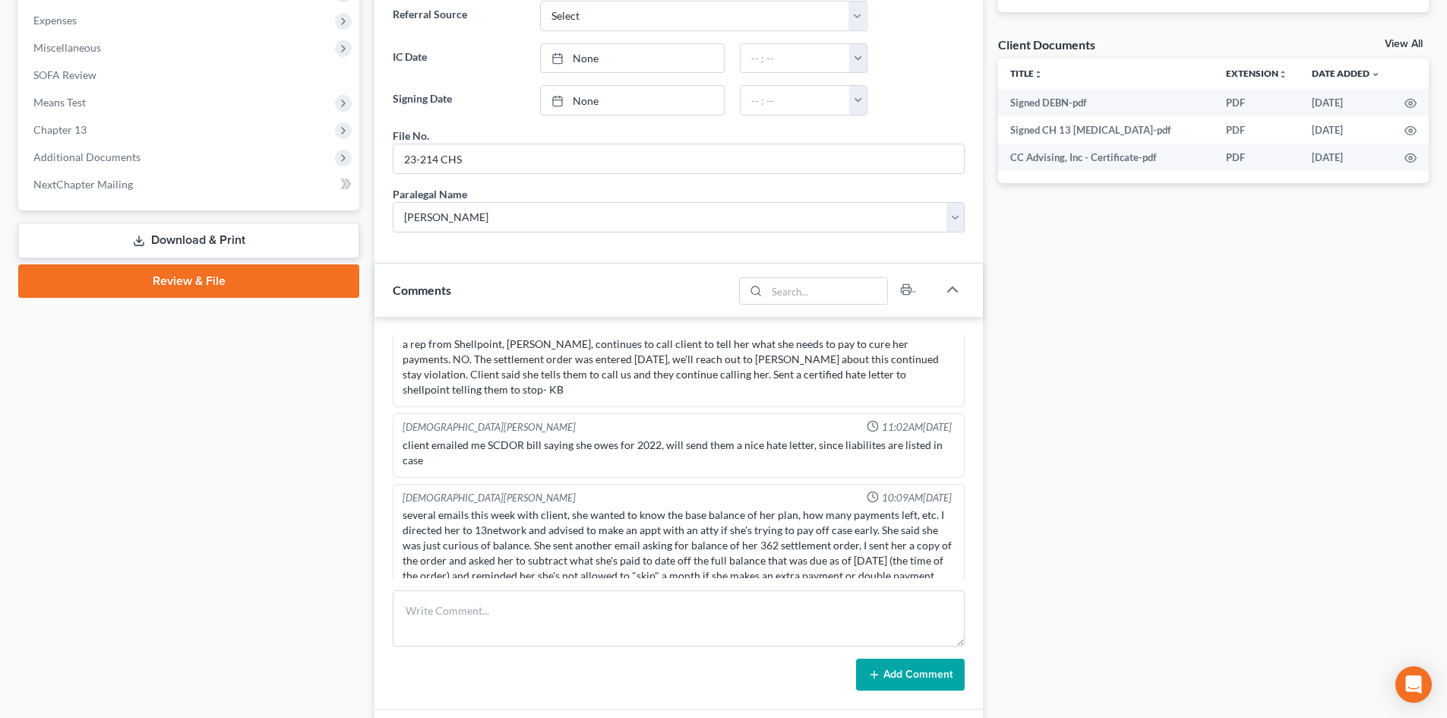
scroll to position [608, 0]
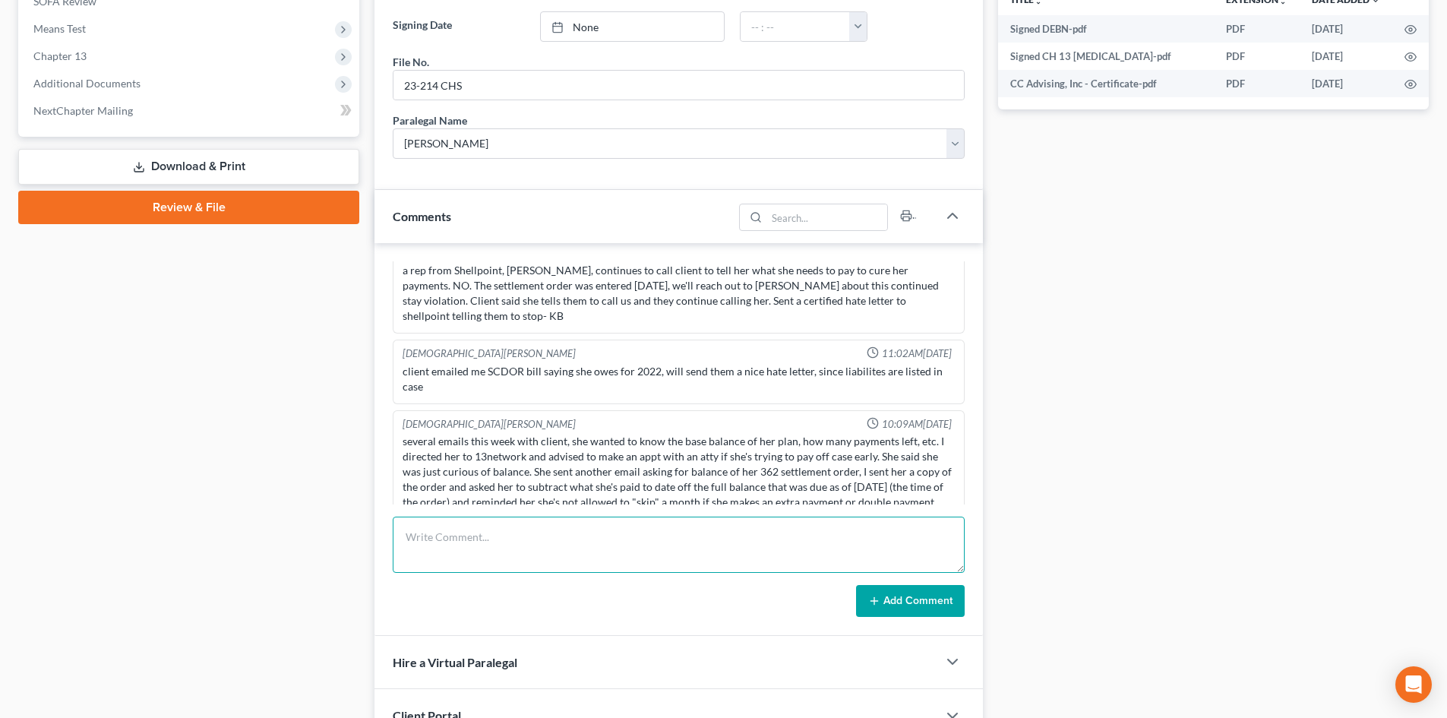
click at [466, 535] on textarea at bounding box center [679, 545] width 572 height 56
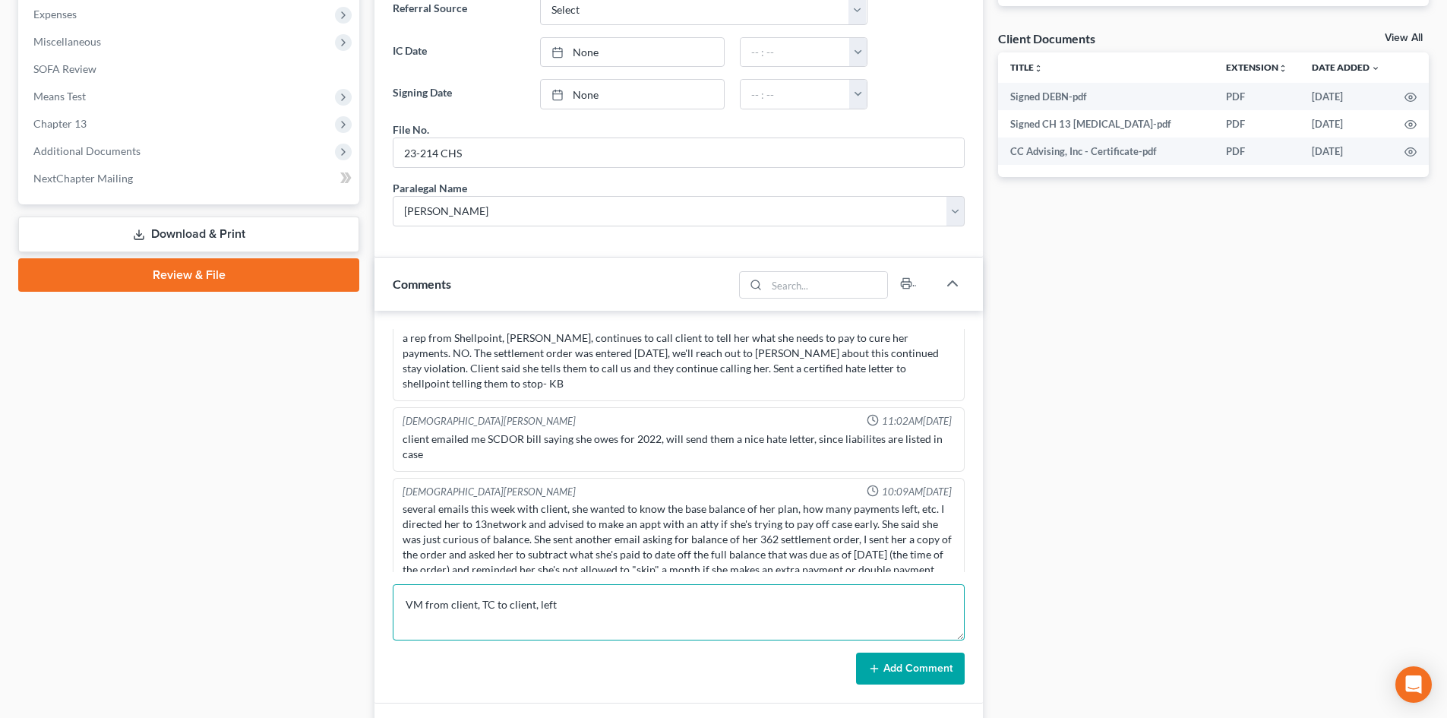
scroll to position [684, 0]
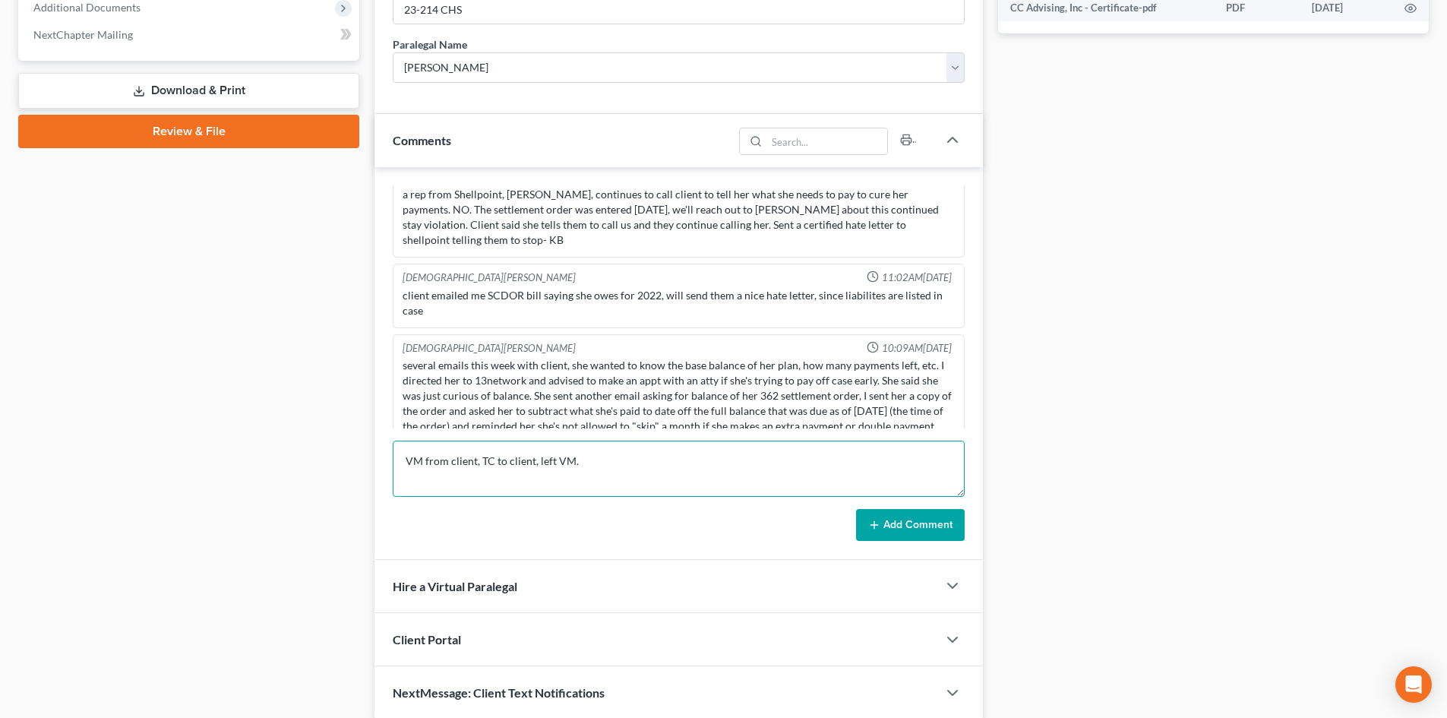
type textarea "VM from client, TC to client, left VM."
click at [934, 535] on button "Add Comment" at bounding box center [910, 525] width 109 height 32
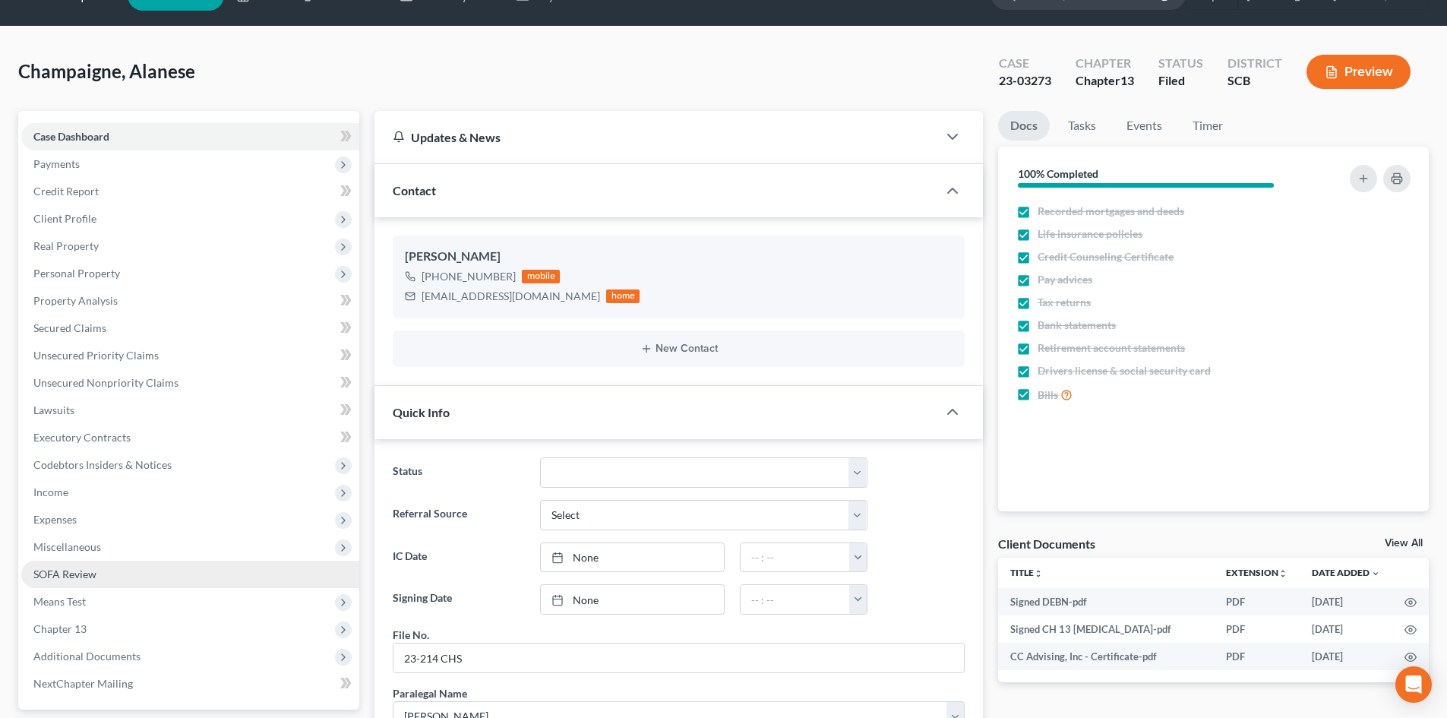
scroll to position [0, 0]
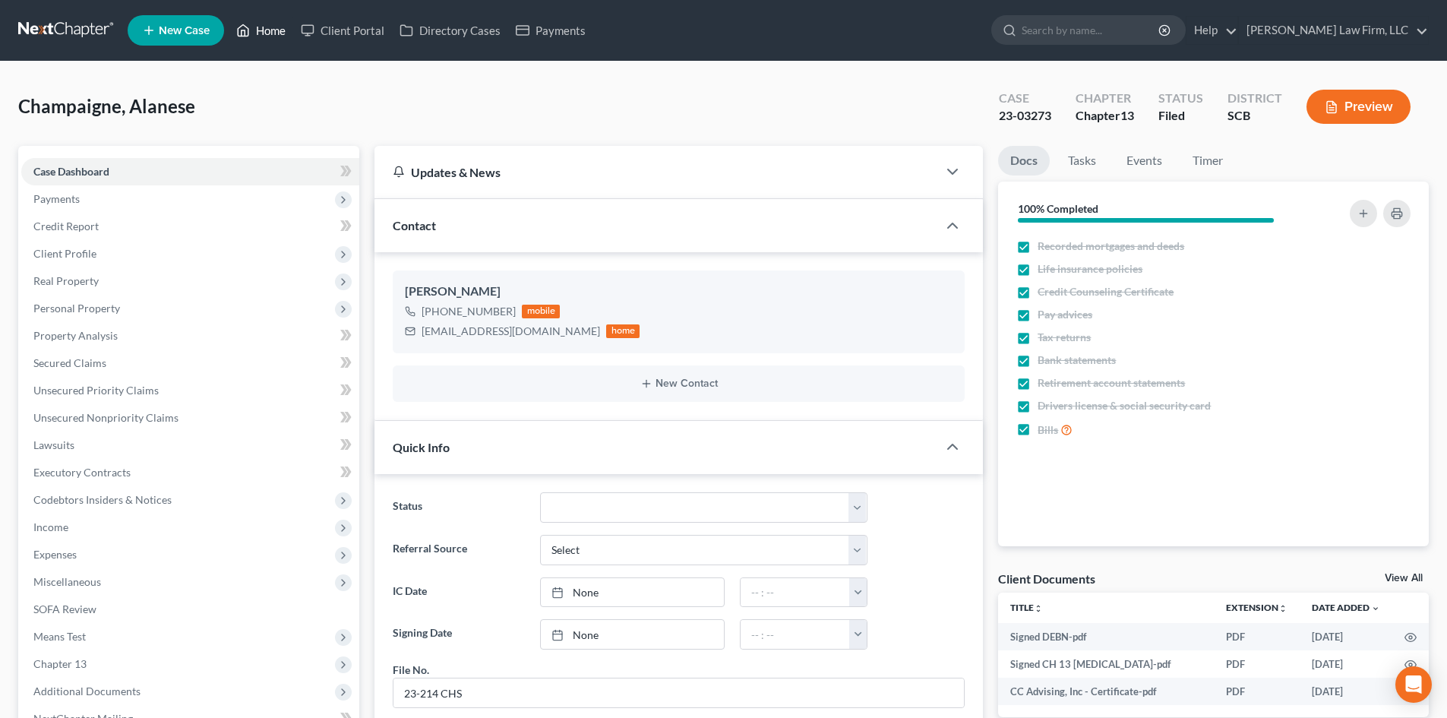
click at [266, 27] on link "Home" at bounding box center [261, 30] width 65 height 27
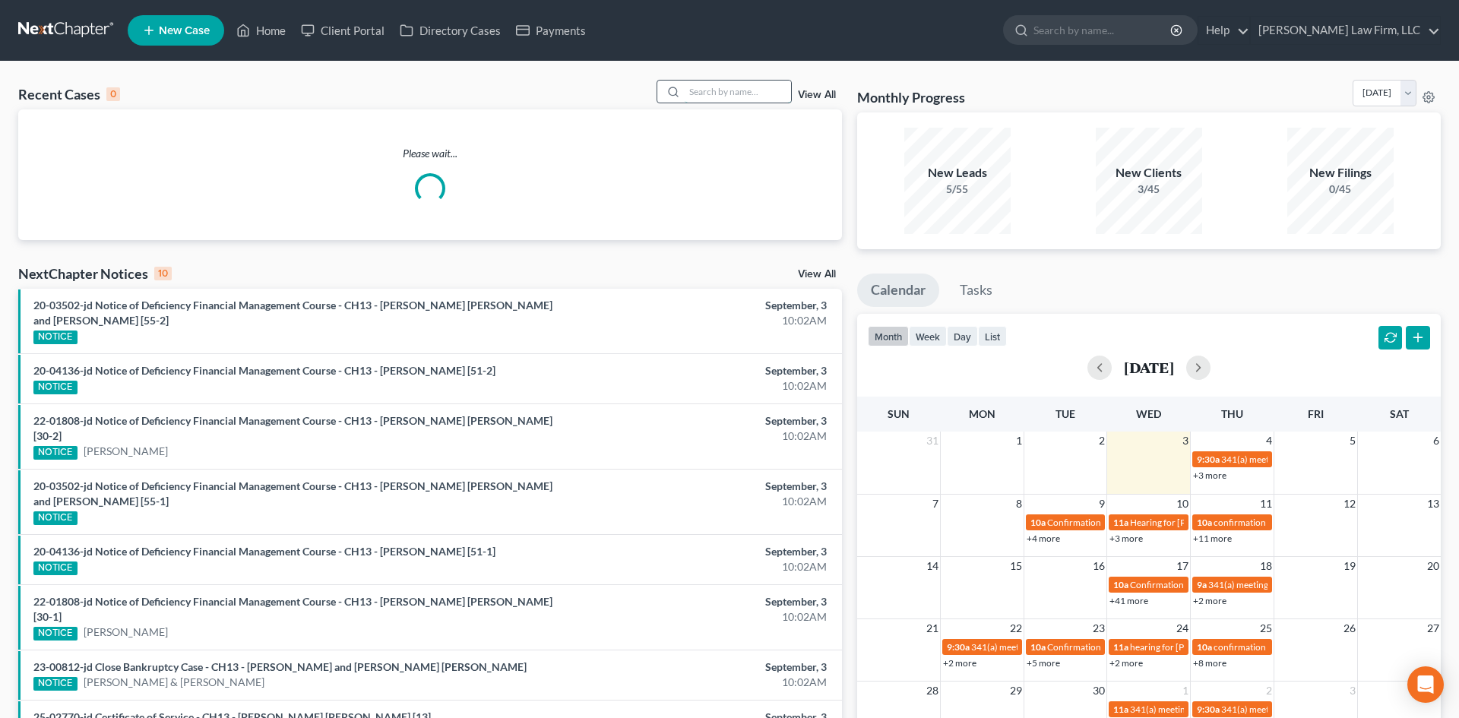
click at [745, 92] on input "search" at bounding box center [737, 92] width 106 height 22
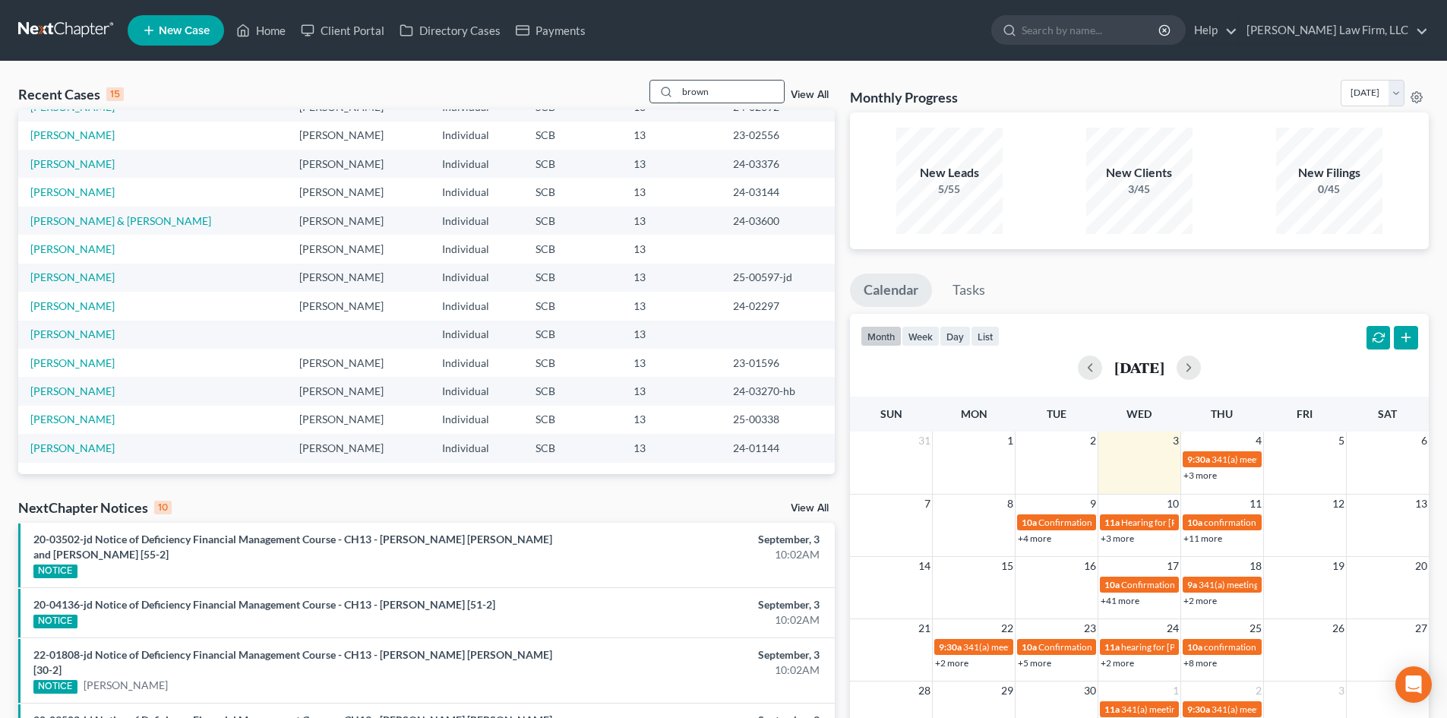
drag, startPoint x: 723, startPoint y: 94, endPoint x: 678, endPoint y: 94, distance: 44.8
click at [681, 94] on input "brown" at bounding box center [731, 92] width 106 height 22
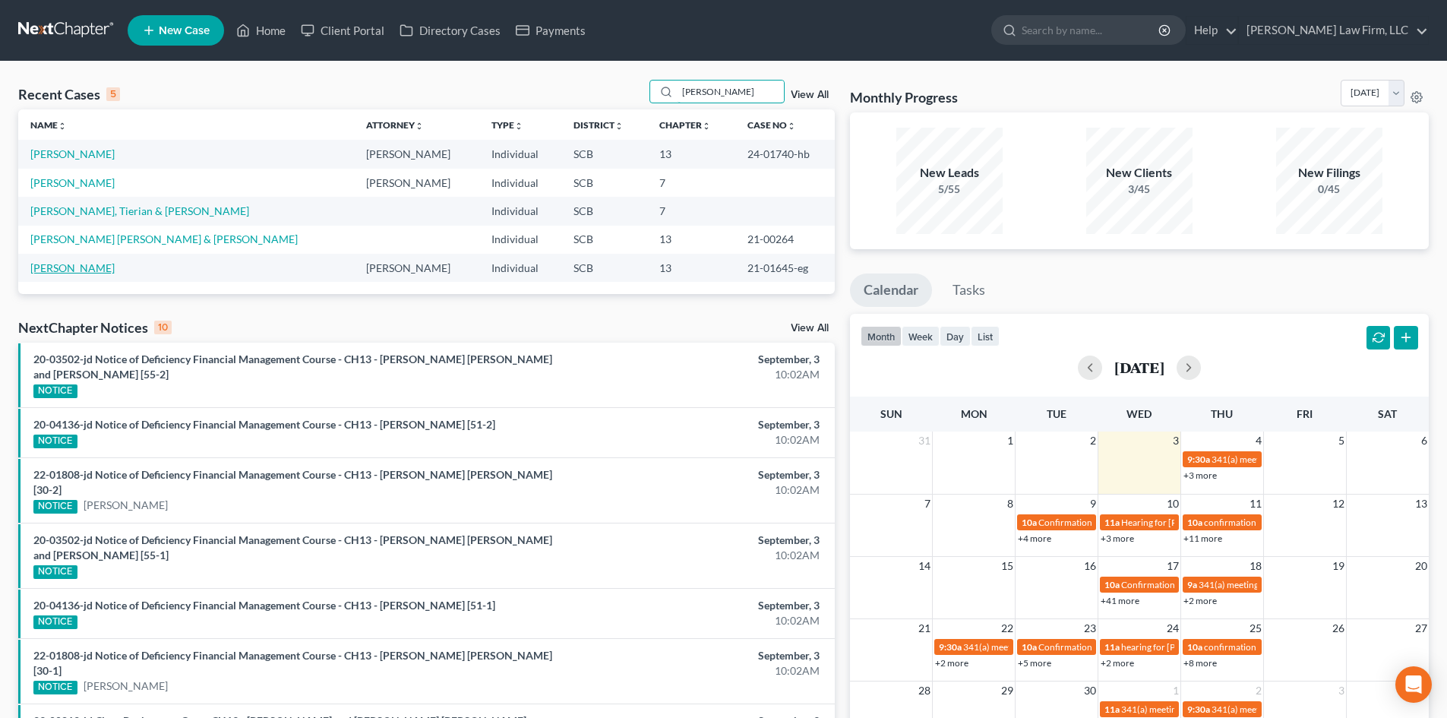
type input "[PERSON_NAME]"
click at [67, 267] on link "[PERSON_NAME]" at bounding box center [72, 267] width 84 height 13
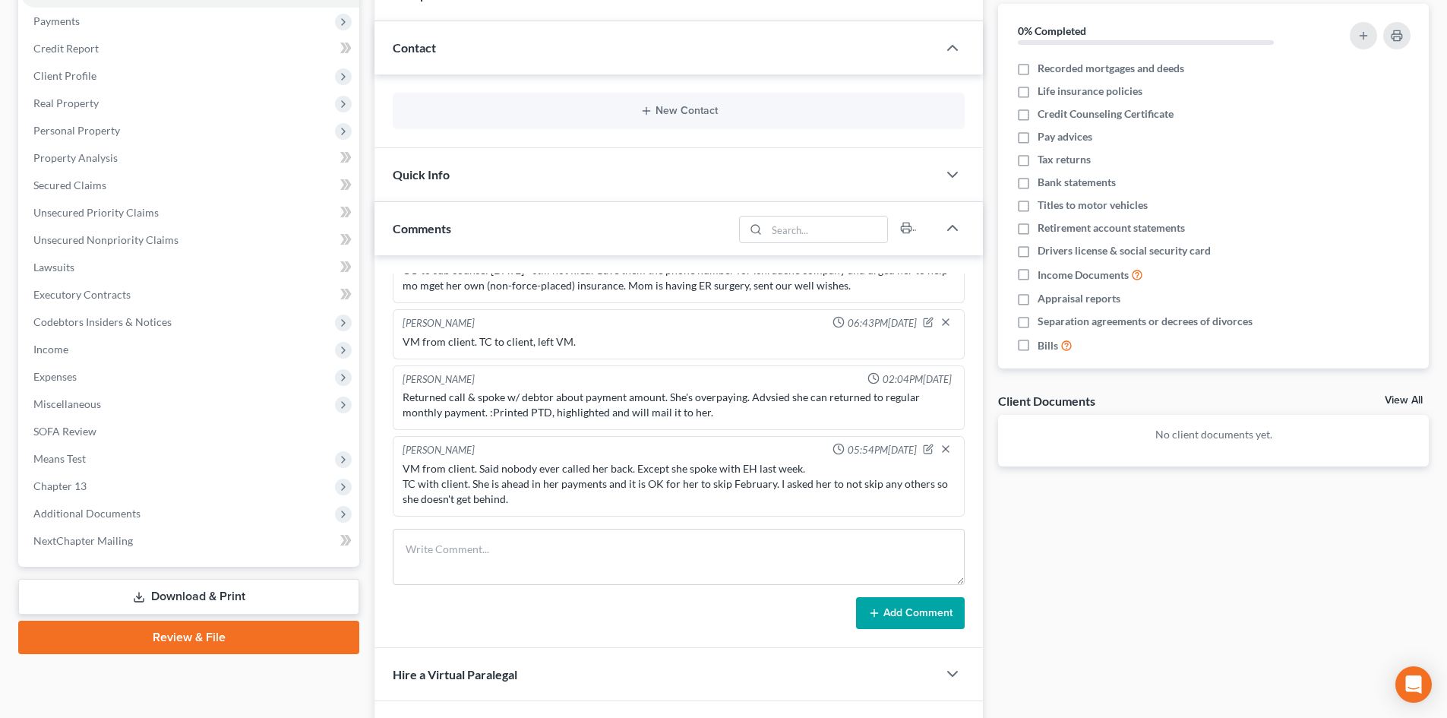
scroll to position [326, 0]
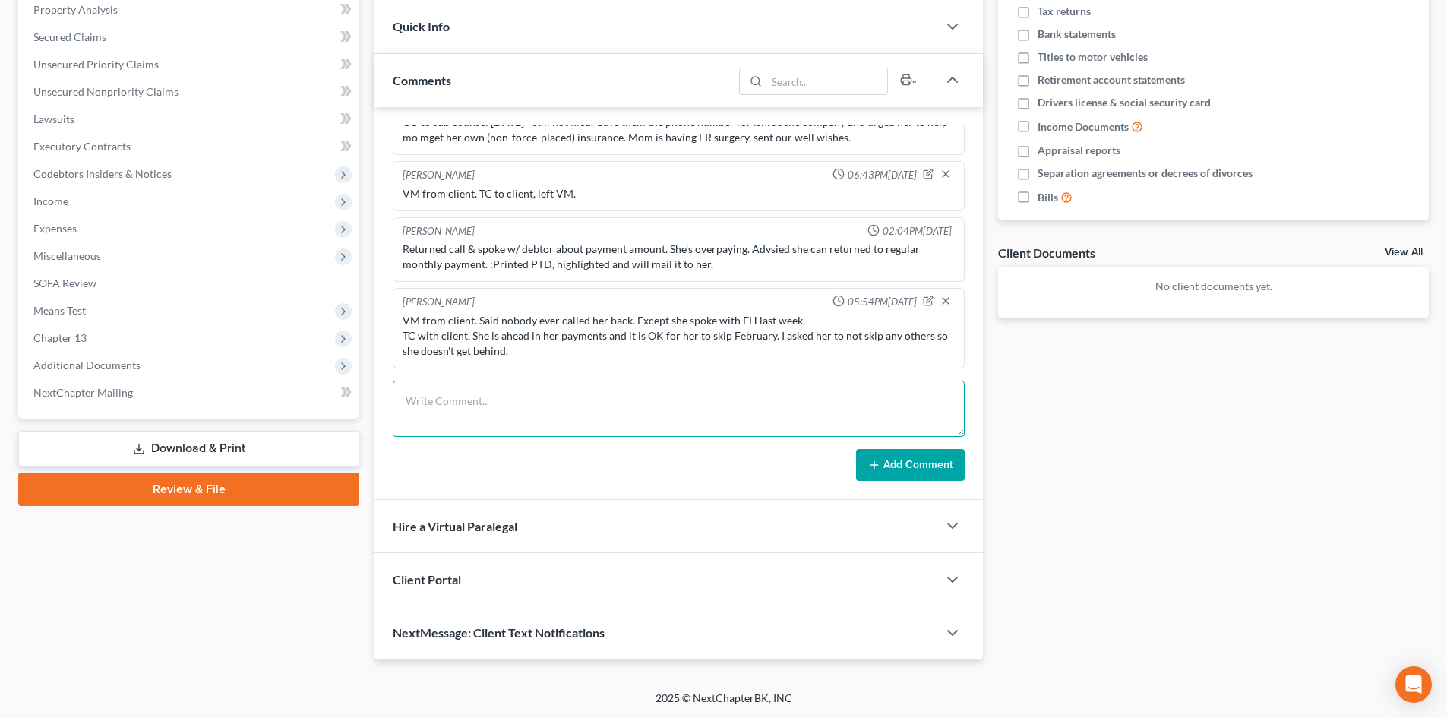
click at [449, 416] on textarea at bounding box center [679, 409] width 572 height 56
paste textarea "VM from client, TC to client, left VM."
type textarea "VM from client, TC to client, left VM."
click at [921, 458] on button "Add Comment" at bounding box center [910, 465] width 109 height 32
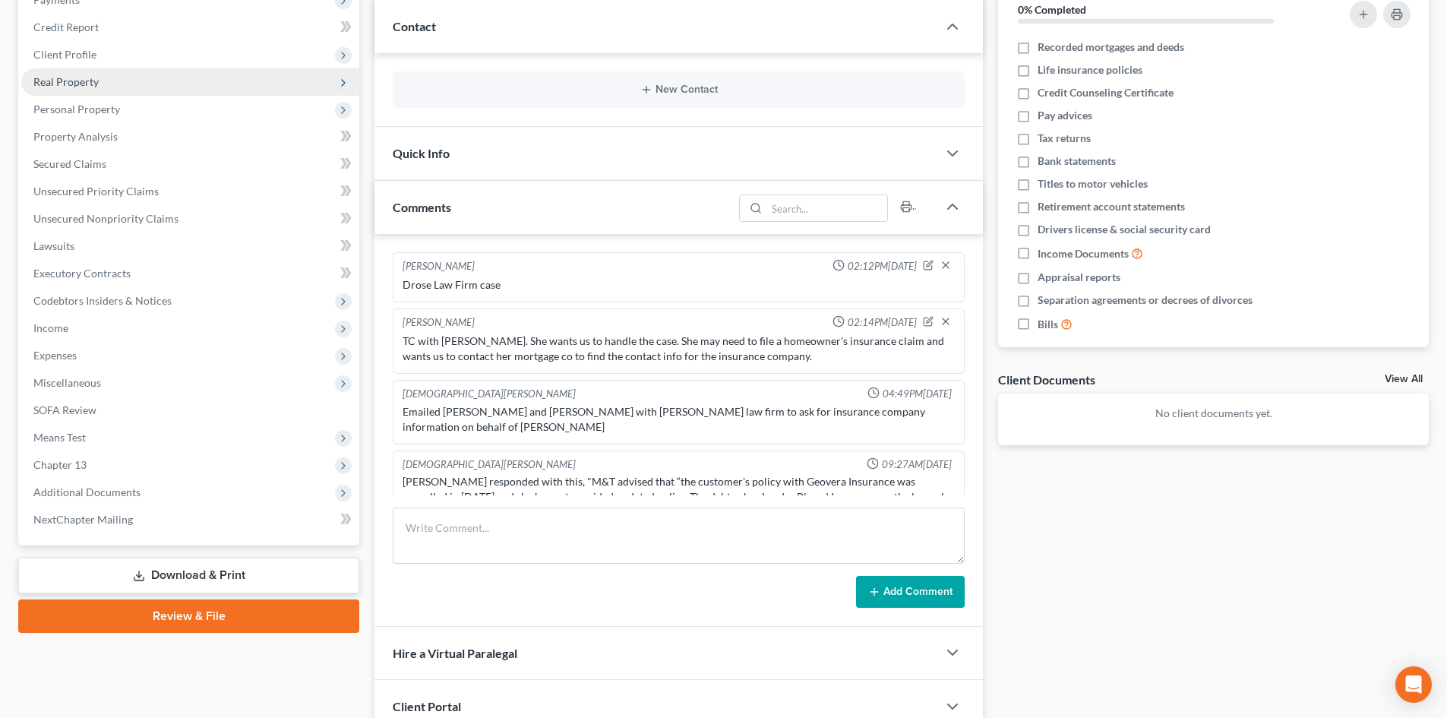
scroll to position [0, 0]
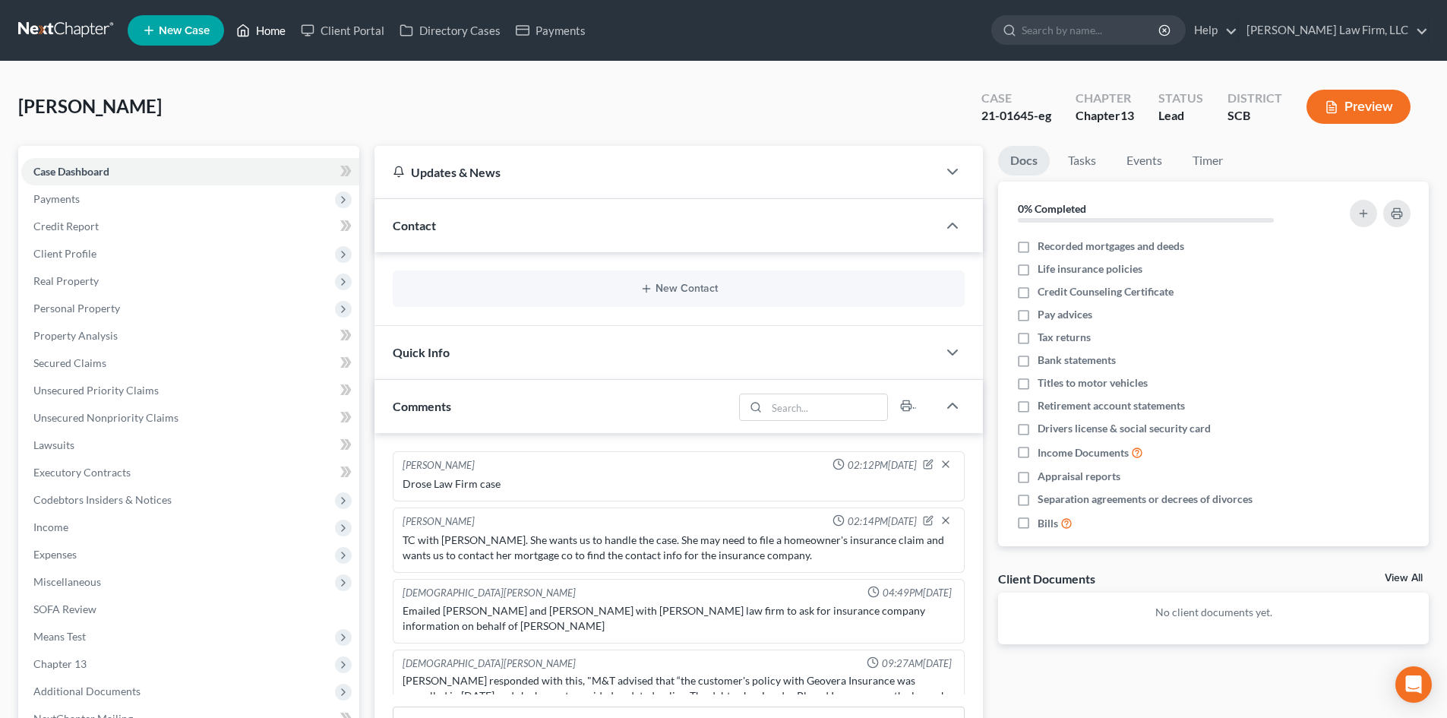
click at [261, 21] on link "Home" at bounding box center [261, 30] width 65 height 27
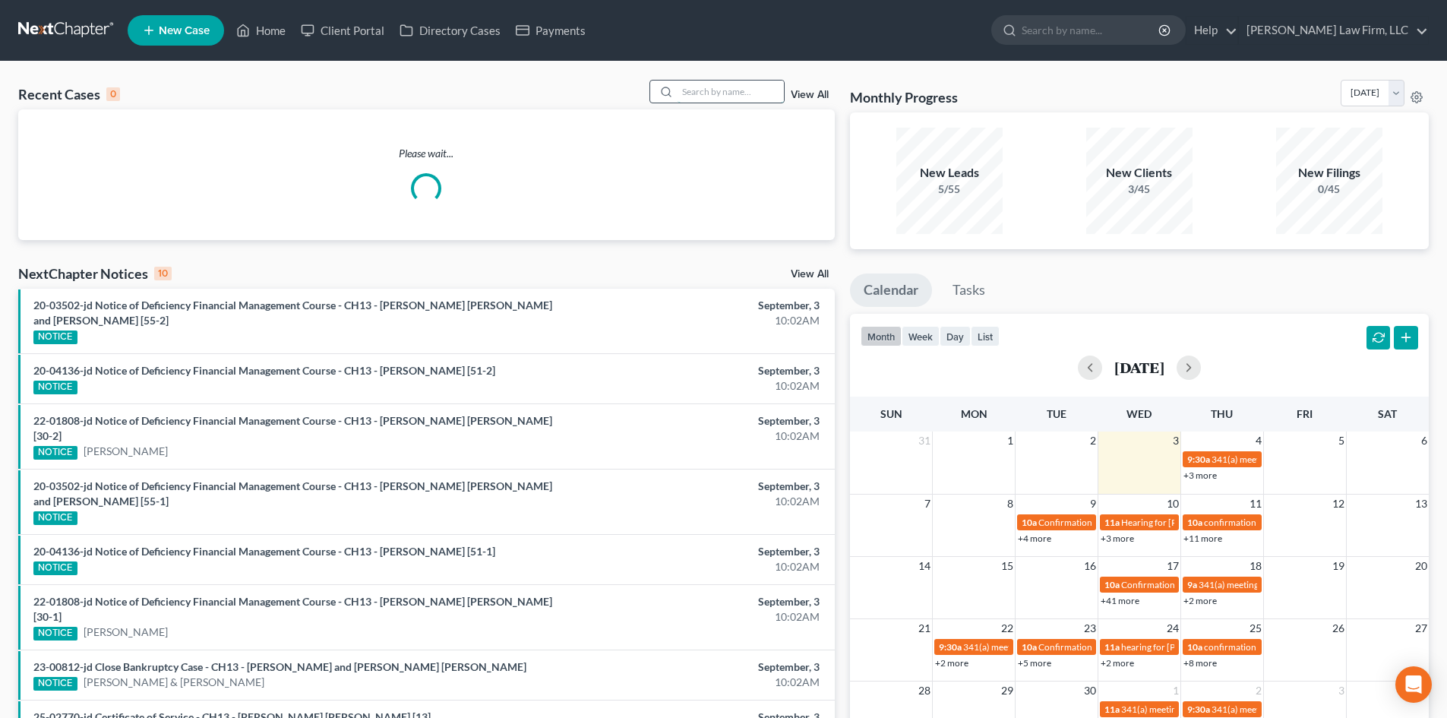
click at [731, 102] on input "search" at bounding box center [731, 92] width 106 height 22
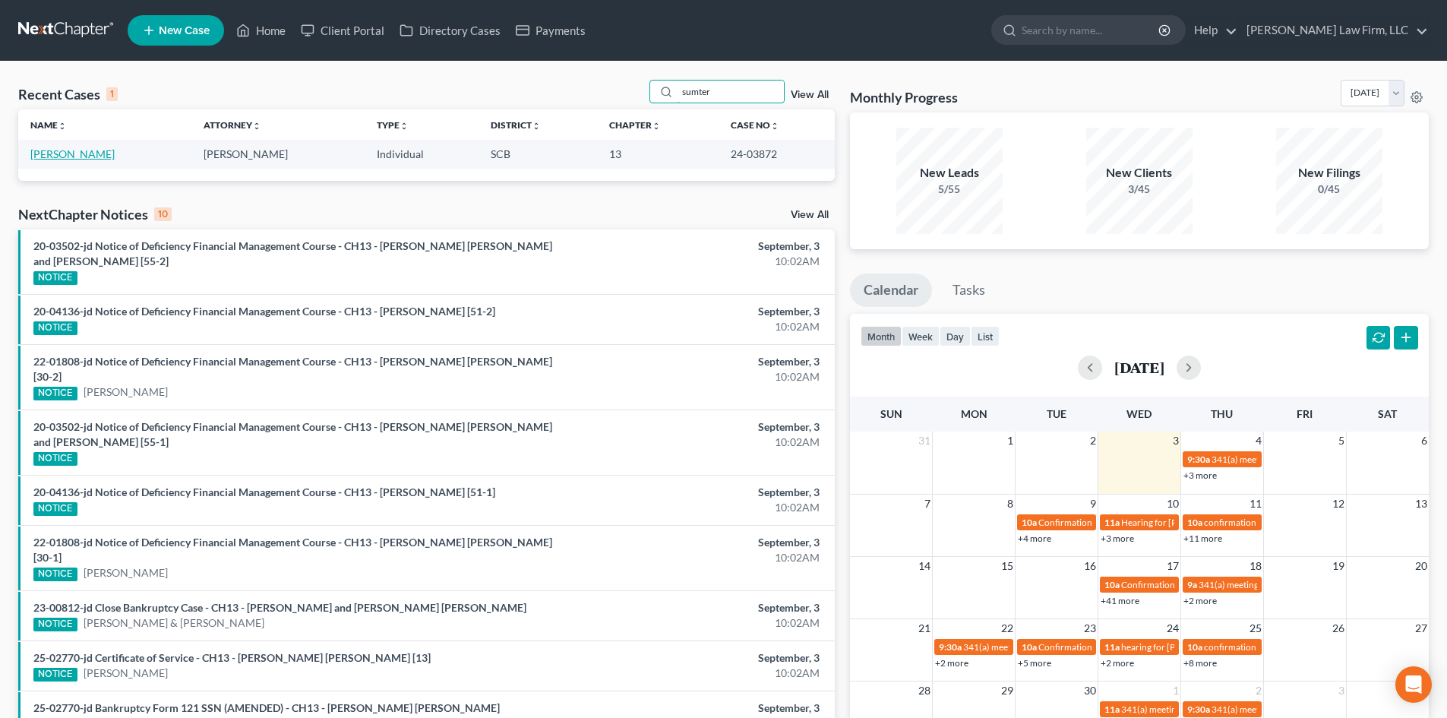
type input "sumter"
click at [75, 158] on link "[PERSON_NAME]" at bounding box center [72, 153] width 84 height 13
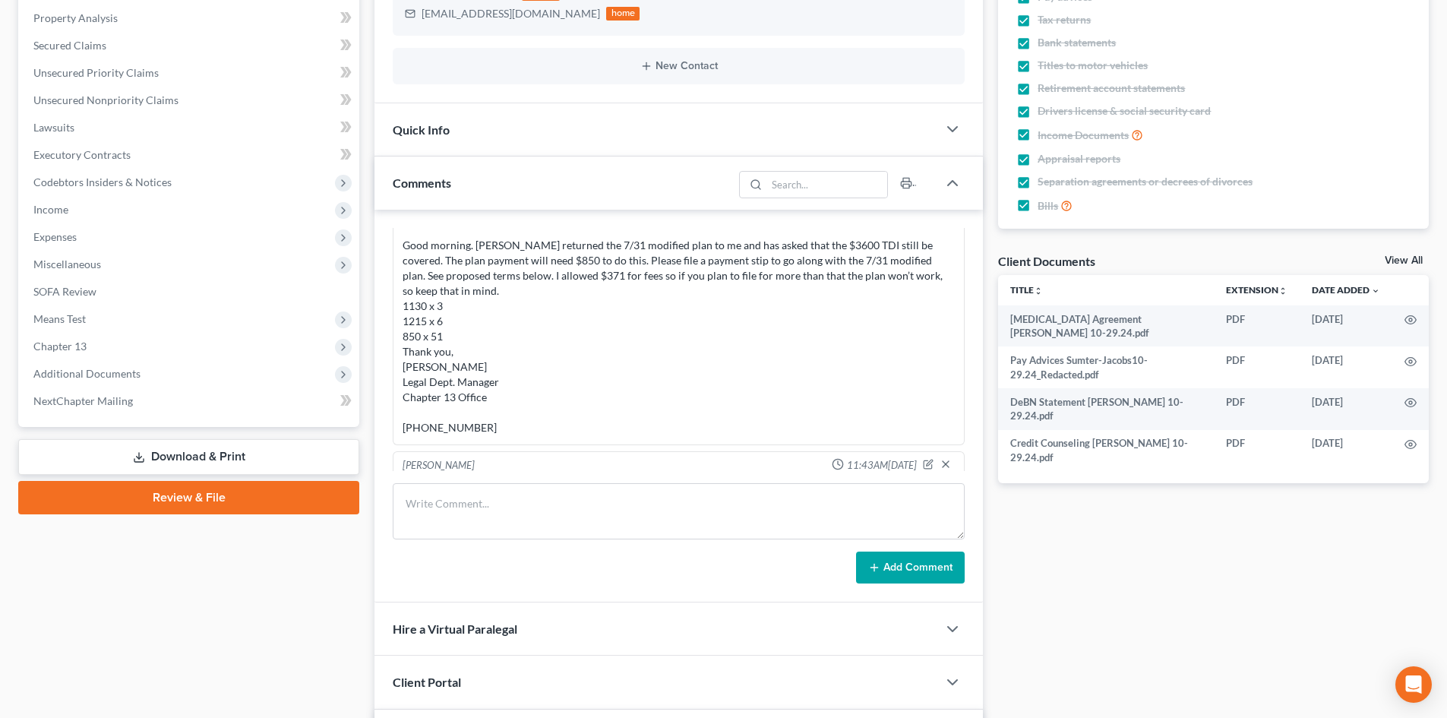
scroll to position [456, 0]
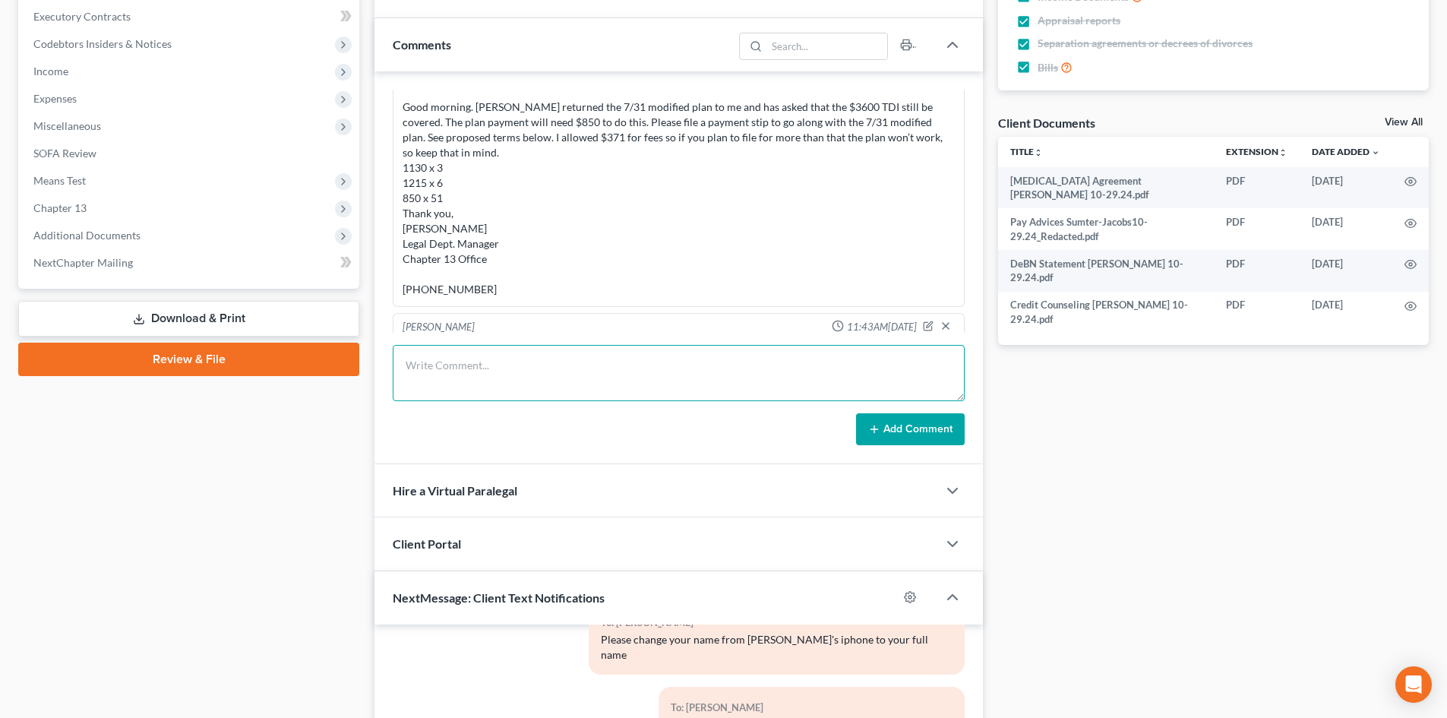
click at [472, 371] on textarea at bounding box center [679, 373] width 572 height 56
paste textarea "VM from client, TC to client, left VM."
type textarea "VM from client, TC to client, left VM."
click at [924, 437] on button "Add Comment" at bounding box center [910, 429] width 109 height 32
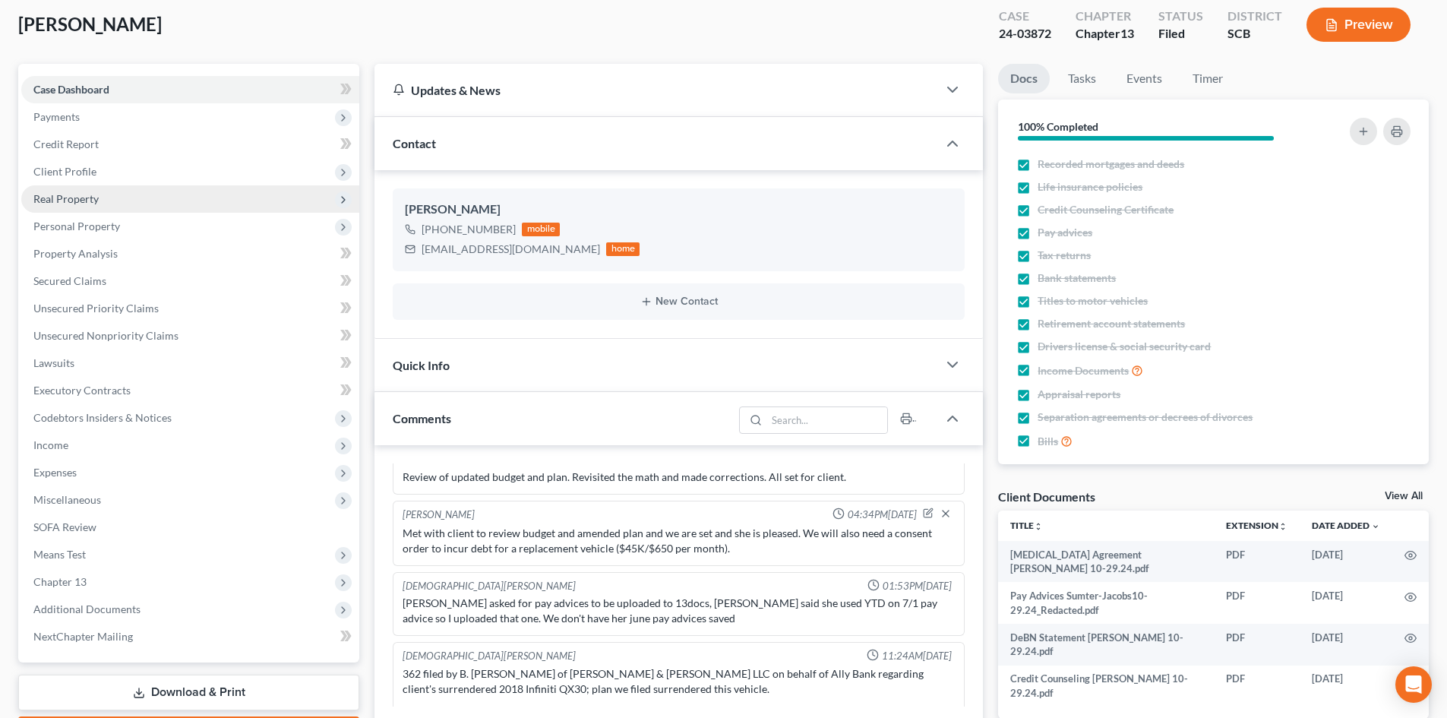
scroll to position [0, 0]
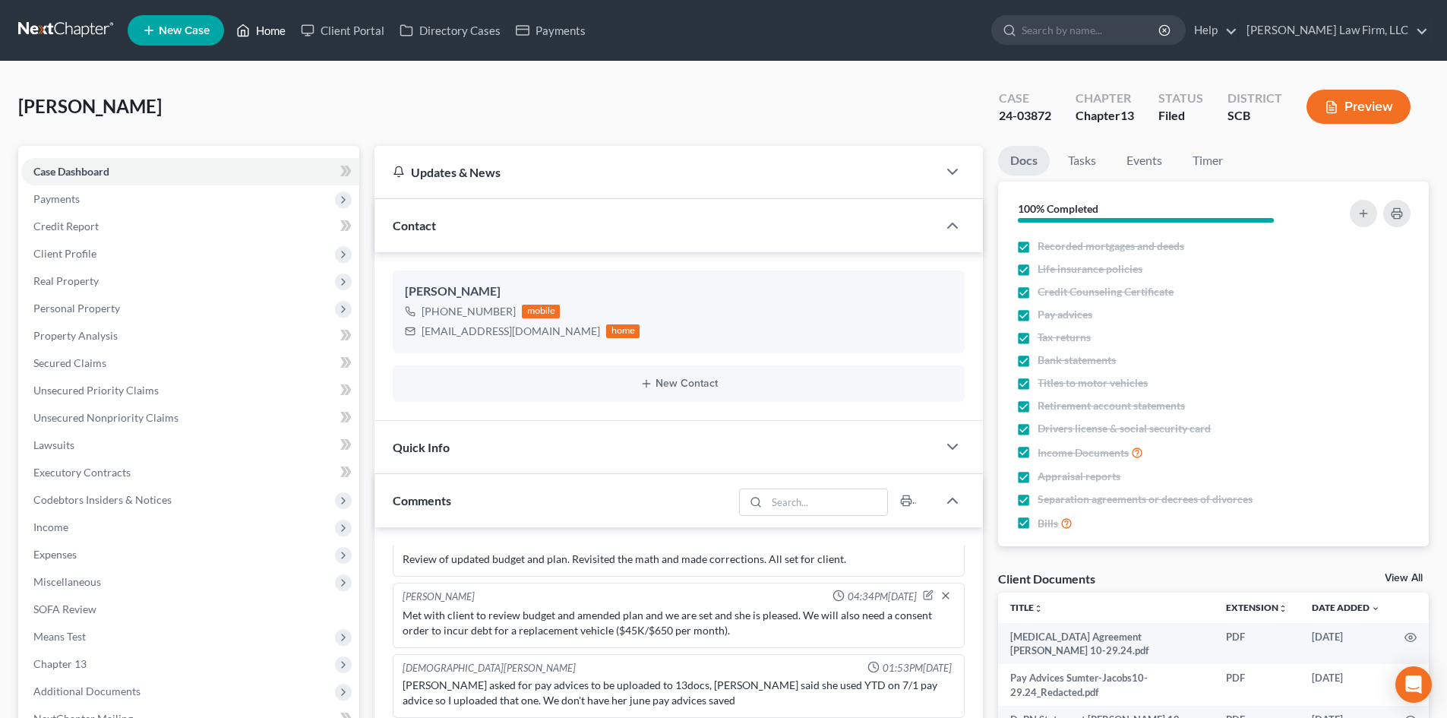
click at [268, 37] on link "Home" at bounding box center [261, 30] width 65 height 27
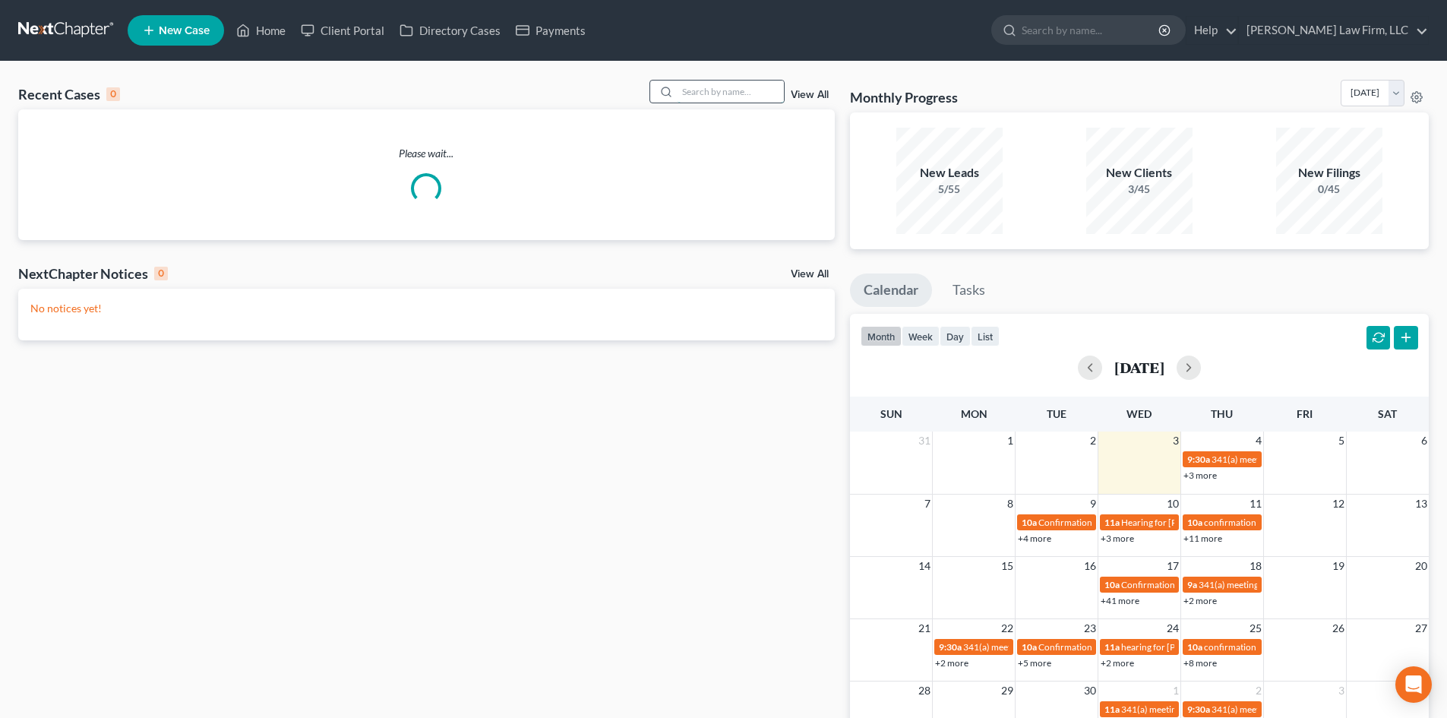
click at [752, 86] on input "search" at bounding box center [731, 92] width 106 height 22
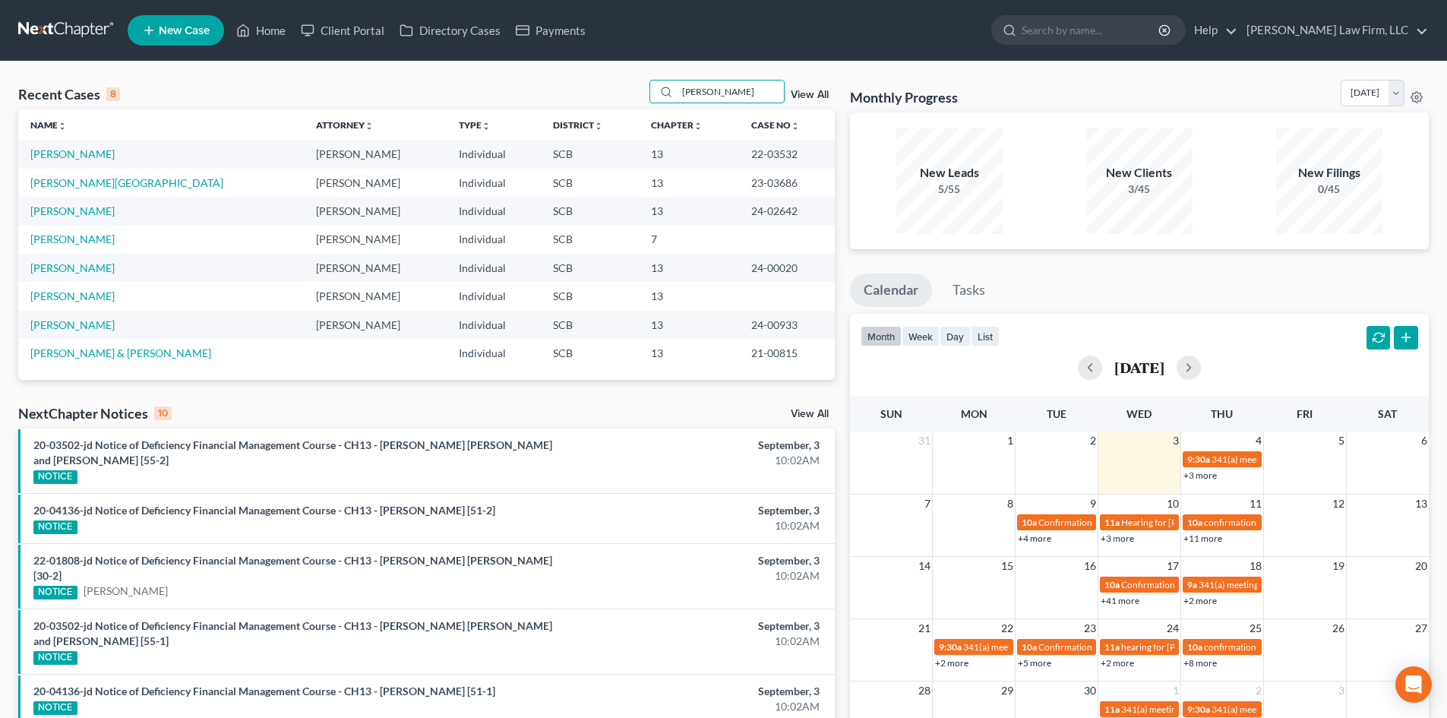
drag, startPoint x: 729, startPoint y: 98, endPoint x: 591, endPoint y: 103, distance: 137.6
click at [591, 103] on div "Recent Cases 8 [PERSON_NAME] View All" at bounding box center [426, 95] width 817 height 30
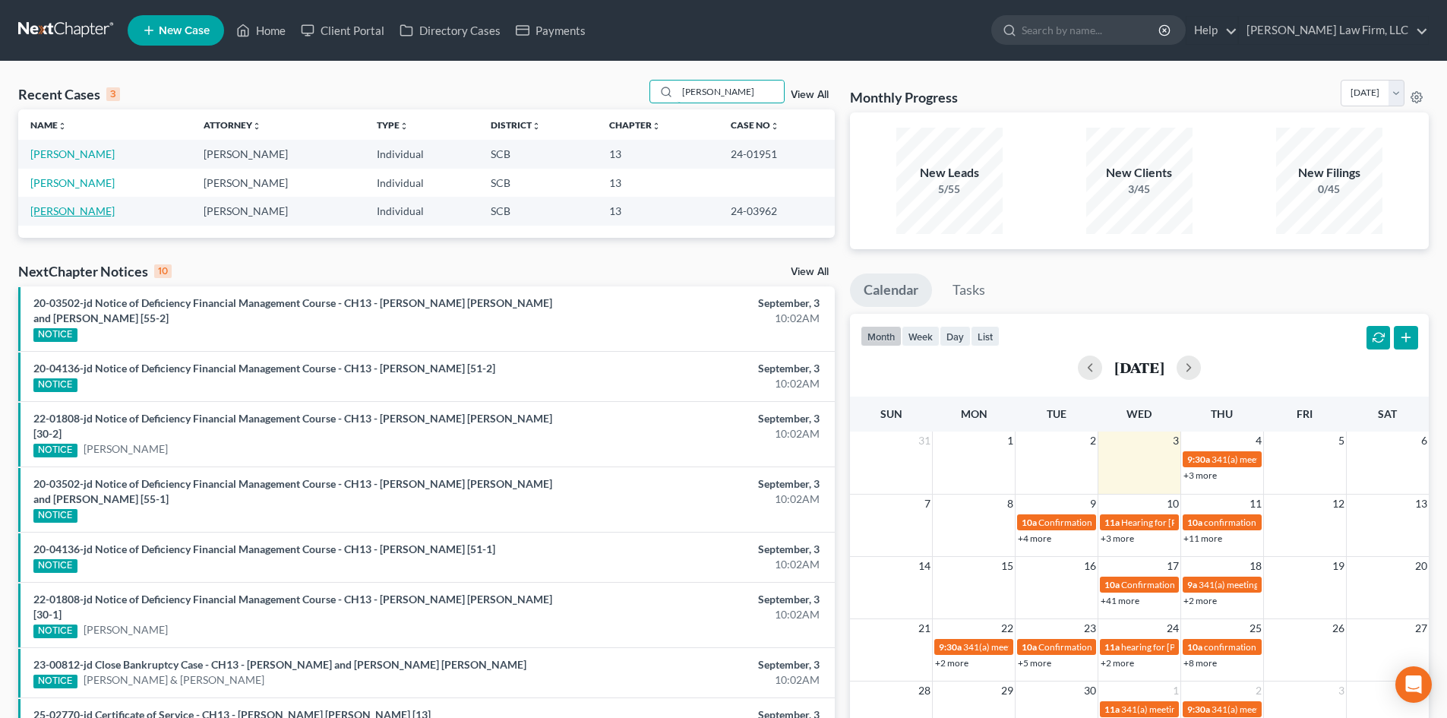
type input "[PERSON_NAME]"
click at [84, 214] on link "[PERSON_NAME]" at bounding box center [72, 210] width 84 height 13
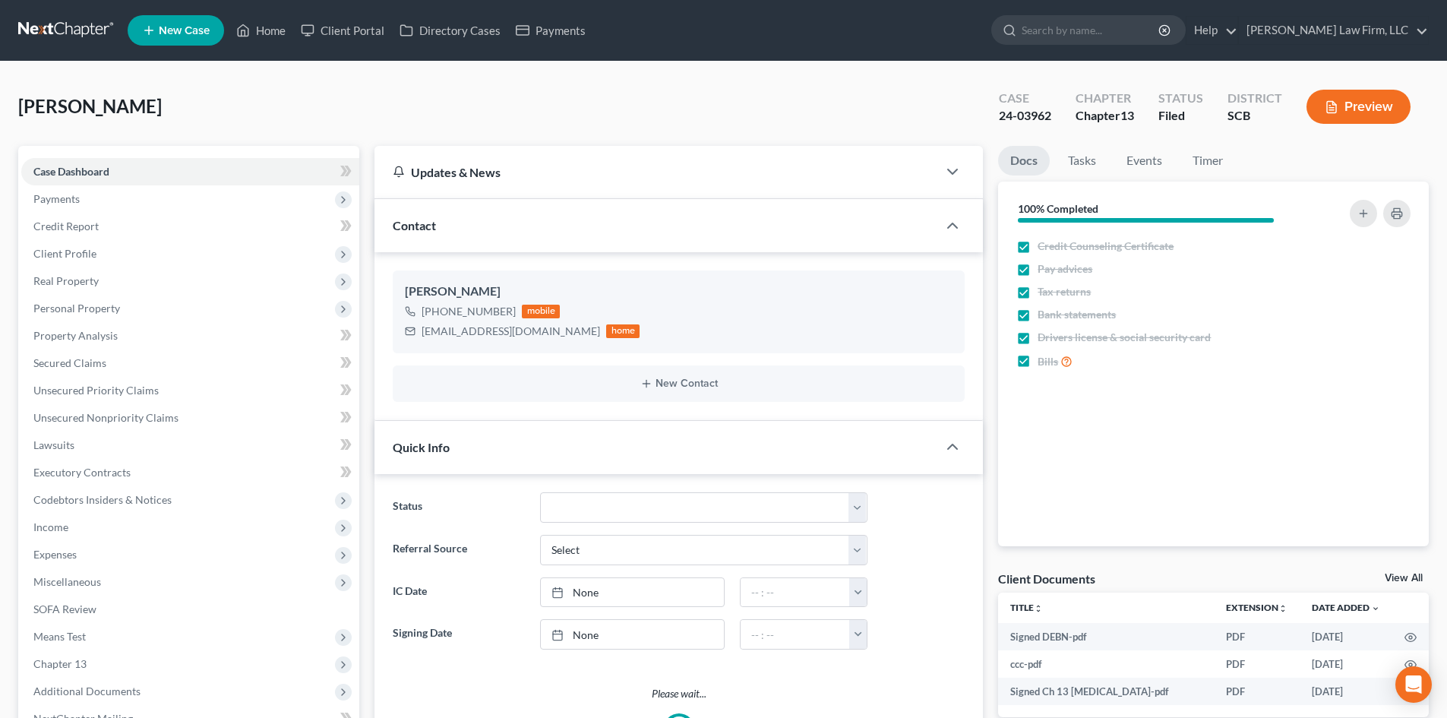
select select "1"
click at [270, 30] on link "Home" at bounding box center [261, 30] width 65 height 27
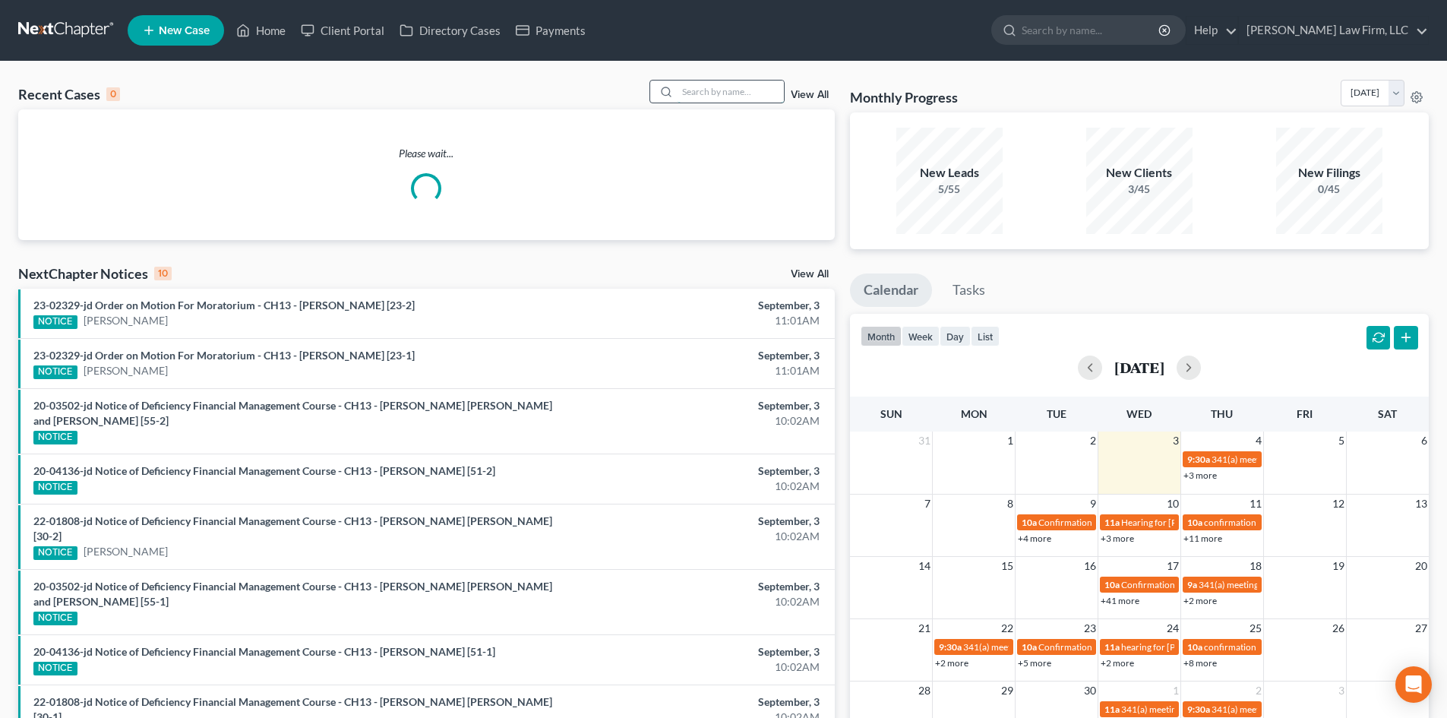
click at [713, 84] on input "search" at bounding box center [731, 92] width 106 height 22
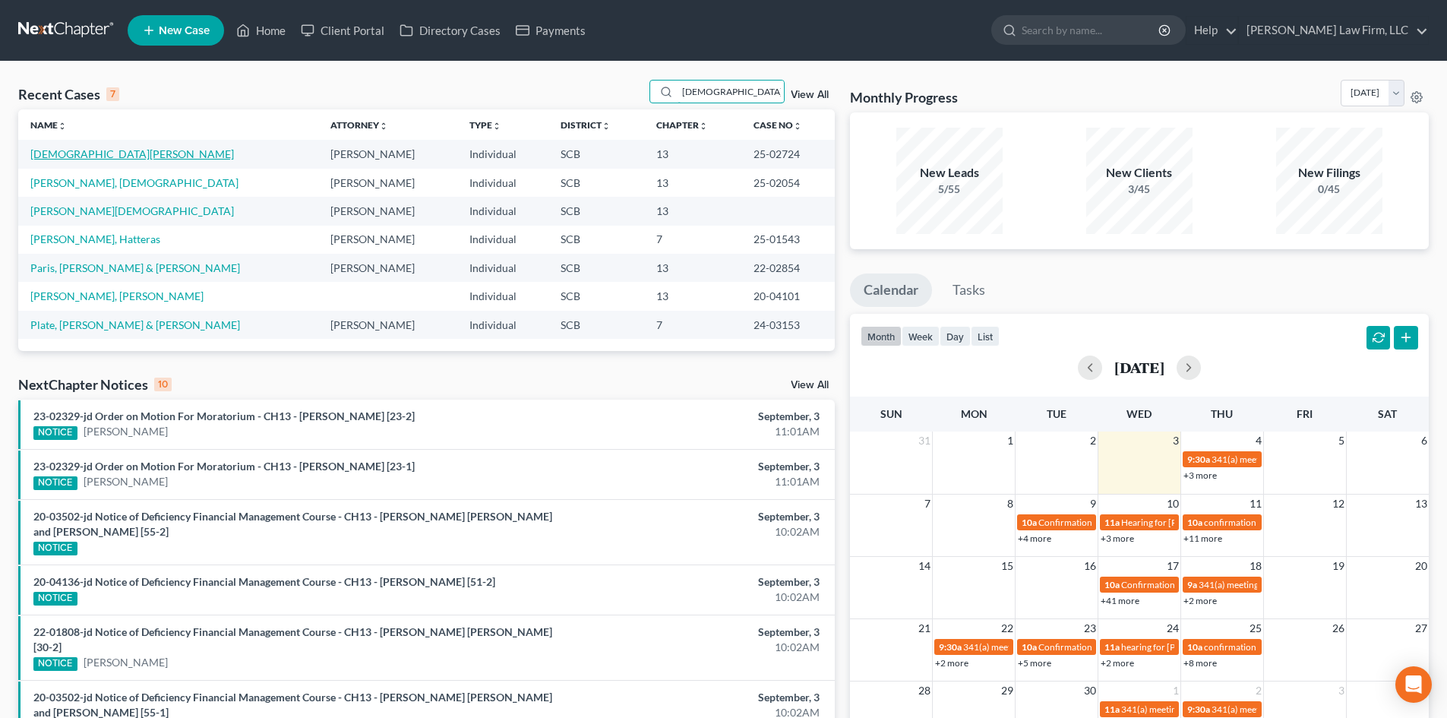
type input "[DEMOGRAPHIC_DATA]"
click at [69, 157] on link "[DEMOGRAPHIC_DATA][PERSON_NAME]" at bounding box center [132, 153] width 204 height 13
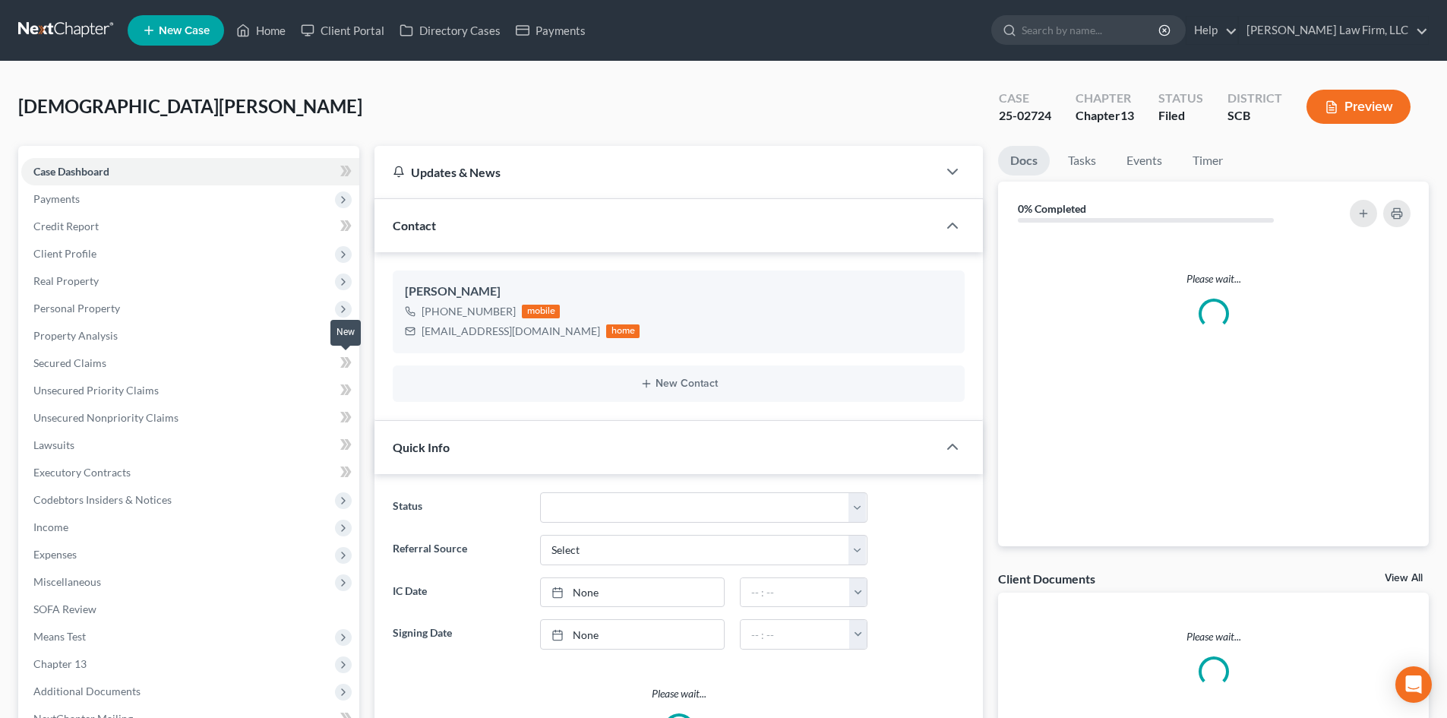
select select "0"
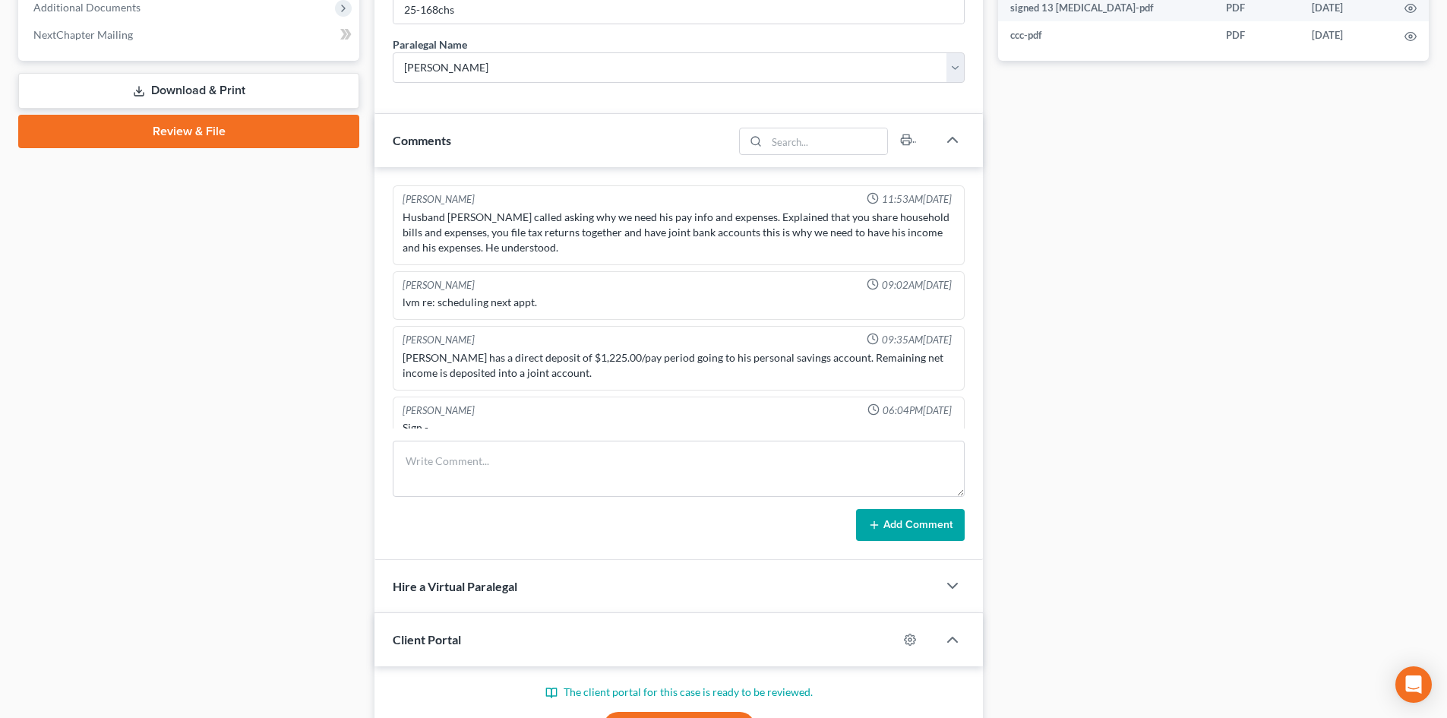
scroll to position [289, 0]
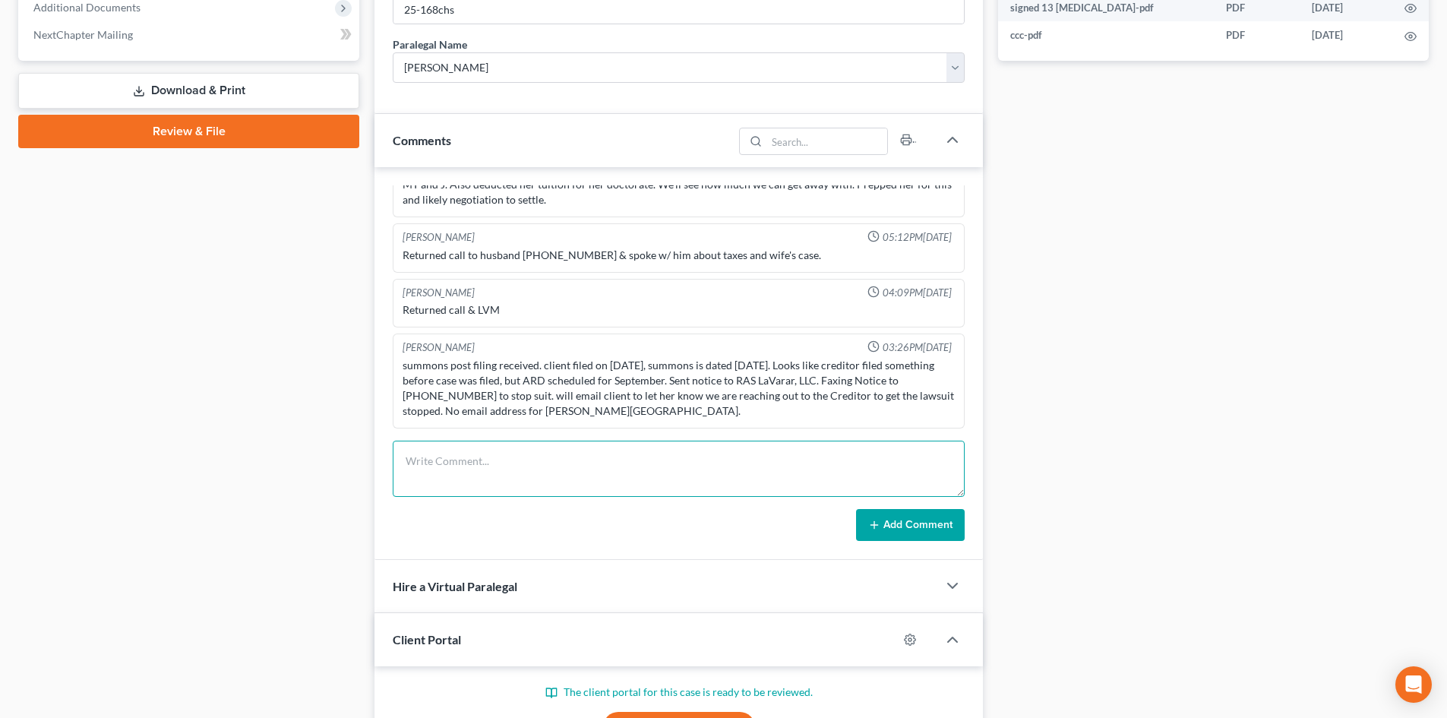
click at [488, 466] on textarea at bounding box center [679, 469] width 572 height 56
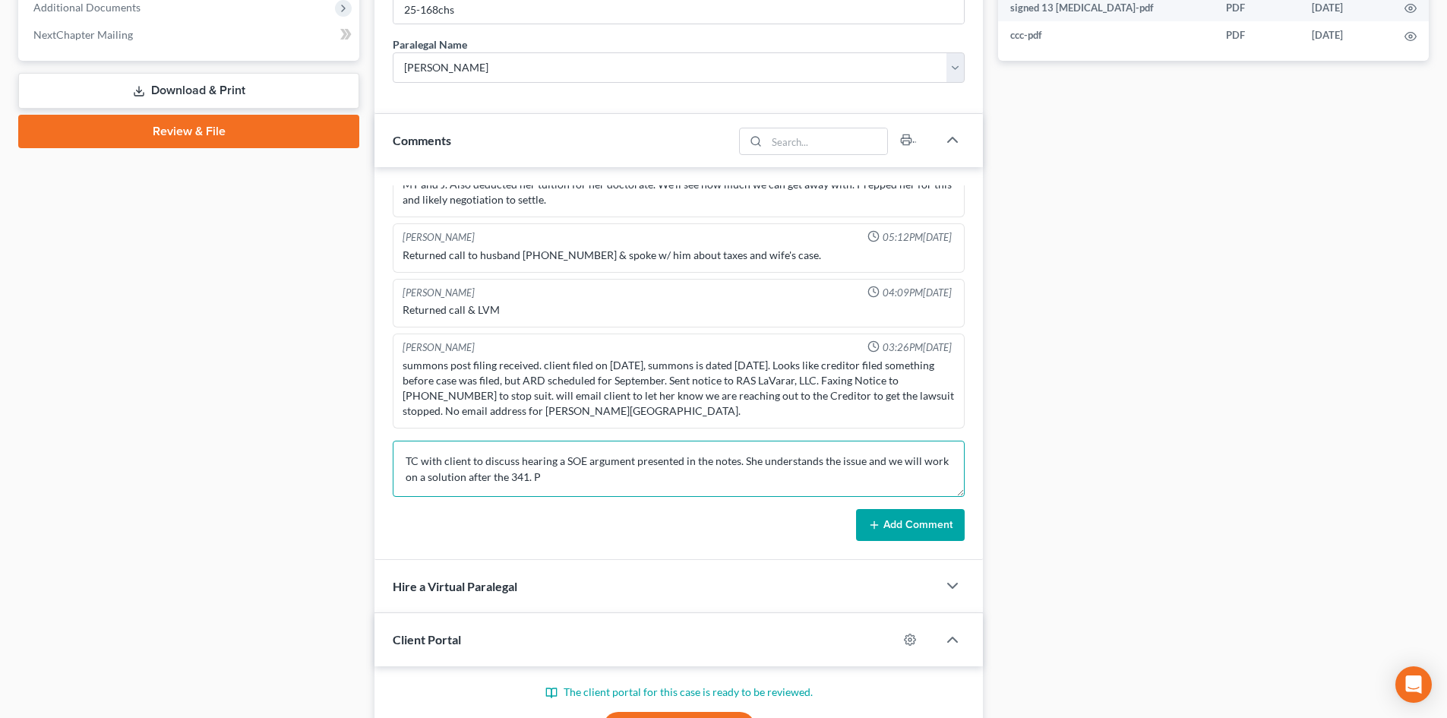
scroll to position [0, 0]
type textarea "TC with client to discuss hearing a SOE argument presented in the notes. She un…"
click at [894, 536] on button "Add Comment" at bounding box center [910, 525] width 109 height 32
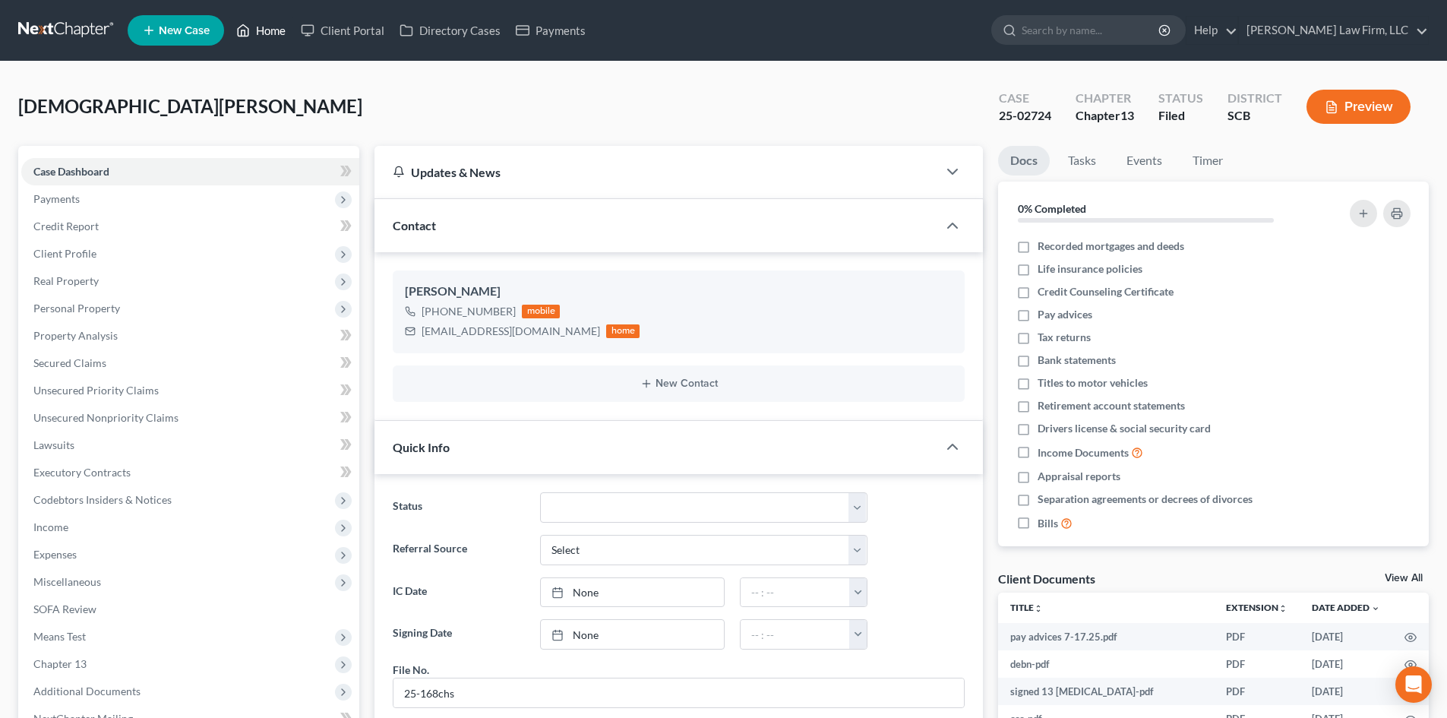
click at [287, 35] on link "Home" at bounding box center [261, 30] width 65 height 27
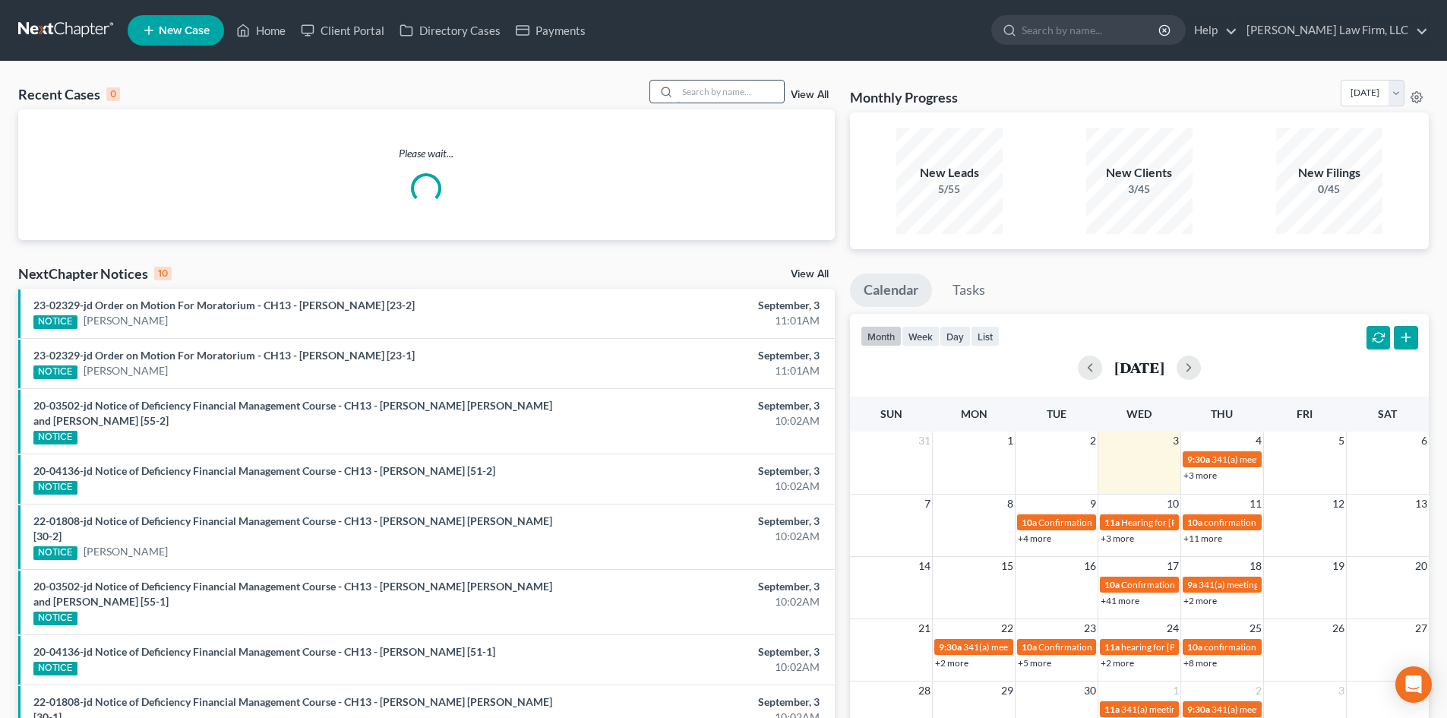
click at [705, 86] on input "search" at bounding box center [731, 92] width 106 height 22
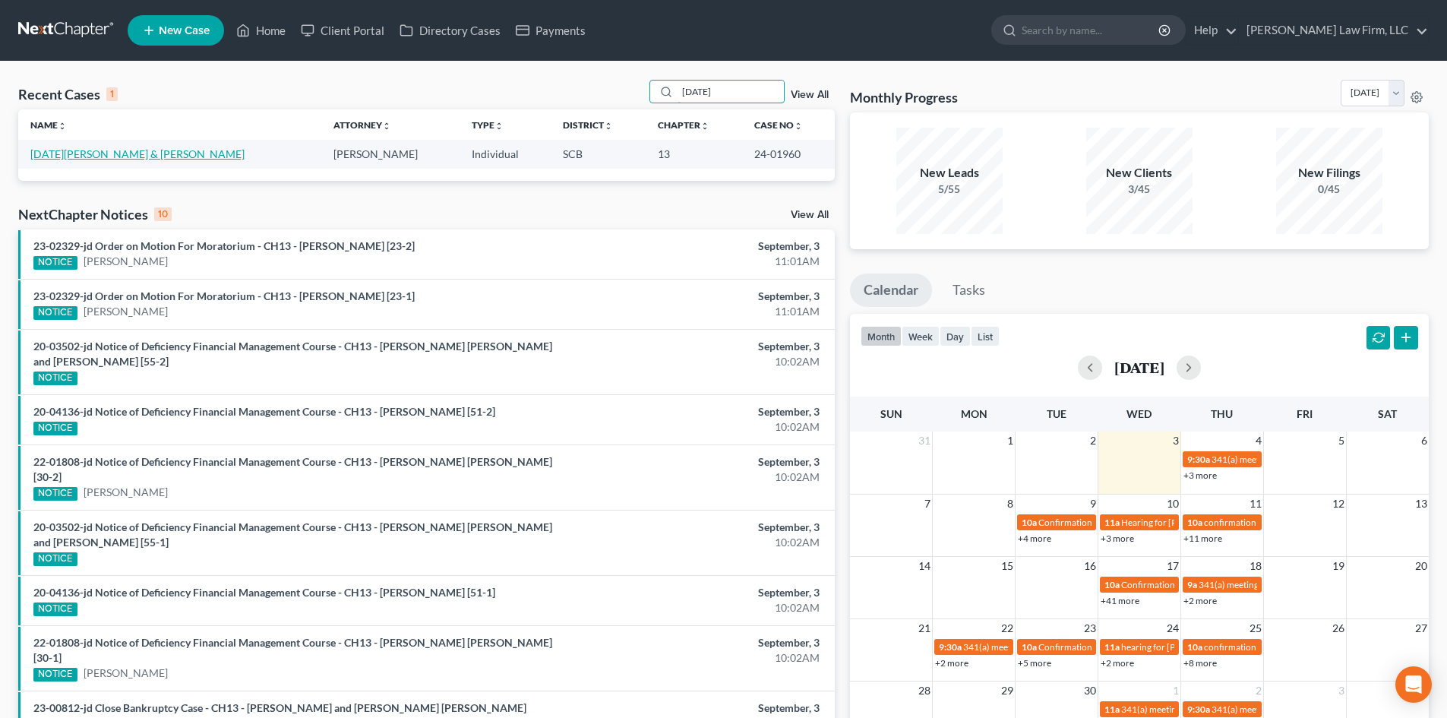
type input "[DATE]"
click at [130, 157] on link "[DATE][PERSON_NAME] & [PERSON_NAME]" at bounding box center [137, 153] width 214 height 13
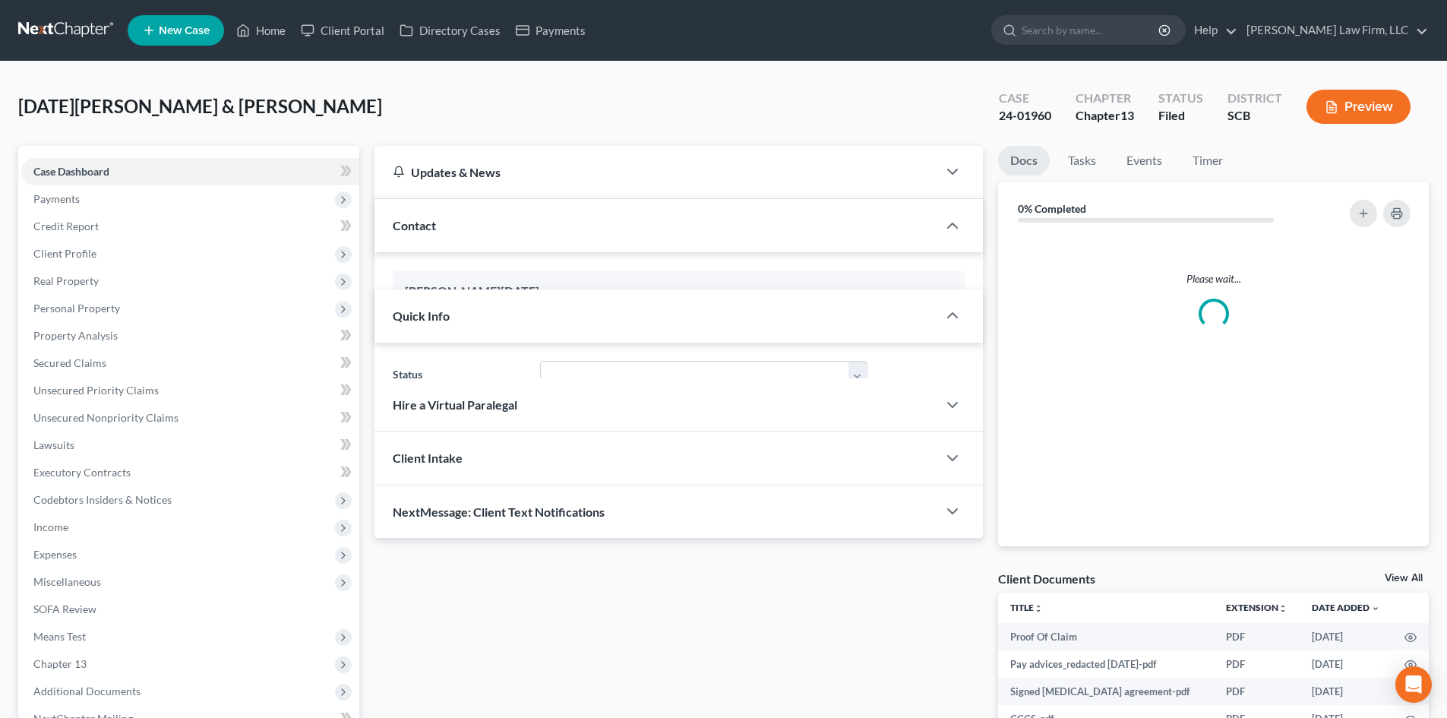
select select "1"
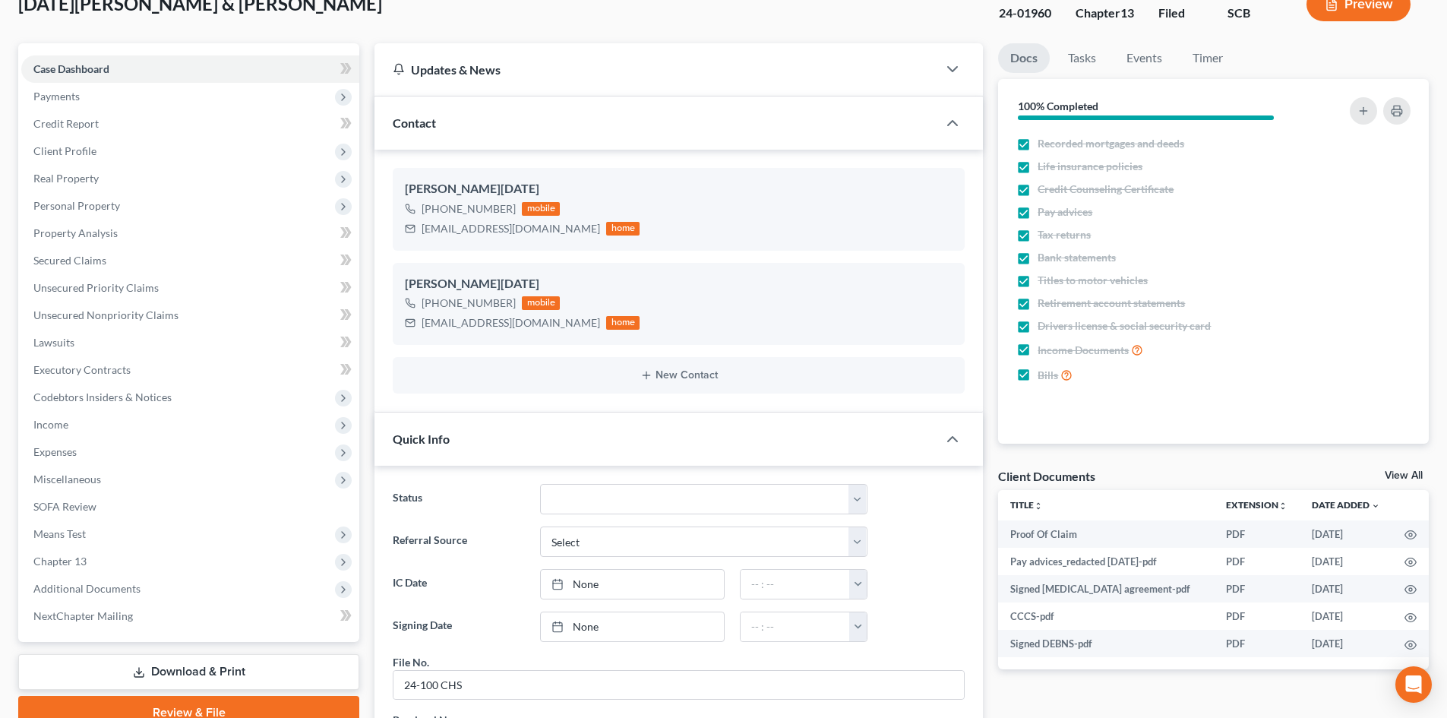
scroll to position [380, 0]
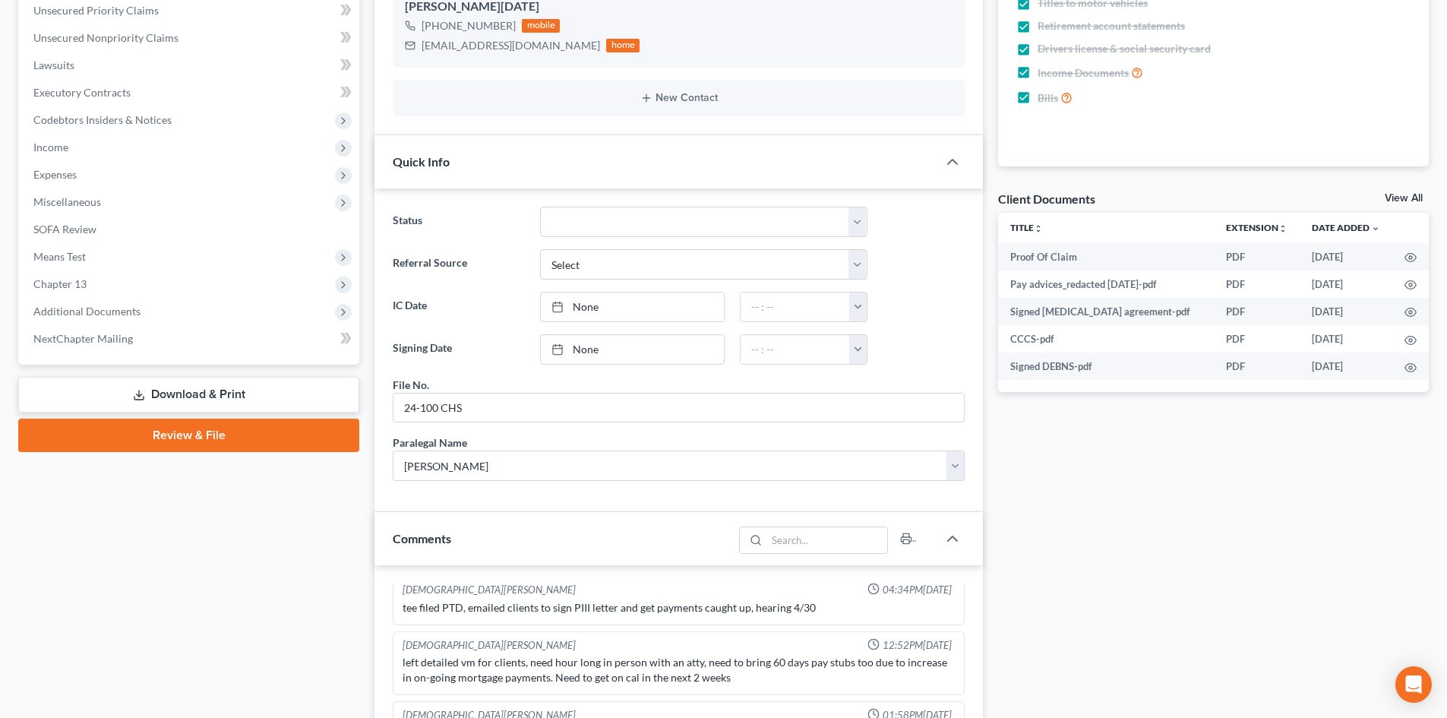
click at [1392, 199] on link "View All" at bounding box center [1404, 198] width 38 height 11
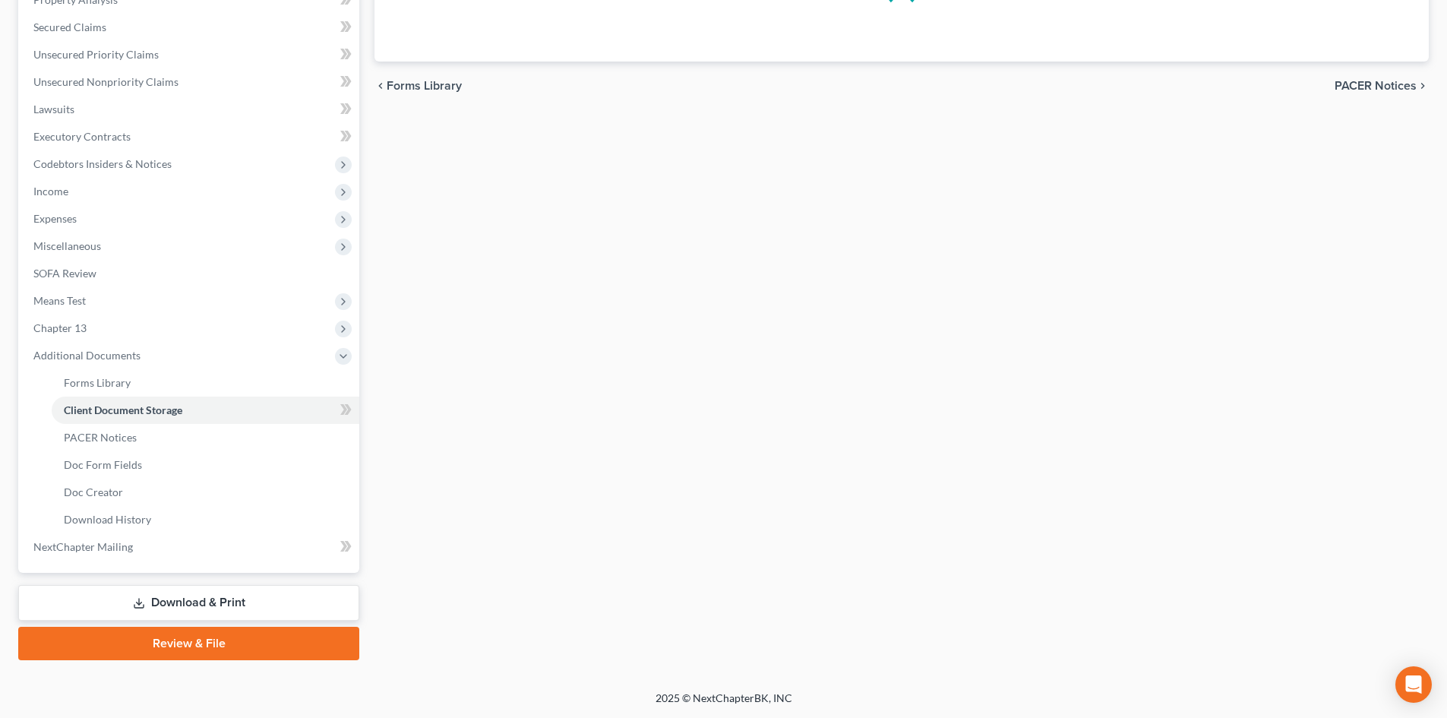
scroll to position [170, 0]
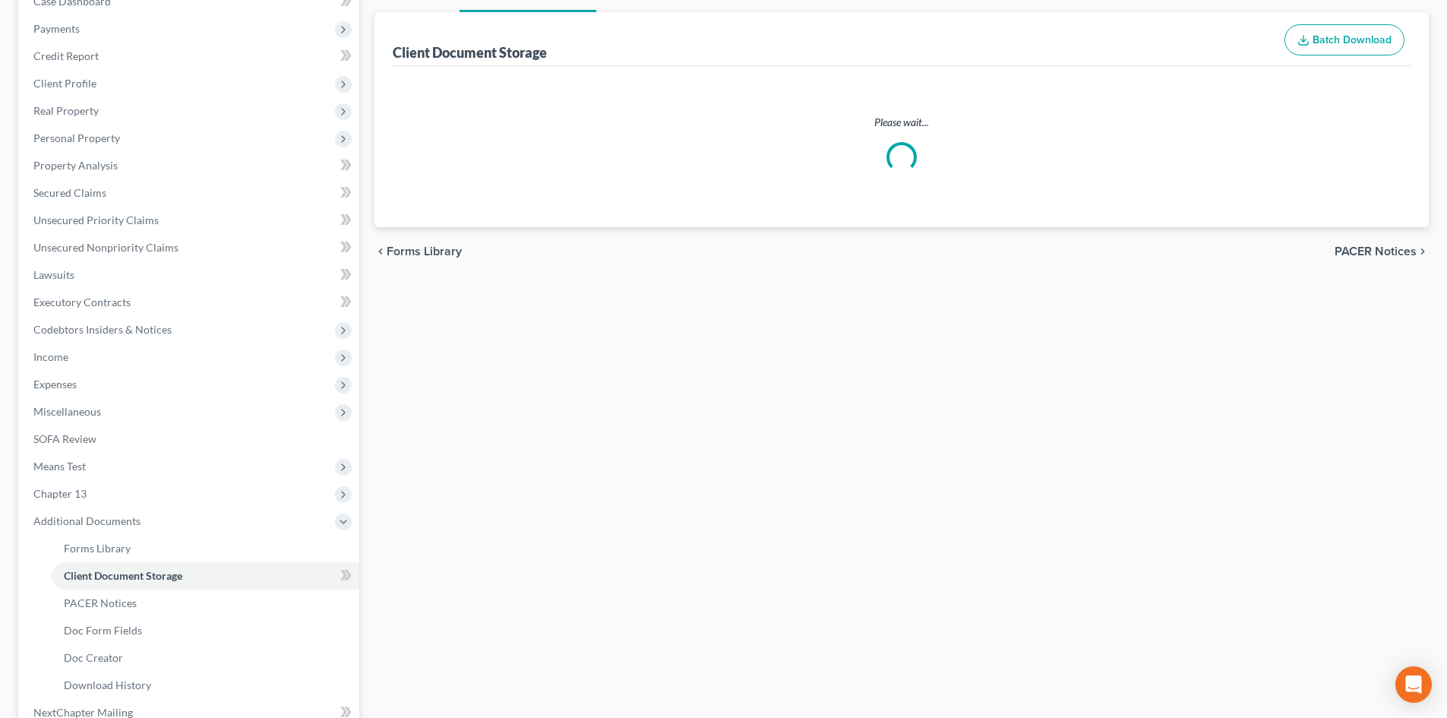
select select "16"
select select "6"
select select "15"
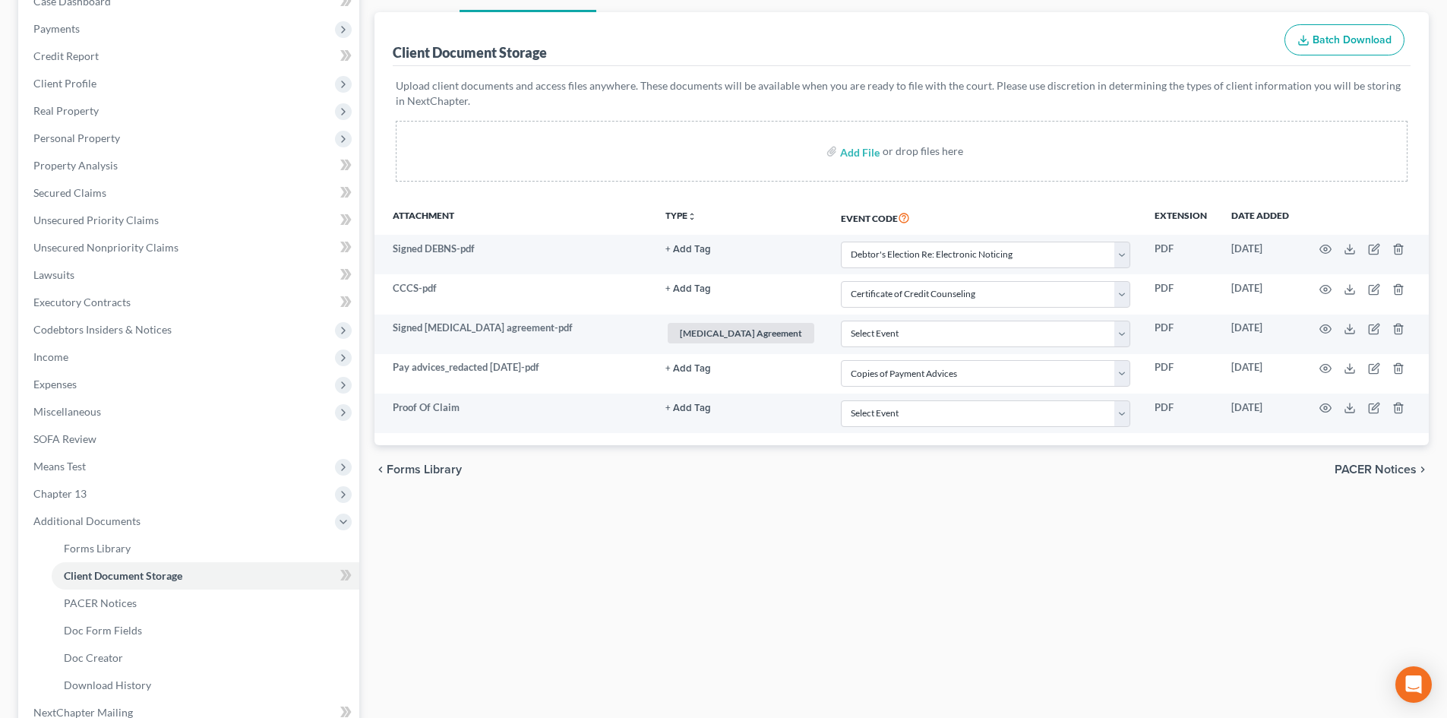
scroll to position [0, 0]
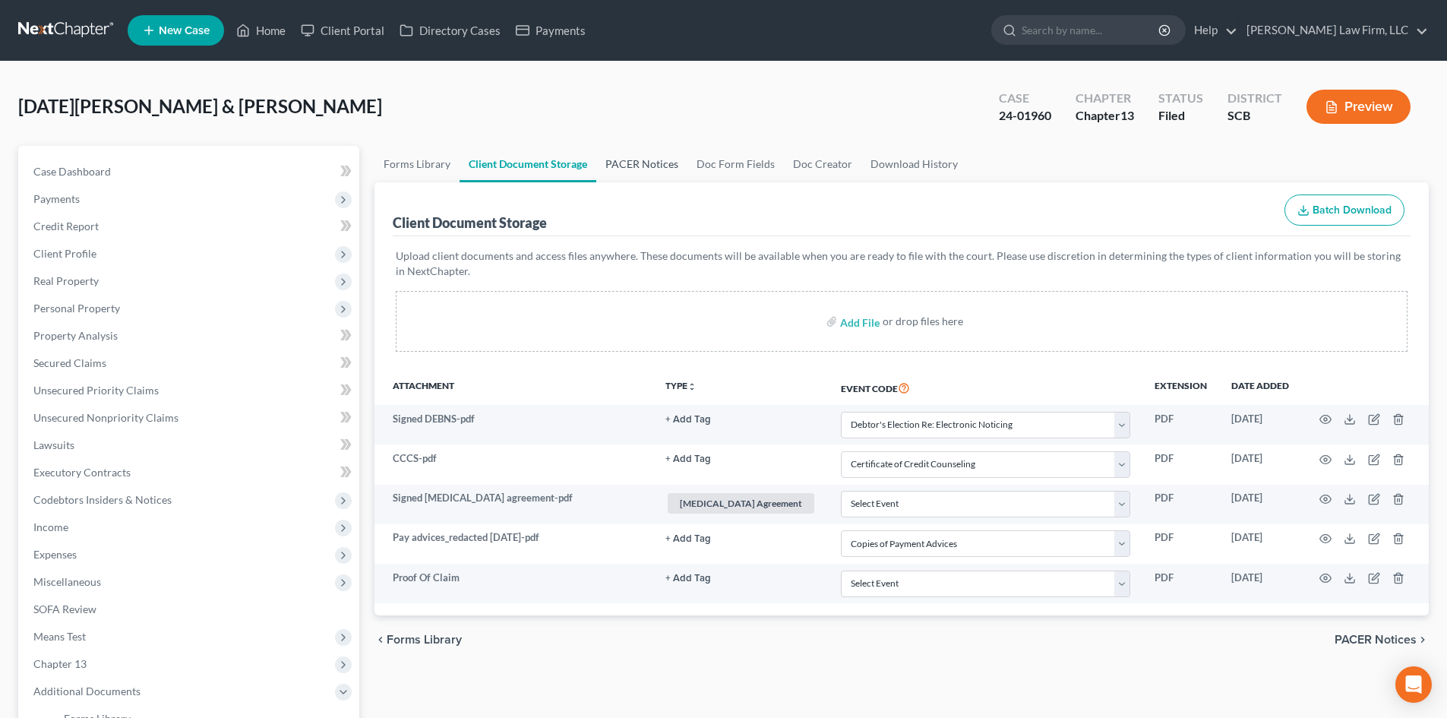
drag, startPoint x: 640, startPoint y: 168, endPoint x: 662, endPoint y: 176, distance: 23.6
click at [640, 168] on link "PACER Notices" at bounding box center [641, 164] width 91 height 36
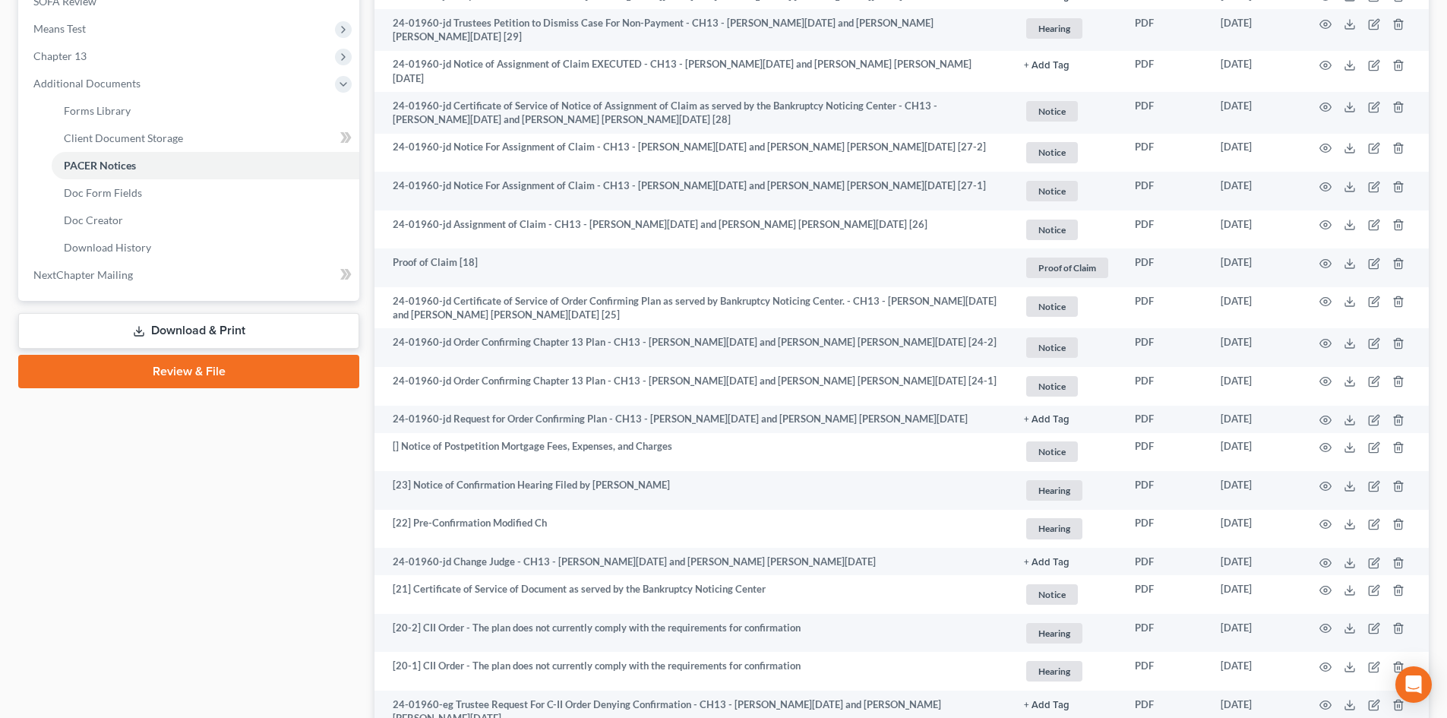
scroll to position [532, 0]
